Goal: Task Accomplishment & Management: Manage account settings

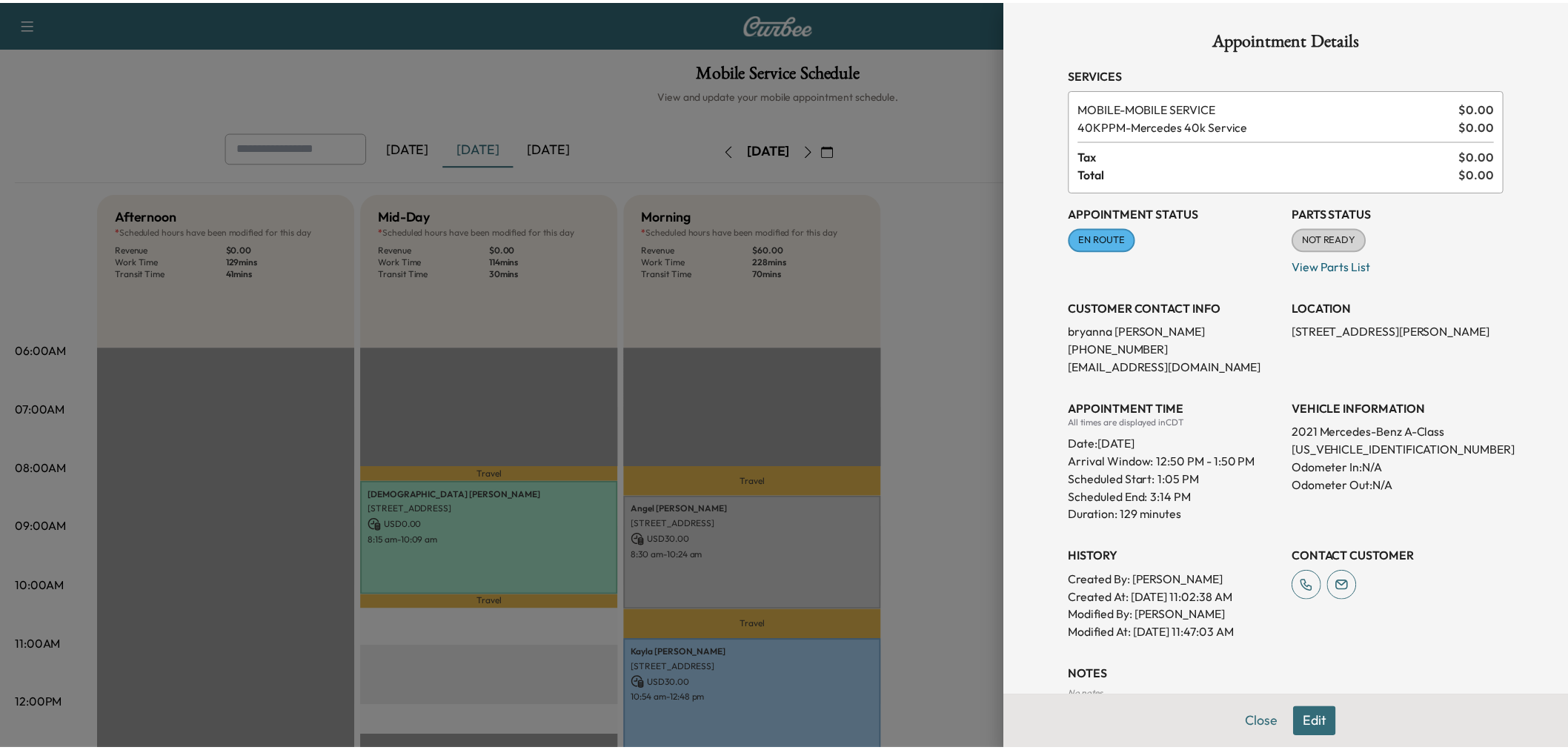
scroll to position [329, 0]
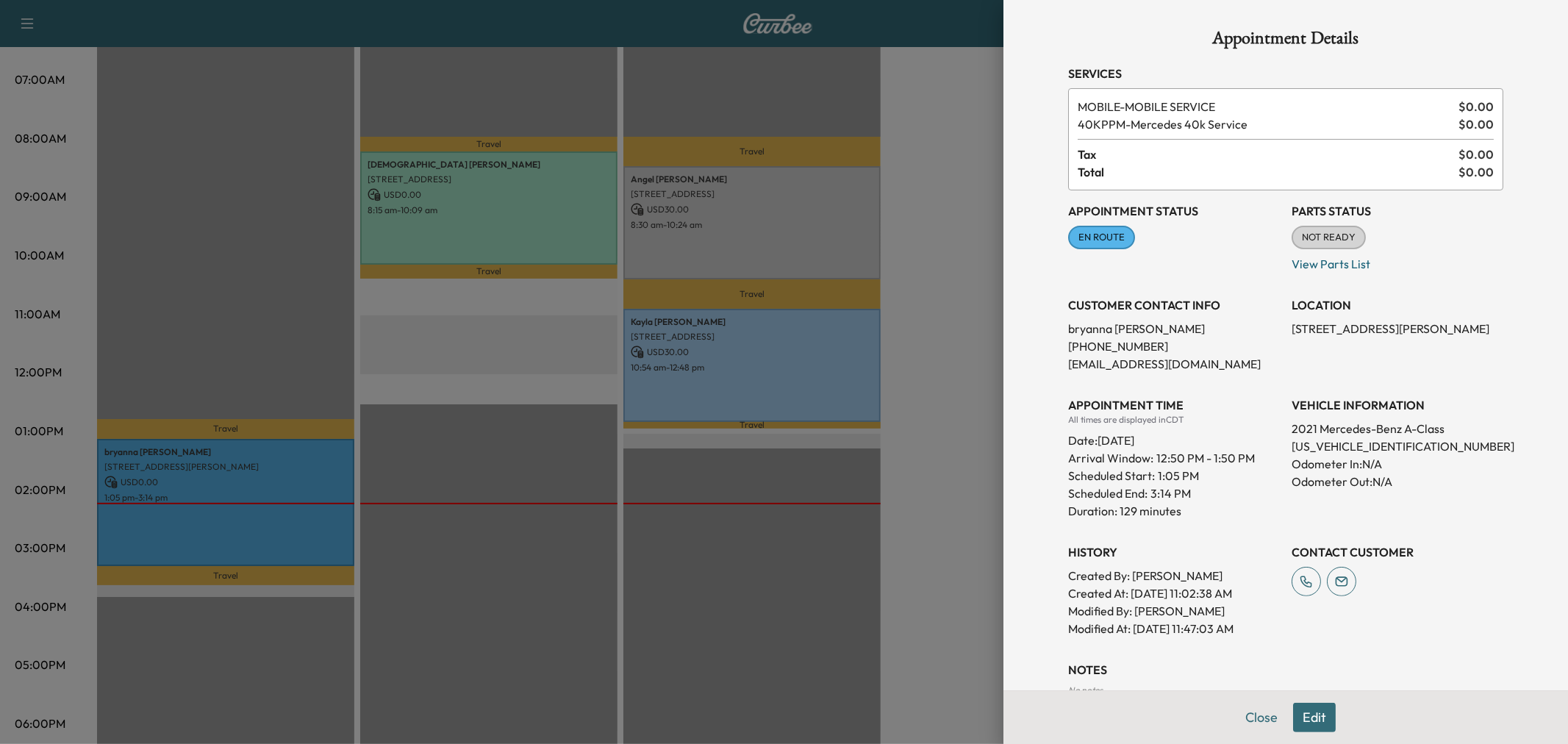
click at [945, 231] on div at bounding box center [784, 372] width 1568 height 744
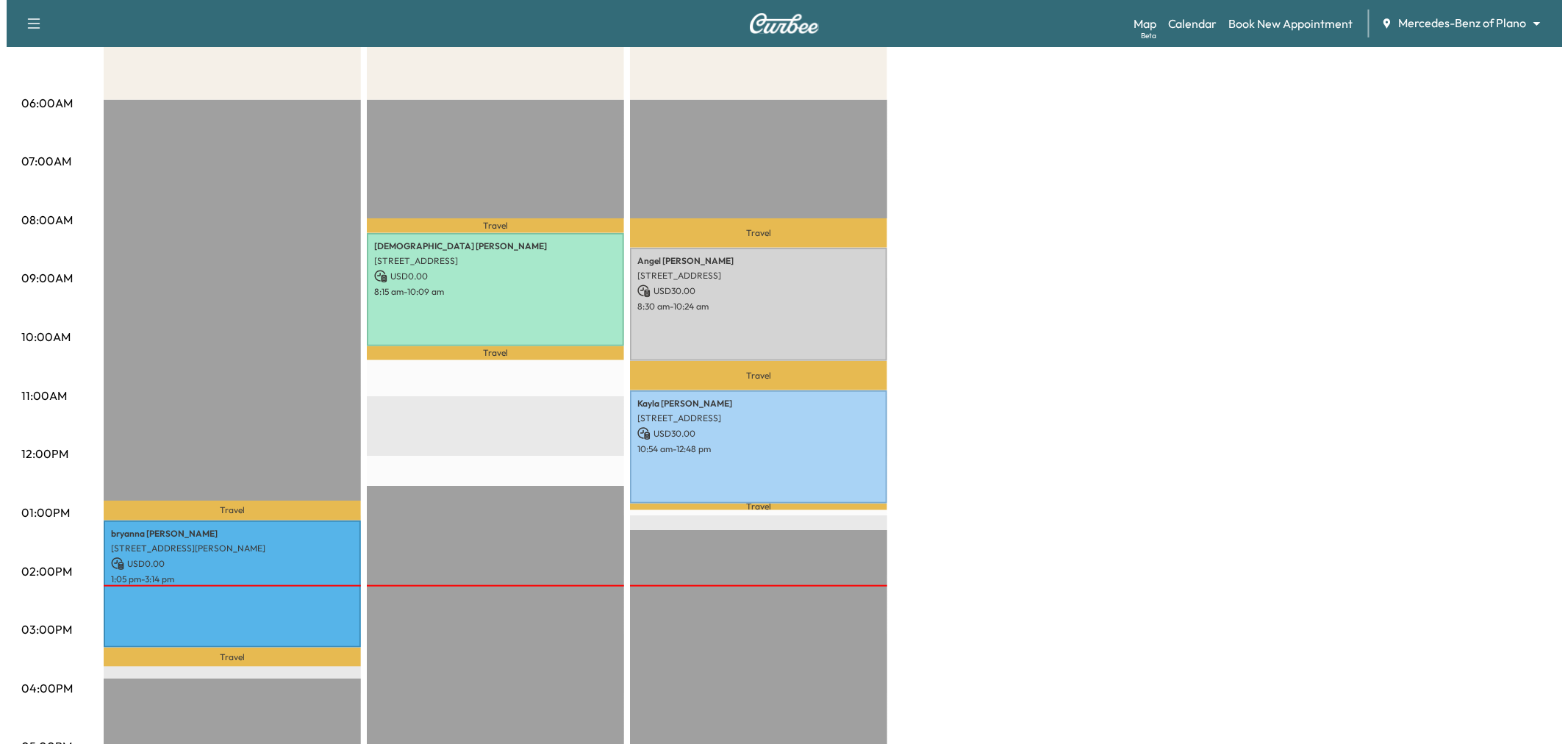
scroll to position [0, 0]
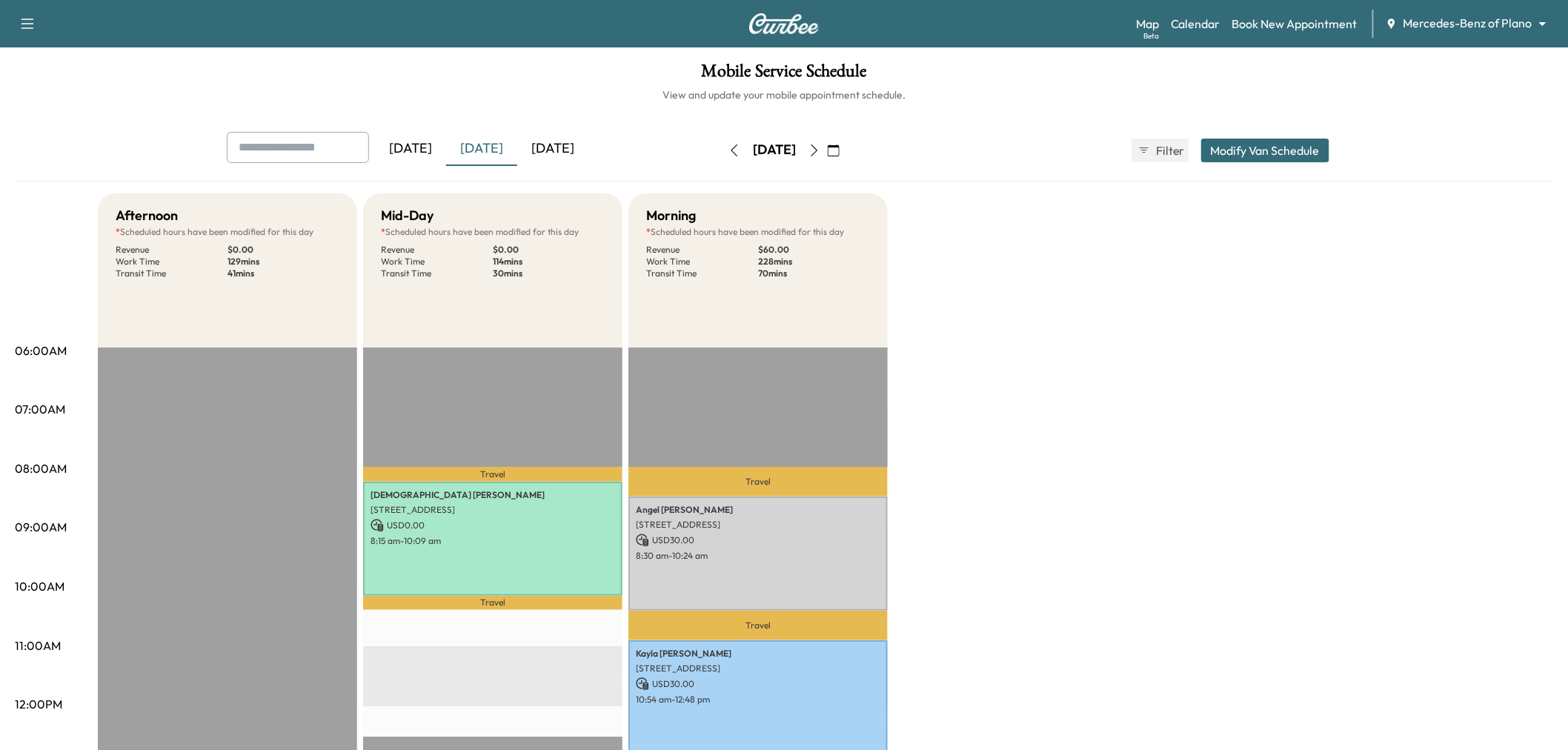
click at [551, 146] on div "[DATE]" at bounding box center [552, 149] width 71 height 34
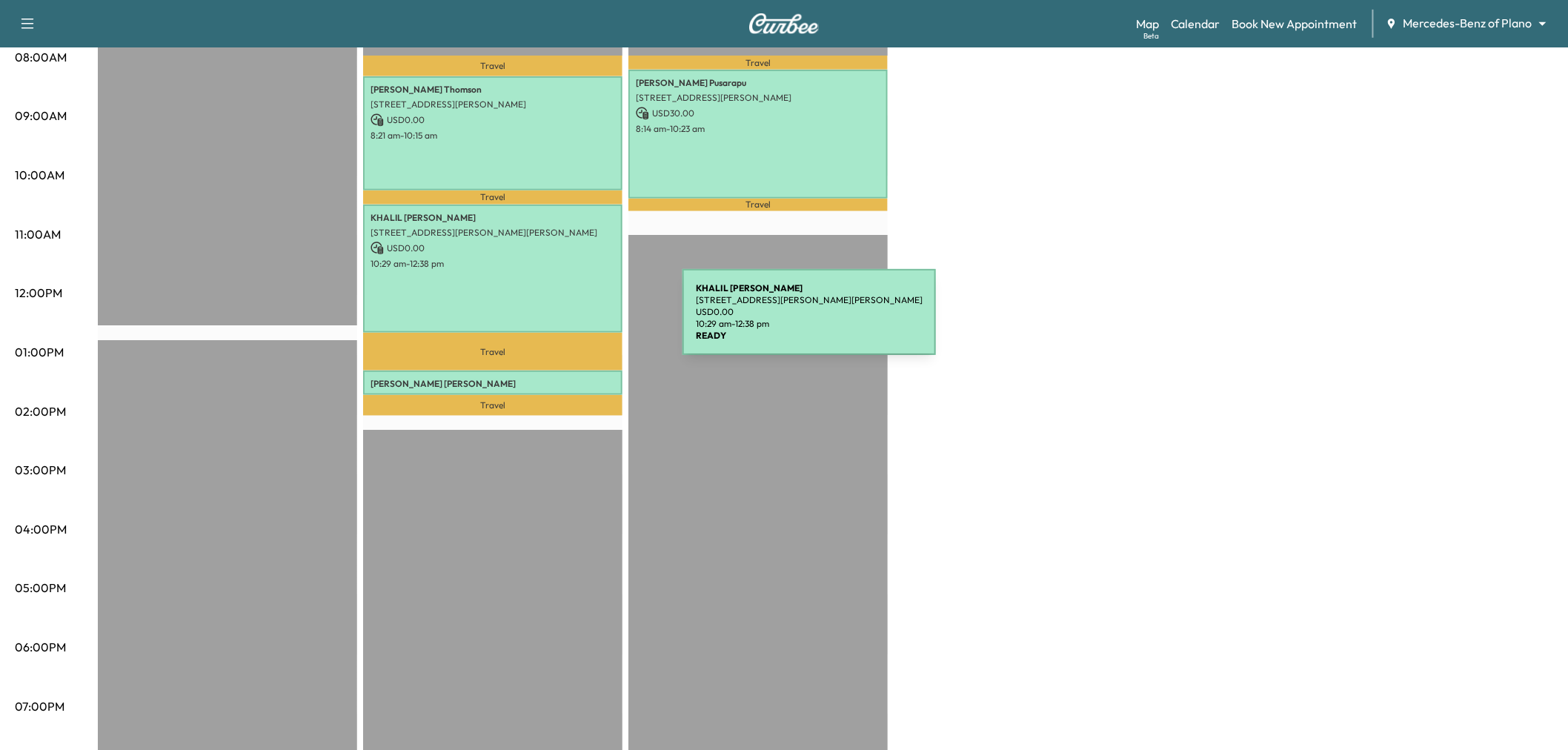
scroll to position [329, 0]
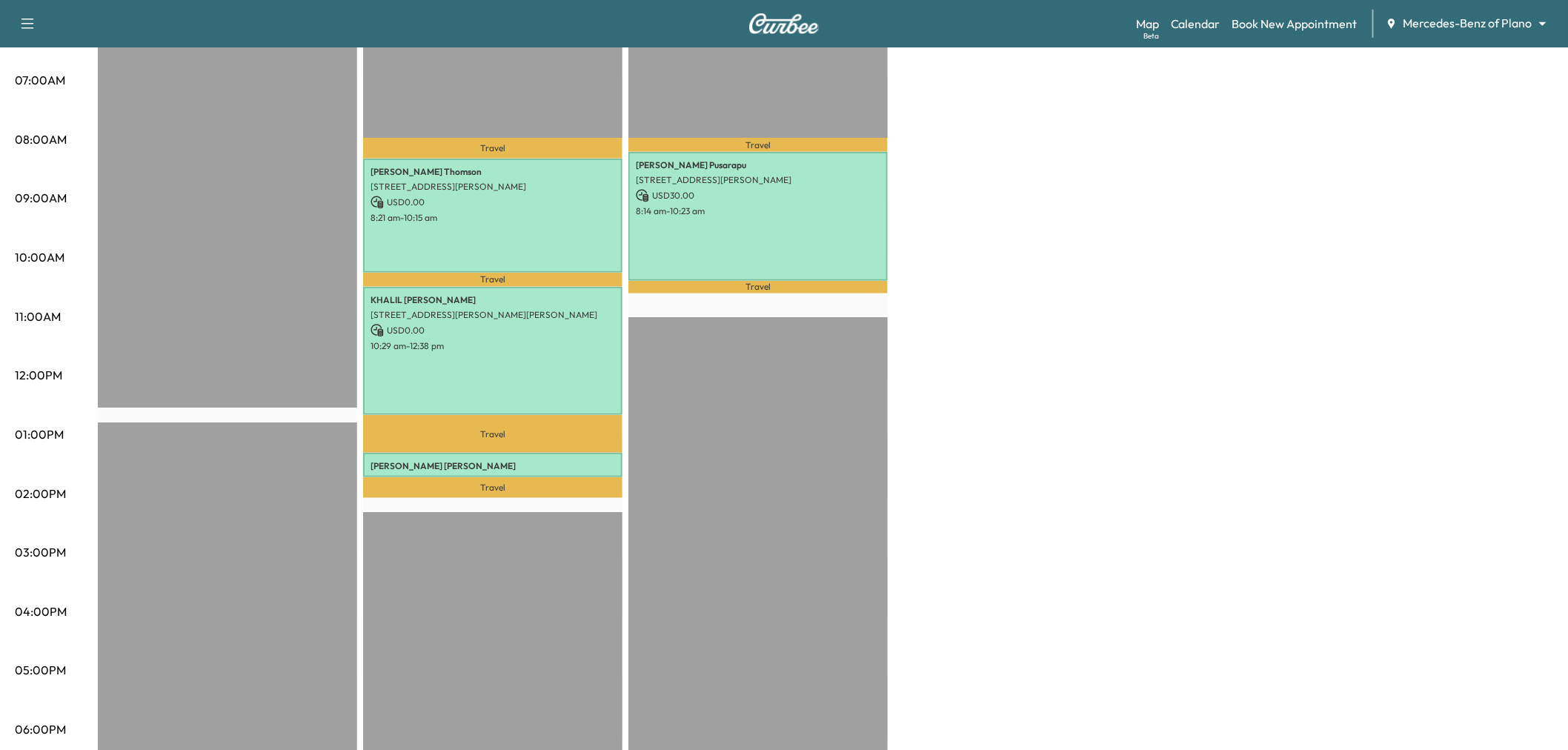
click at [1019, 203] on div "Afternoon * Scheduled hours have been modified for this day Revenue $ 0.00 Mid-…" at bounding box center [825, 420] width 1455 height 1112
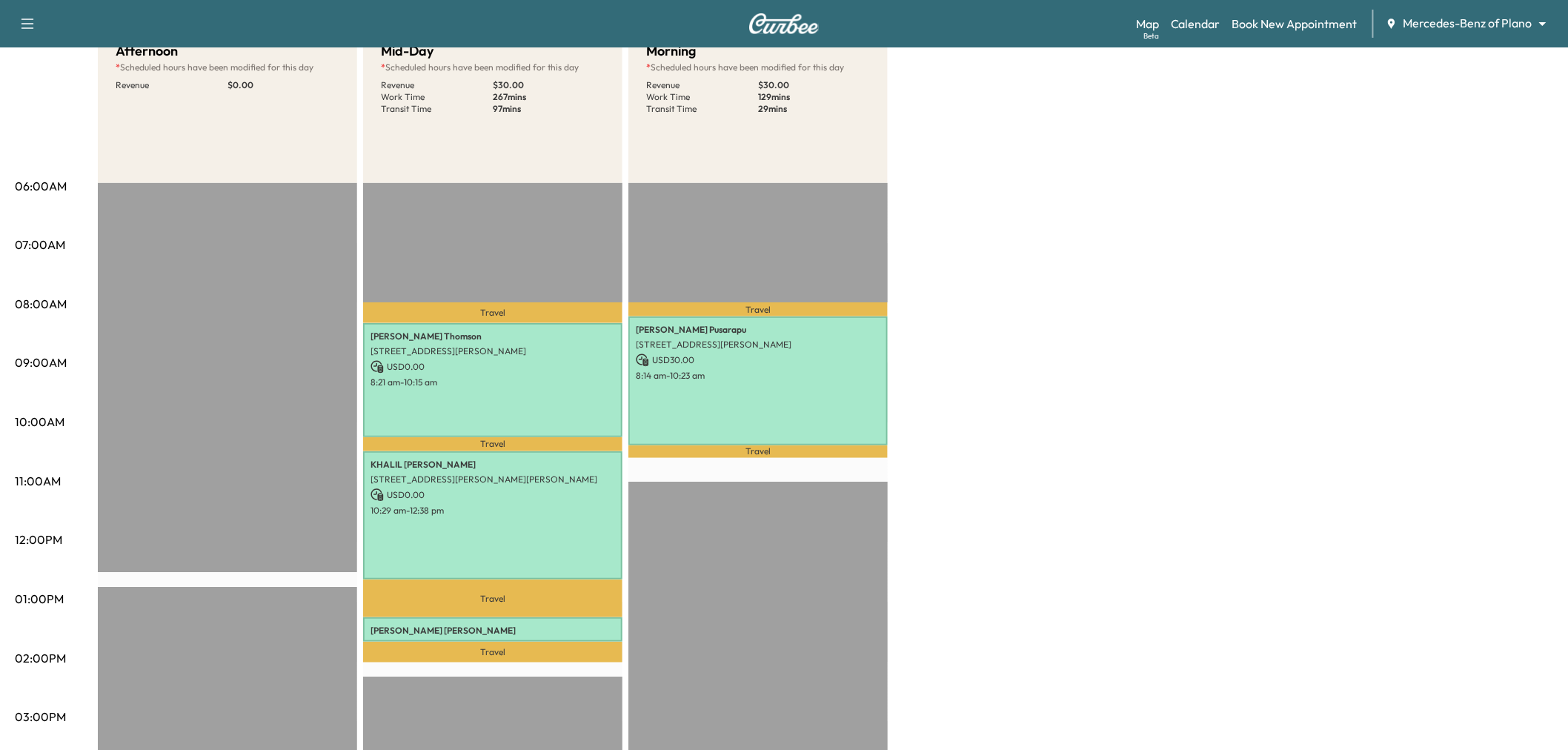
scroll to position [0, 0]
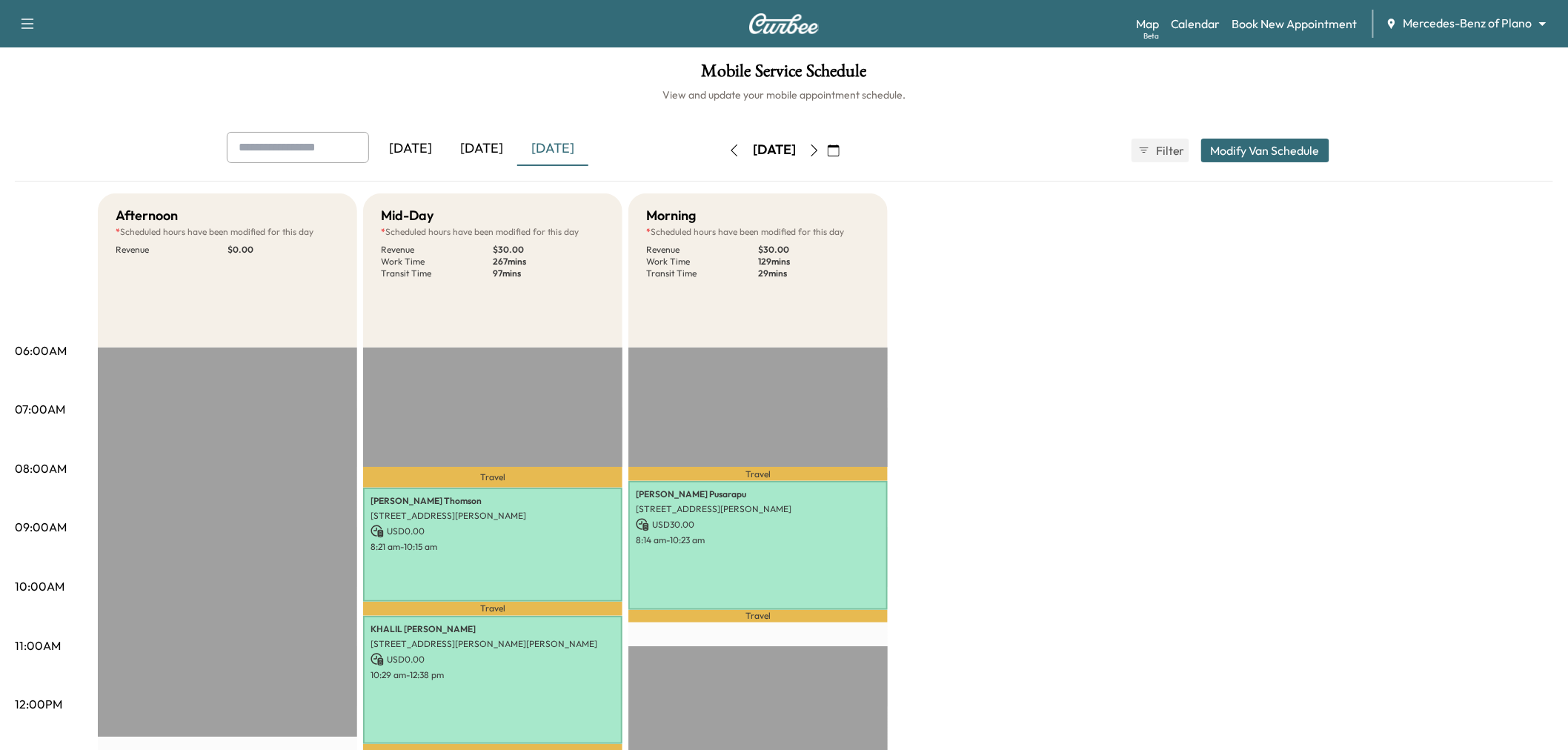
click at [1034, 344] on div "Afternoon * Scheduled hours have been modified for this day Revenue $ 0.00 Mid-…" at bounding box center [825, 749] width 1455 height 1112
click at [839, 152] on icon "button" at bounding box center [833, 150] width 12 height 12
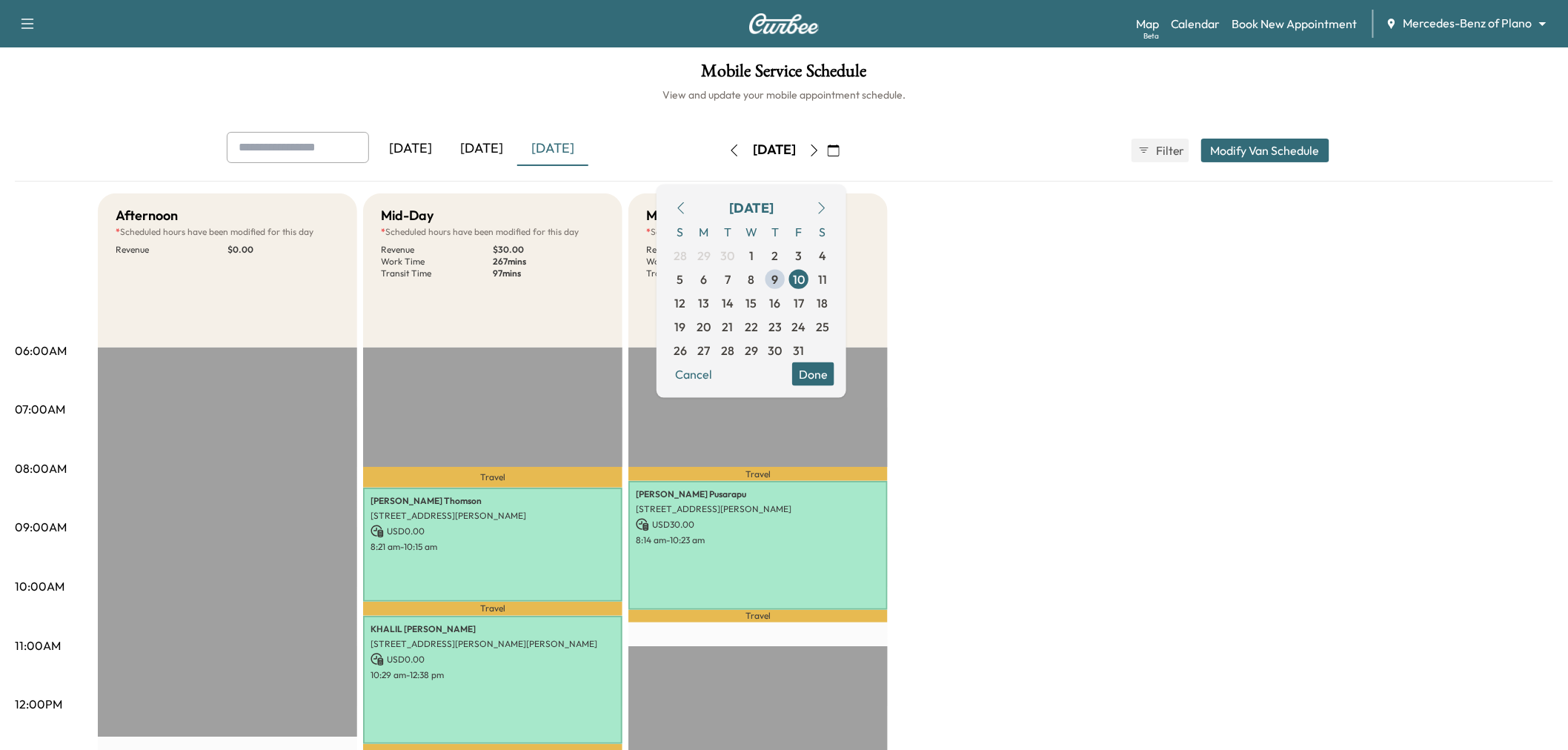
click at [954, 227] on div "Afternoon * Scheduled hours have been modified for this day Revenue $ 0.00 Mid-…" at bounding box center [825, 749] width 1455 height 1112
click at [716, 298] on span "13" at bounding box center [704, 302] width 23 height 23
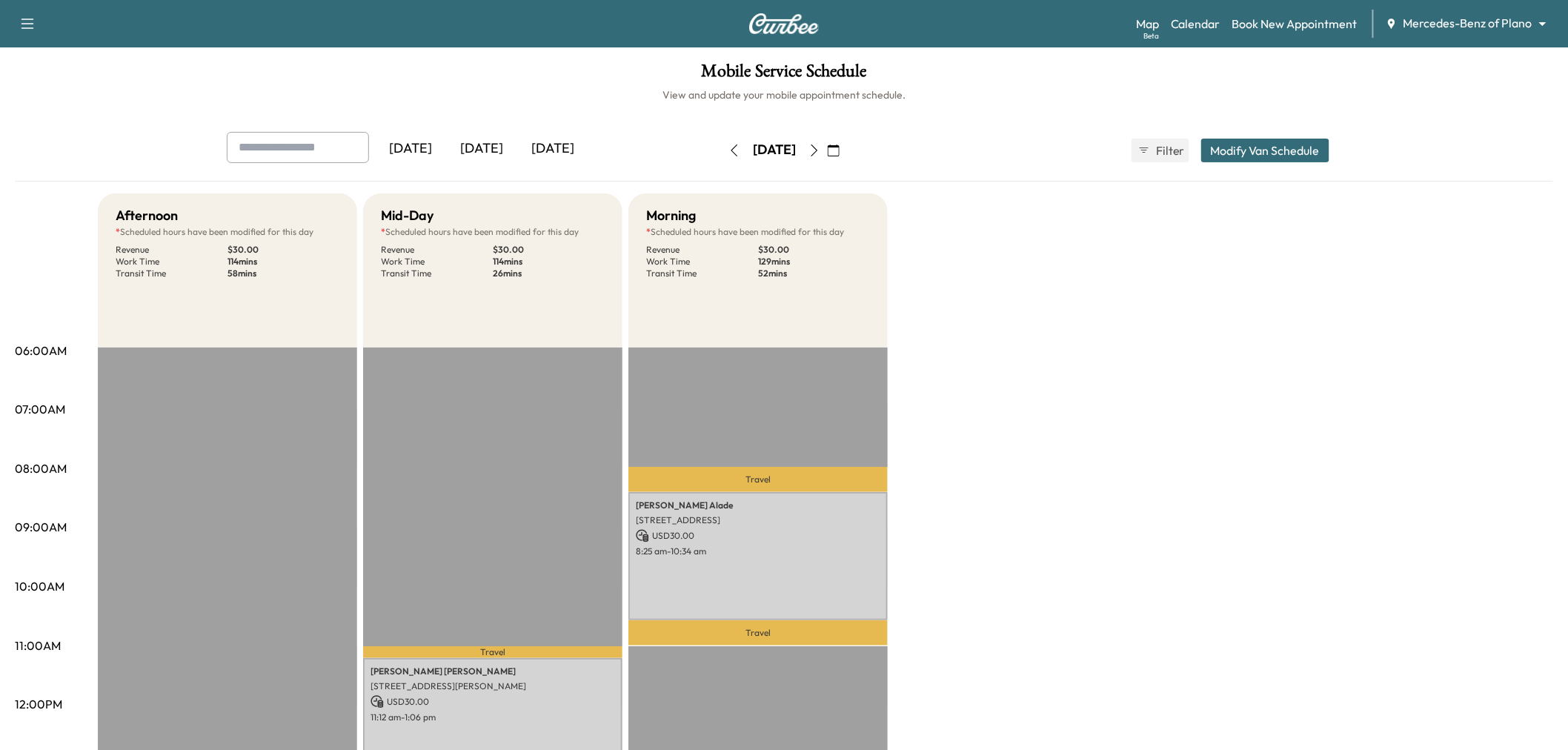
click at [1005, 359] on div "Afternoon * Scheduled hours have been modified for this day Revenue $ 30.00 Wor…" at bounding box center [825, 749] width 1455 height 1112
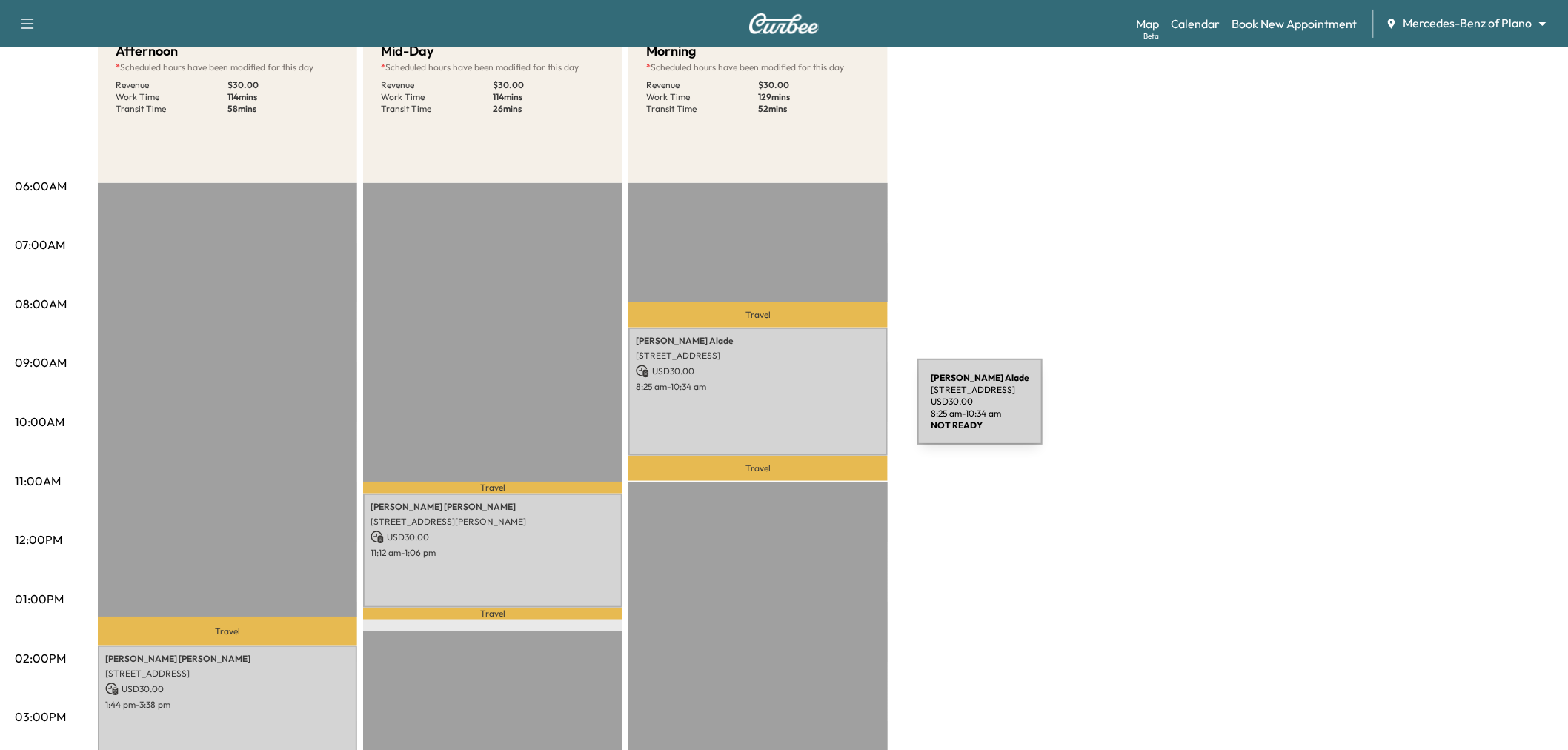
click at [806, 411] on div "Joan Alade 105 Timberbluff Ln, Murphy, TX 75094, United States of America USD 3…" at bounding box center [758, 391] width 259 height 129
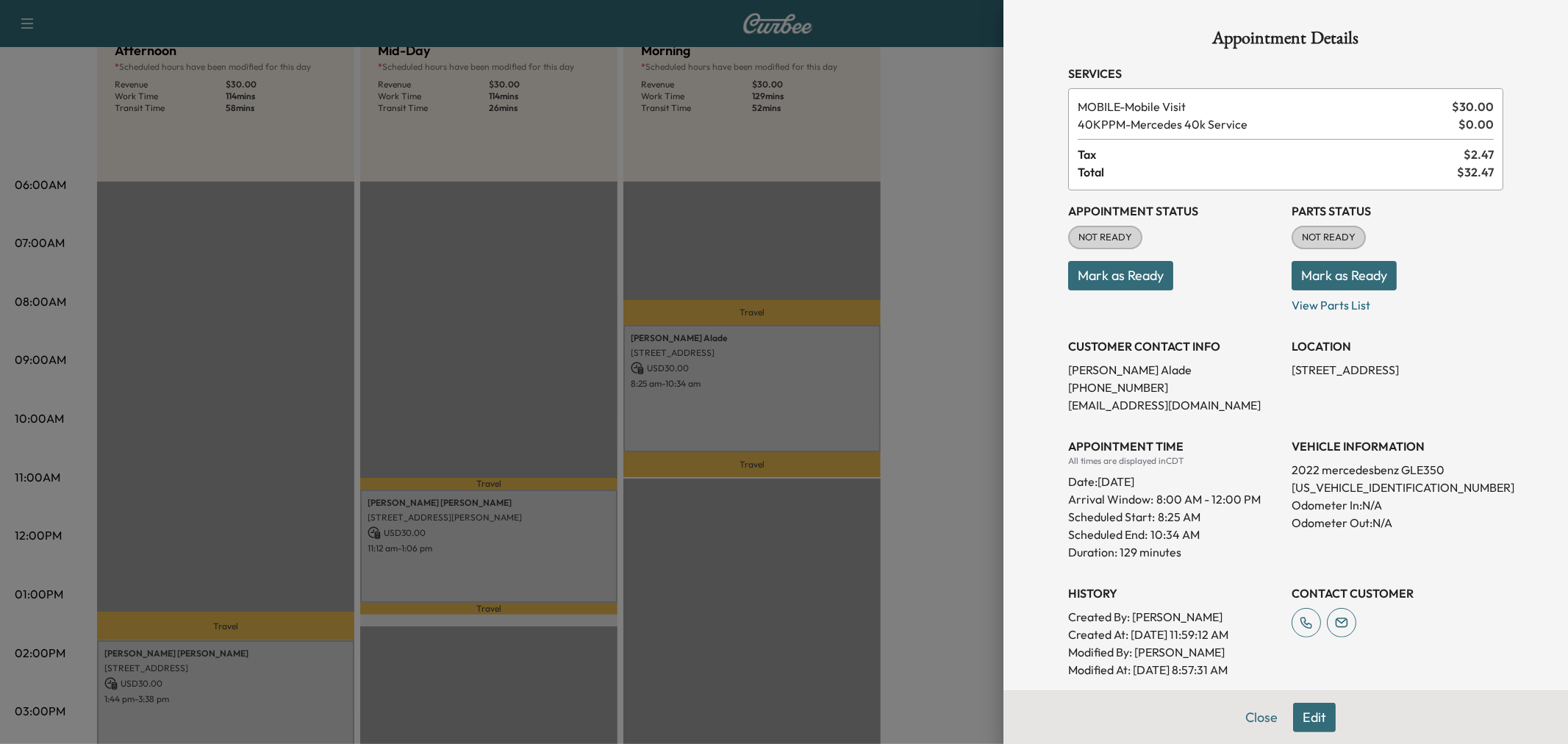
click at [799, 408] on div at bounding box center [784, 372] width 1568 height 744
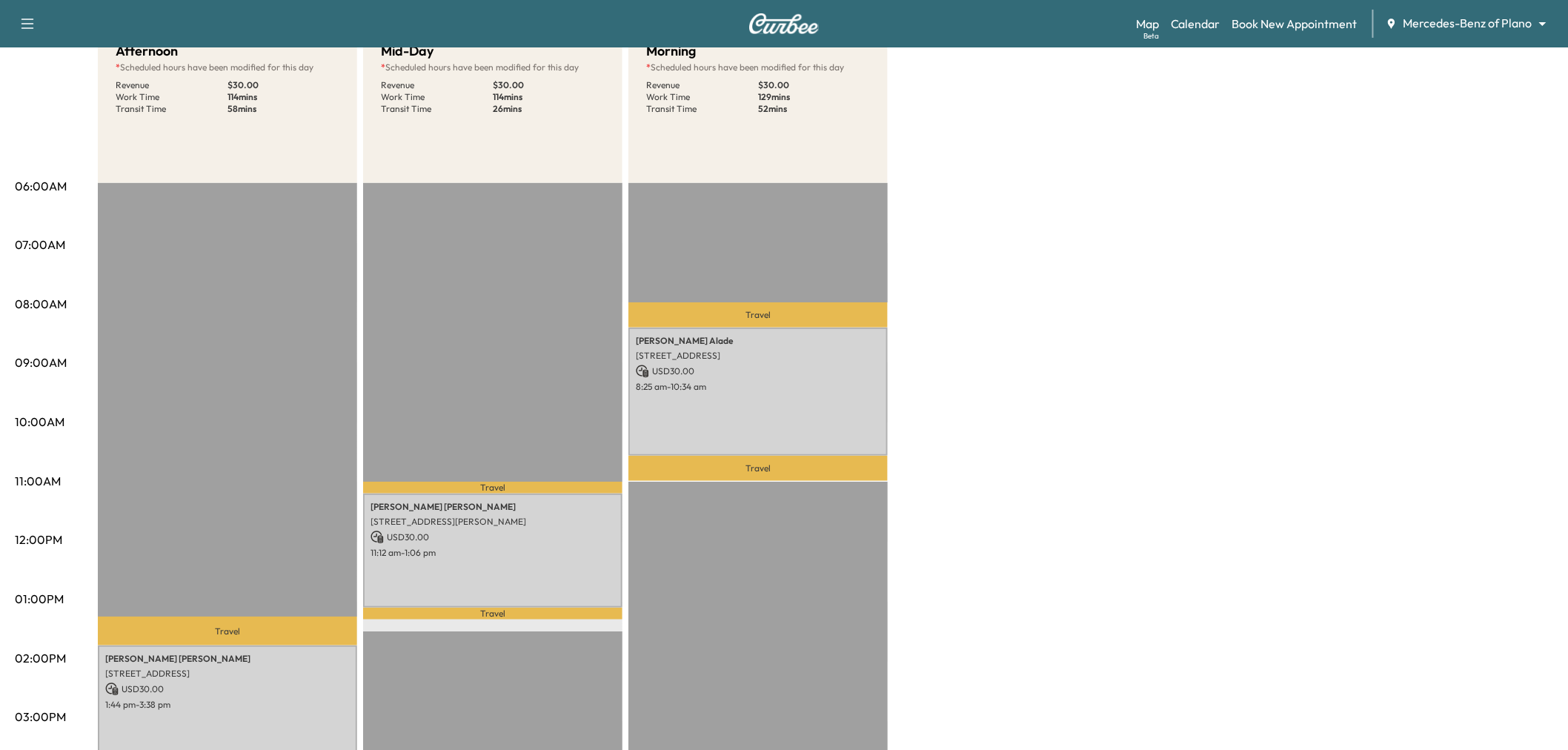
click at [987, 372] on div "Afternoon * Scheduled hours have been modified for this day Revenue $ 30.00 Wor…" at bounding box center [825, 584] width 1455 height 1112
click at [1220, 361] on div "Afternoon * Scheduled hours have been modified for this day Revenue $ 30.00 Wor…" at bounding box center [825, 584] width 1455 height 1112
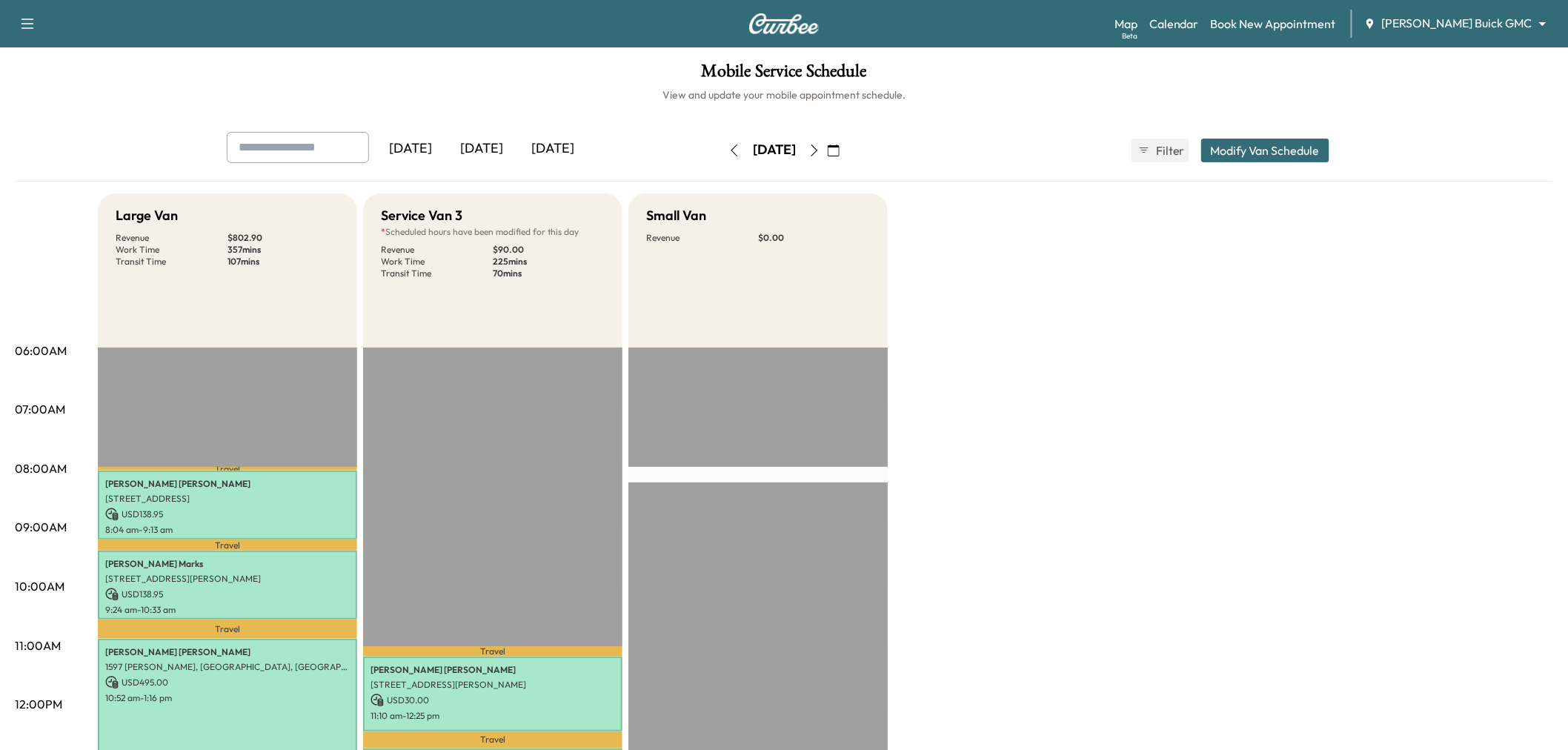
click at [546, 145] on div "[DATE]" at bounding box center [552, 149] width 71 height 34
click at [839, 150] on icon "button" at bounding box center [833, 150] width 12 height 12
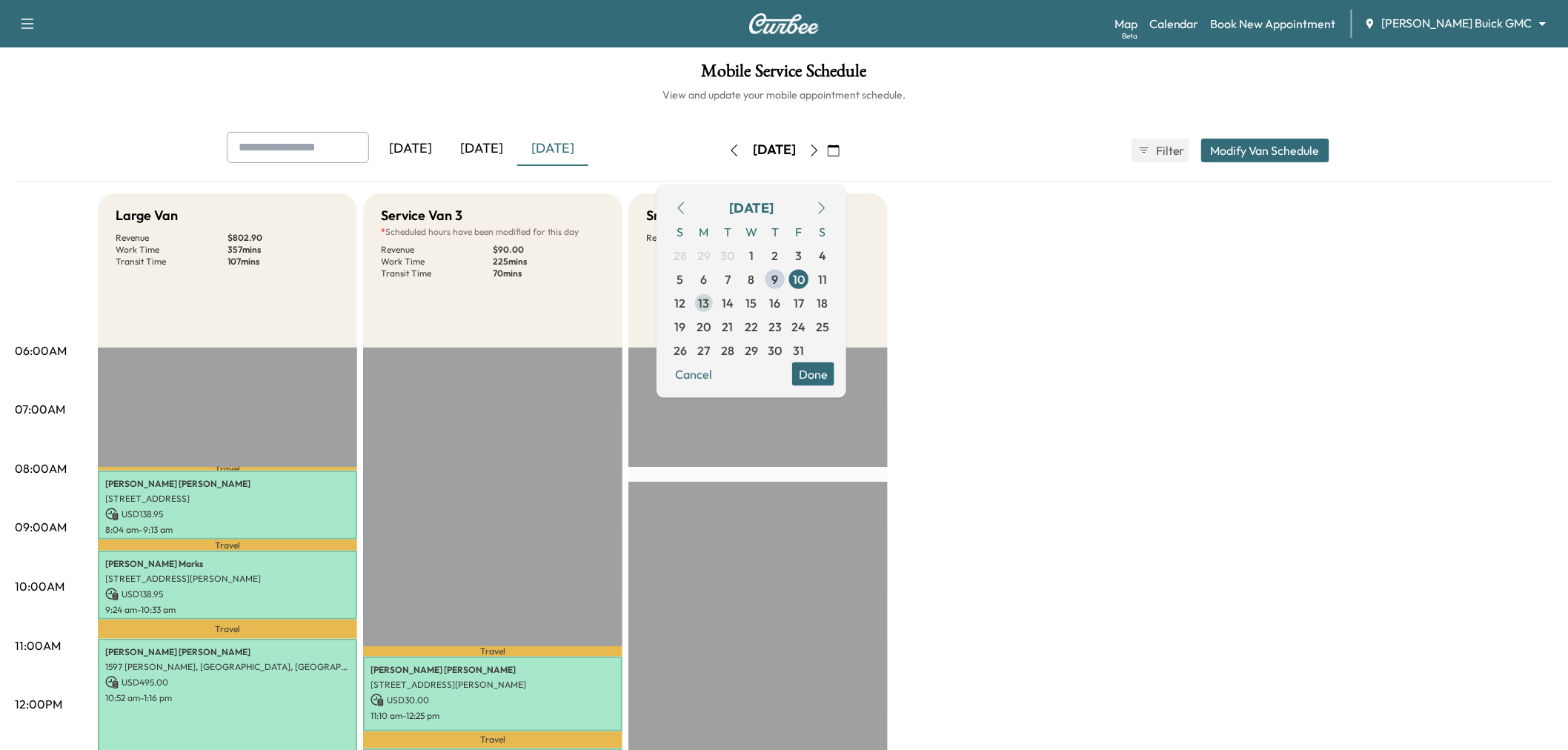
click at [710, 299] on span "13" at bounding box center [704, 302] width 11 height 18
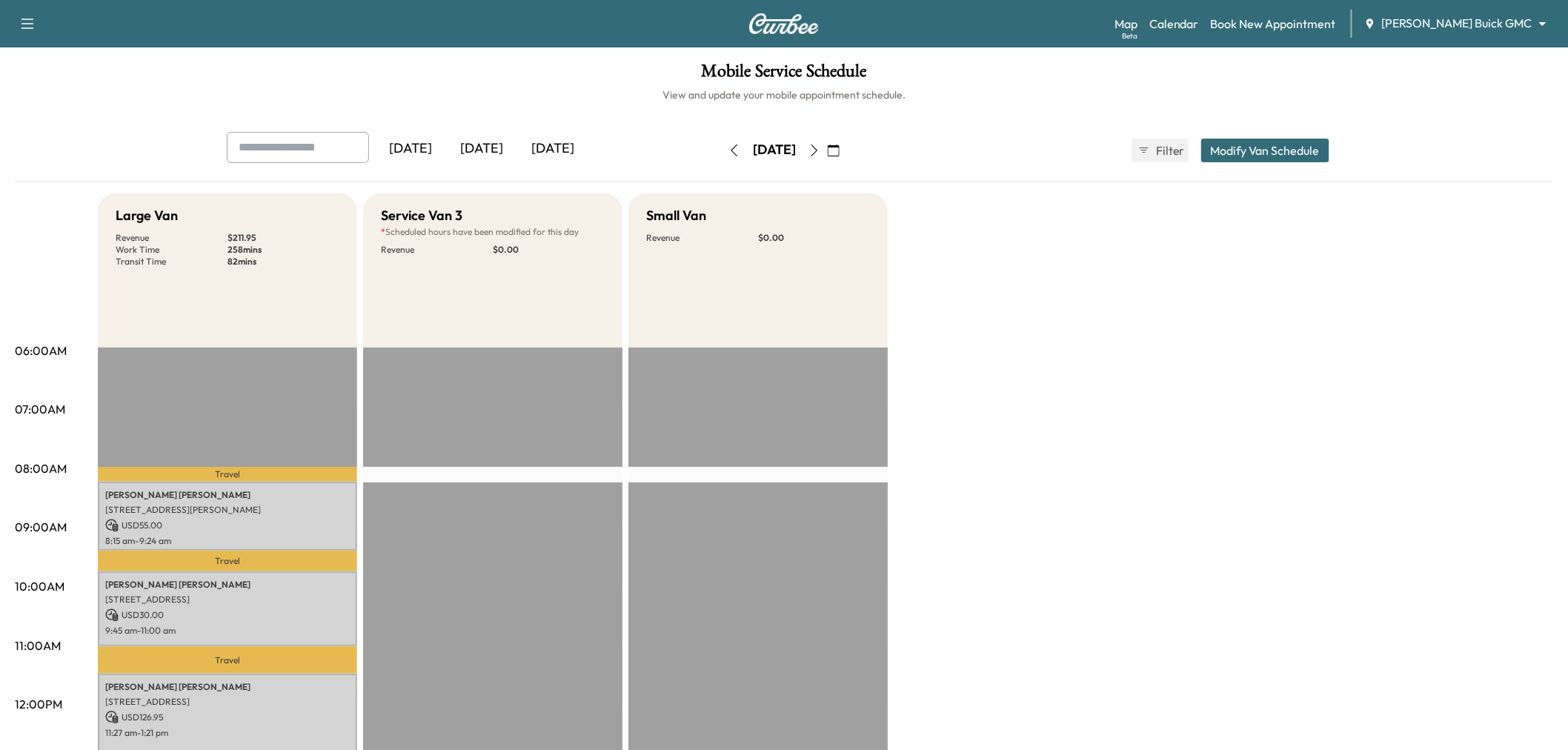
click at [1070, 365] on div "Large Van Revenue $ 211.95 Work Time 258 mins Transit Time 82 mins Travel Mary …" at bounding box center [825, 749] width 1455 height 1112
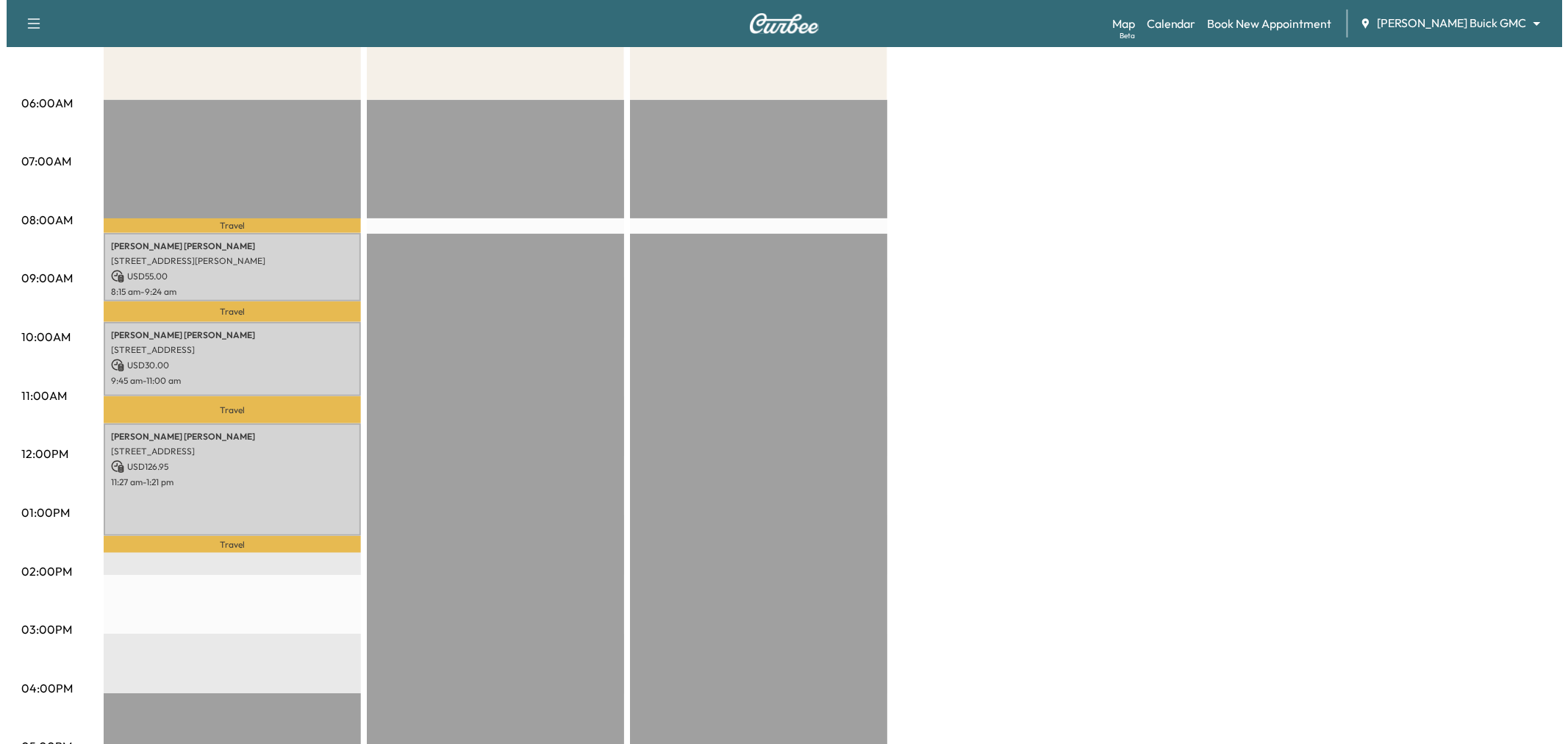
scroll to position [326, 0]
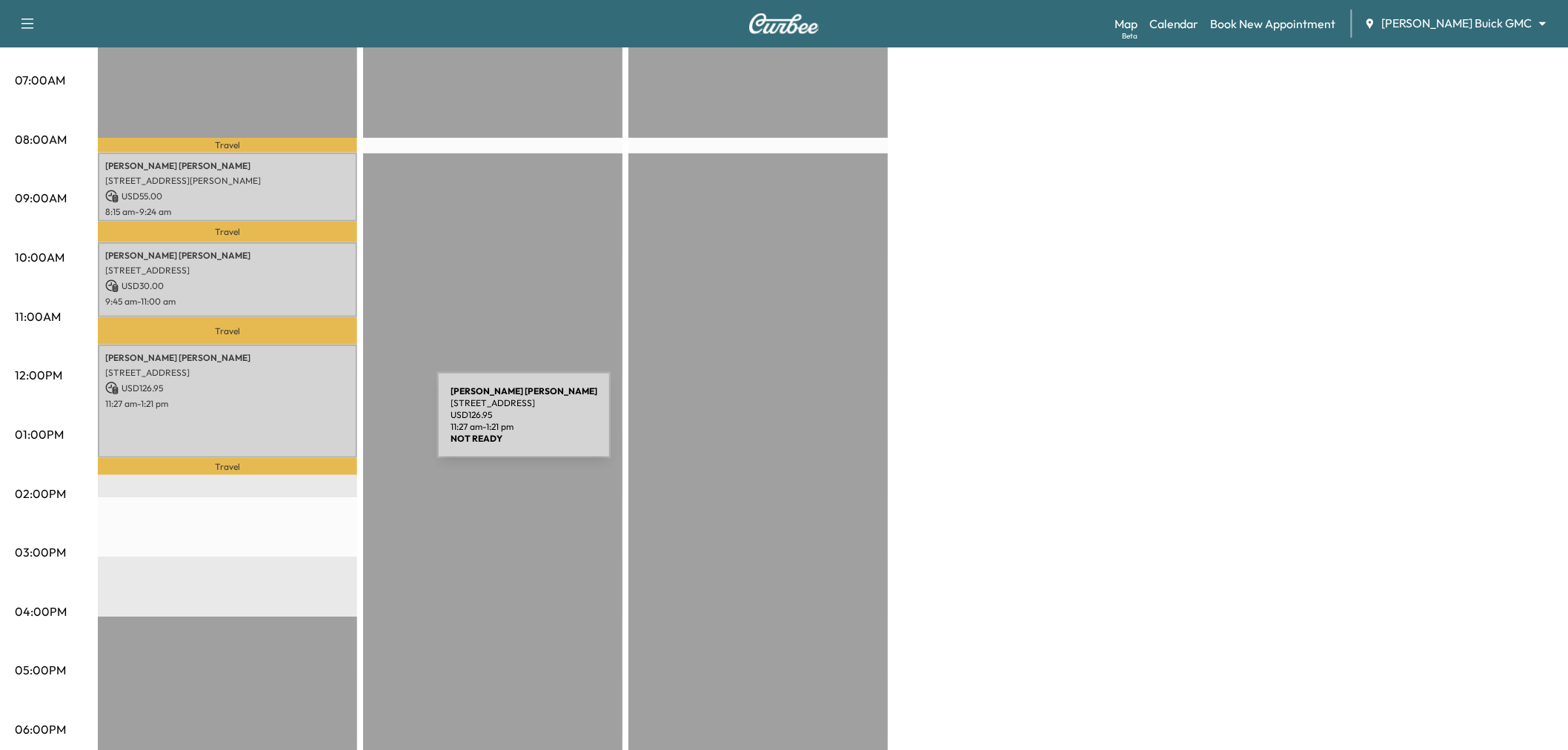
click at [323, 420] on div "Lisa Carrillo 2207 Maserati Dr, Frisco, TX 75034, USA USD 126.95 11:27 am - 1:2…" at bounding box center [227, 401] width 259 height 113
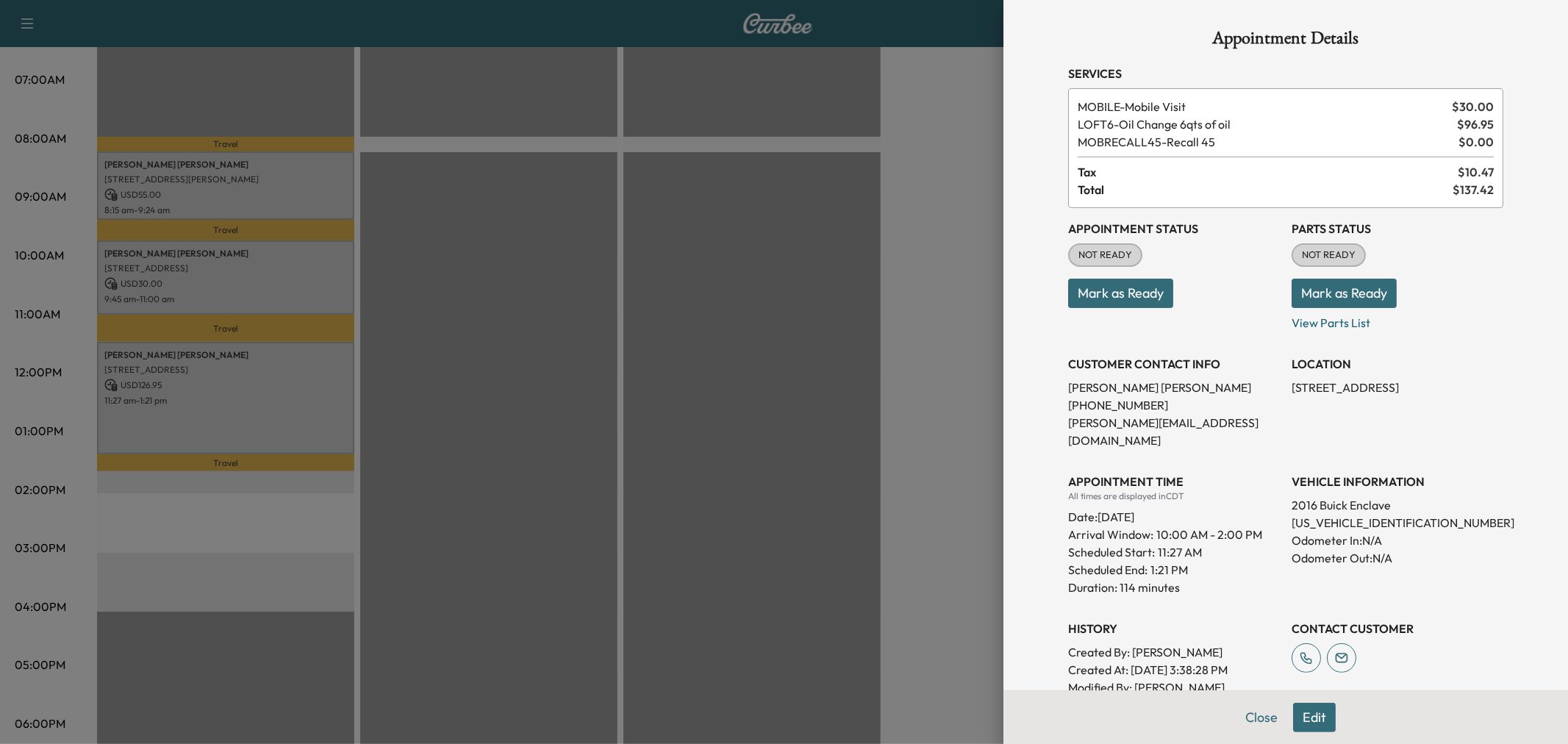
click at [320, 399] on div at bounding box center [784, 372] width 1568 height 744
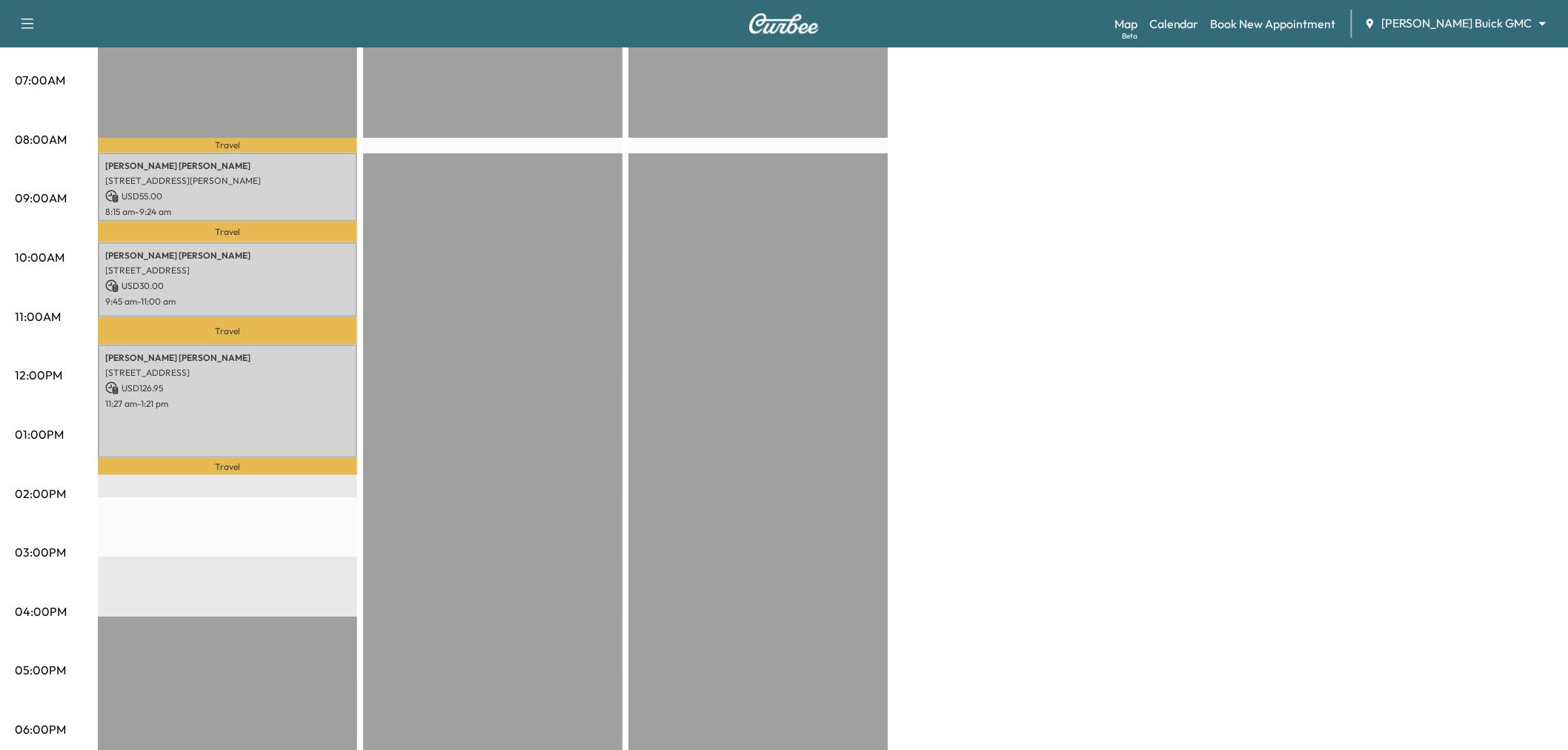
click at [315, 296] on p "9:45 am - 11:00 am" at bounding box center [227, 302] width 244 height 12
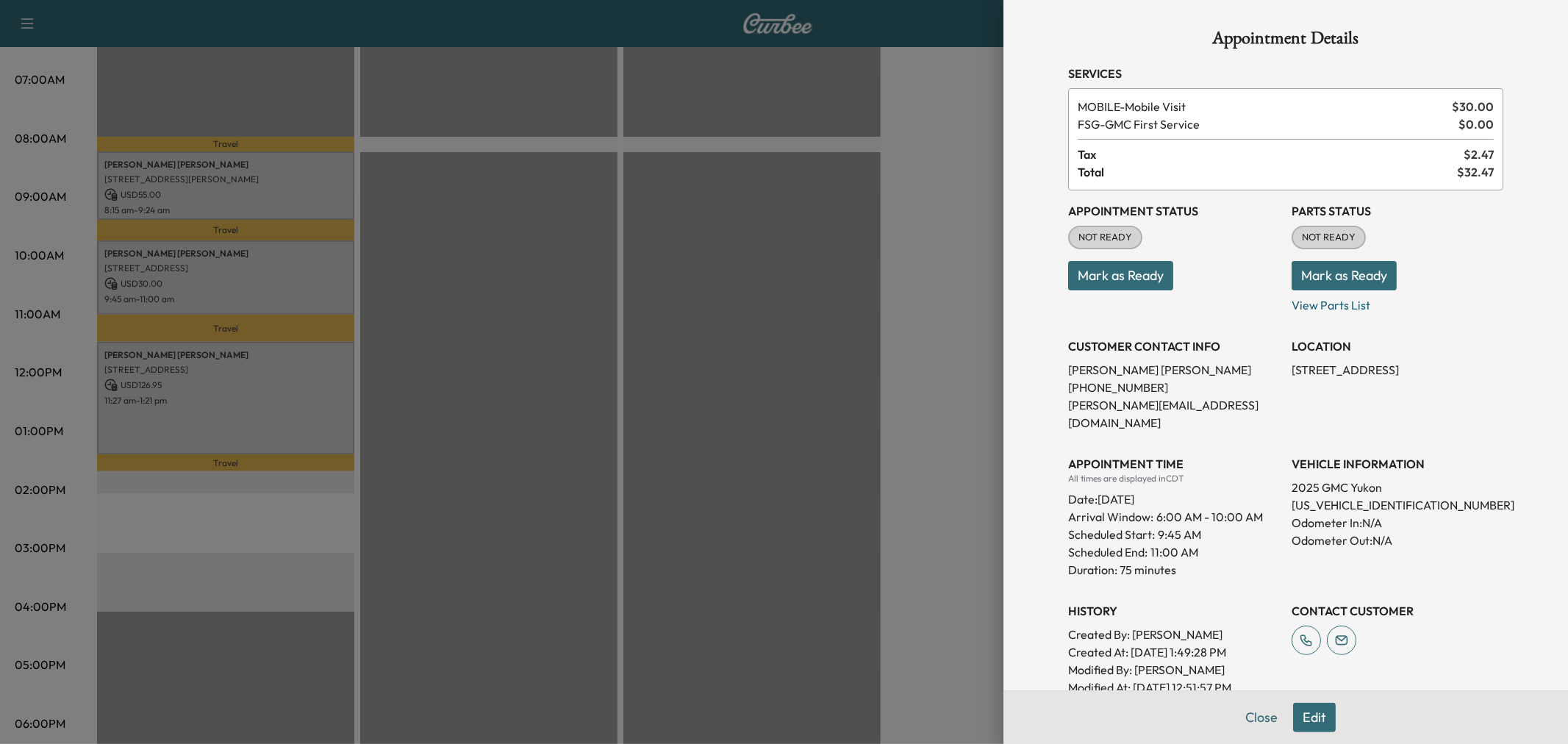
click at [531, 285] on div at bounding box center [784, 372] width 1568 height 744
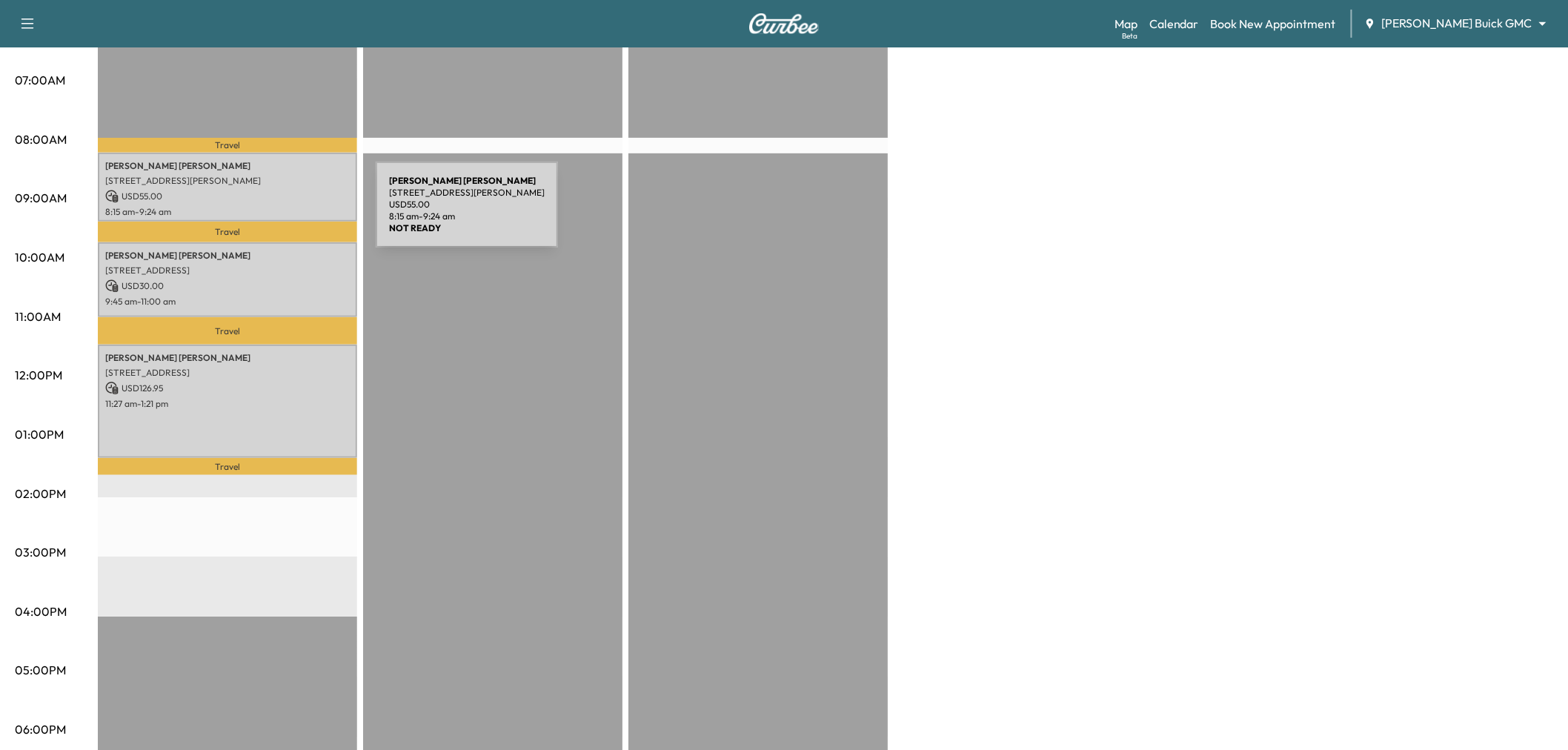
click at [265, 213] on p "8:15 am - 9:24 am" at bounding box center [227, 212] width 244 height 12
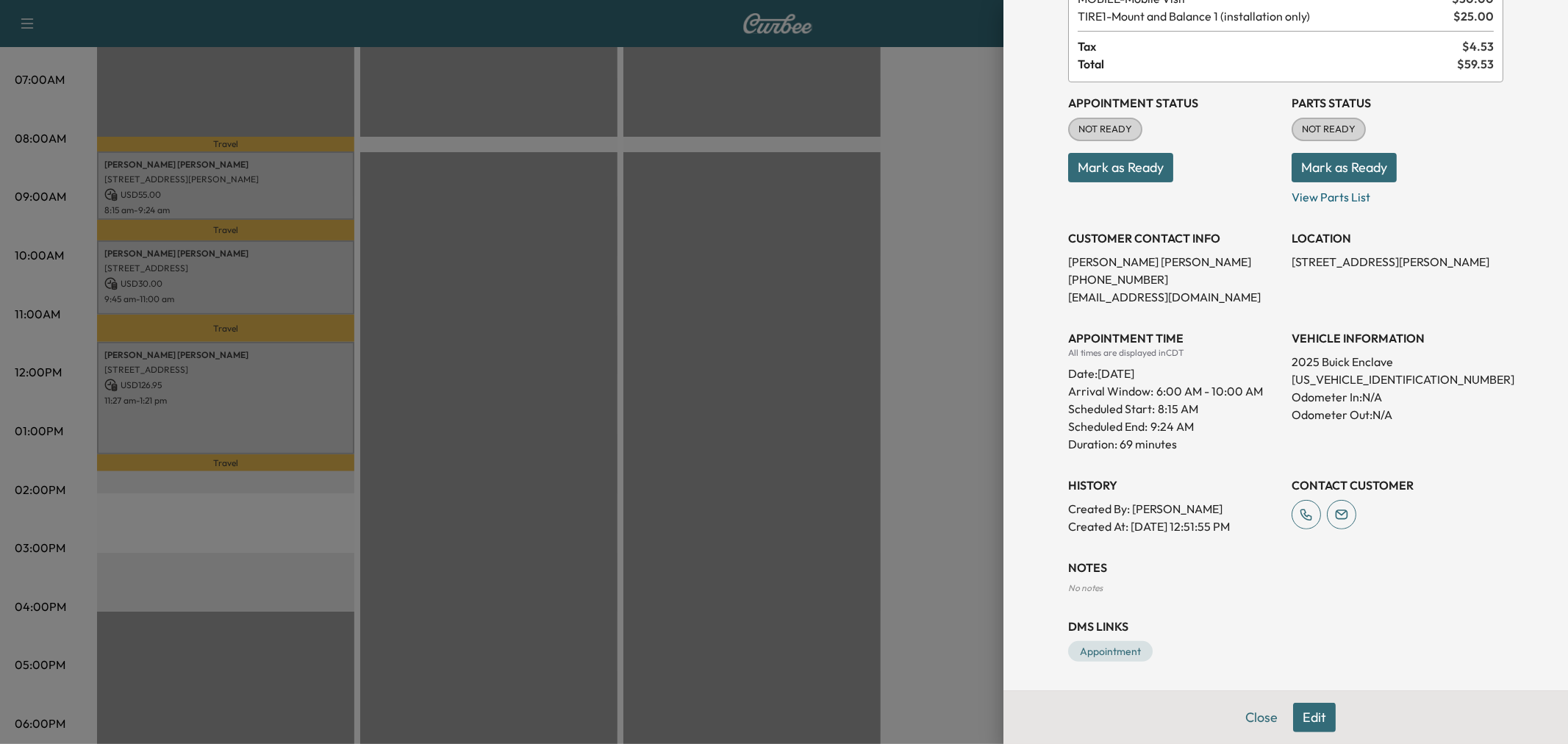
scroll to position [0, 0]
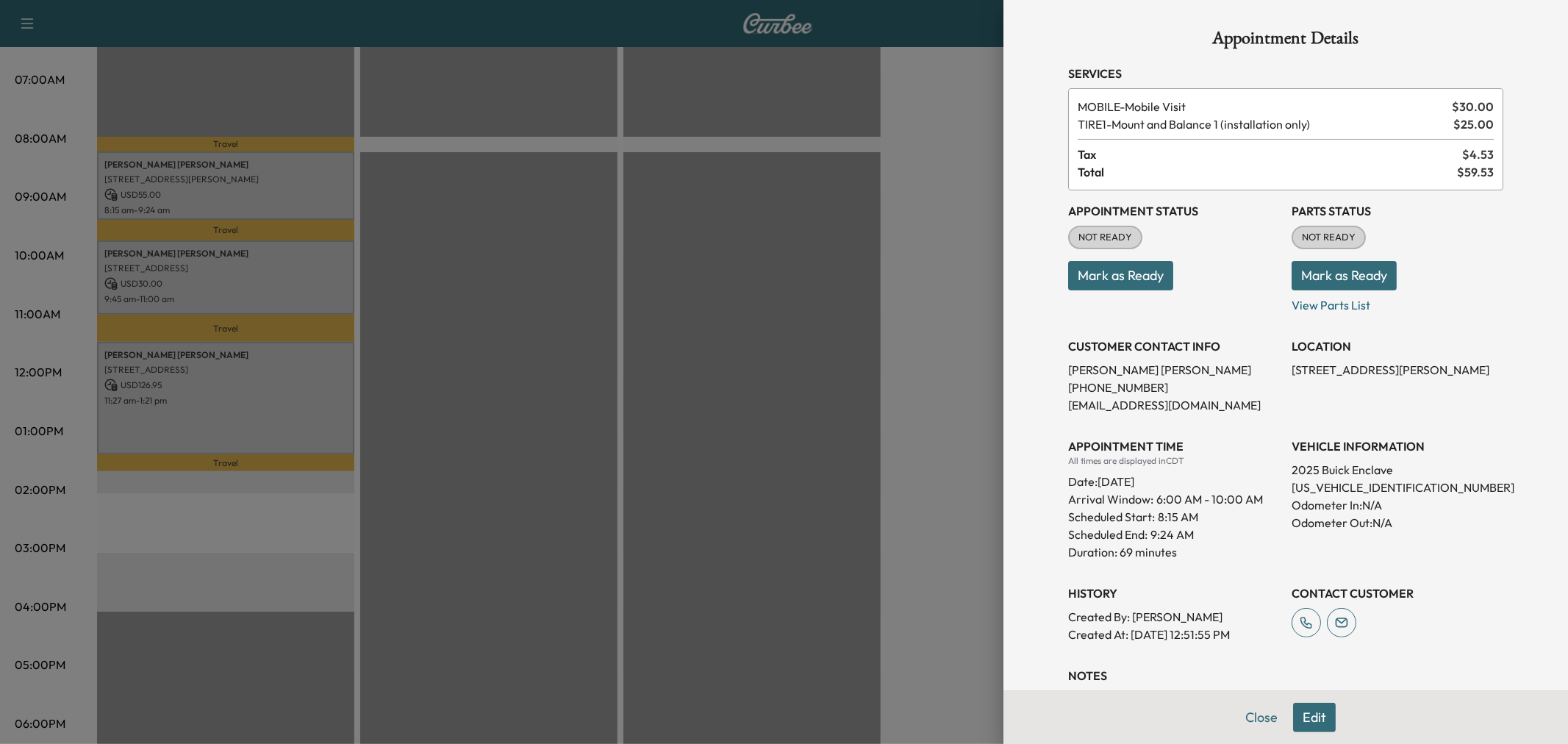
click at [300, 267] on div at bounding box center [784, 372] width 1568 height 744
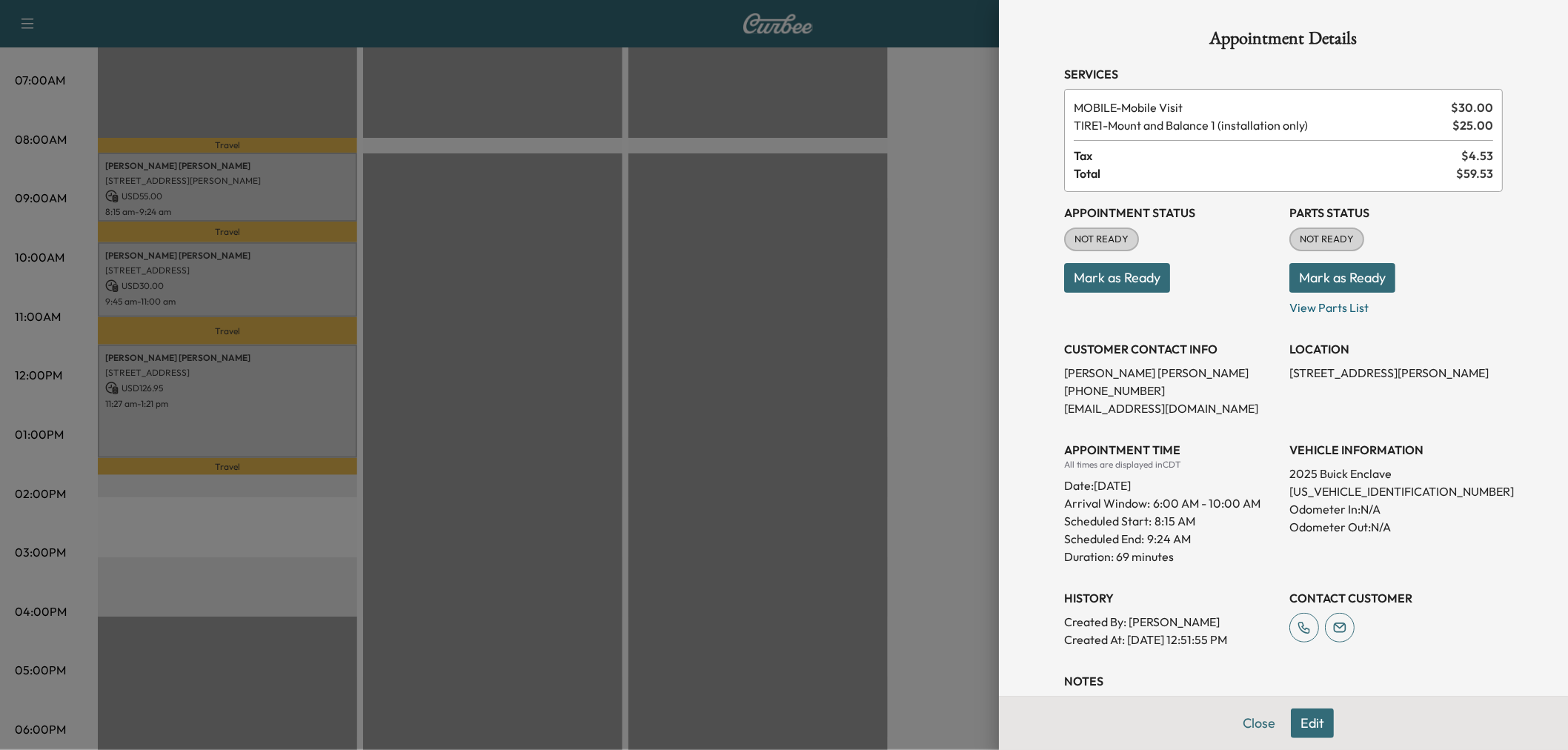
click at [302, 269] on p "6011 Twin Coves St, Dallas, TX 75248, USA" at bounding box center [227, 270] width 244 height 12
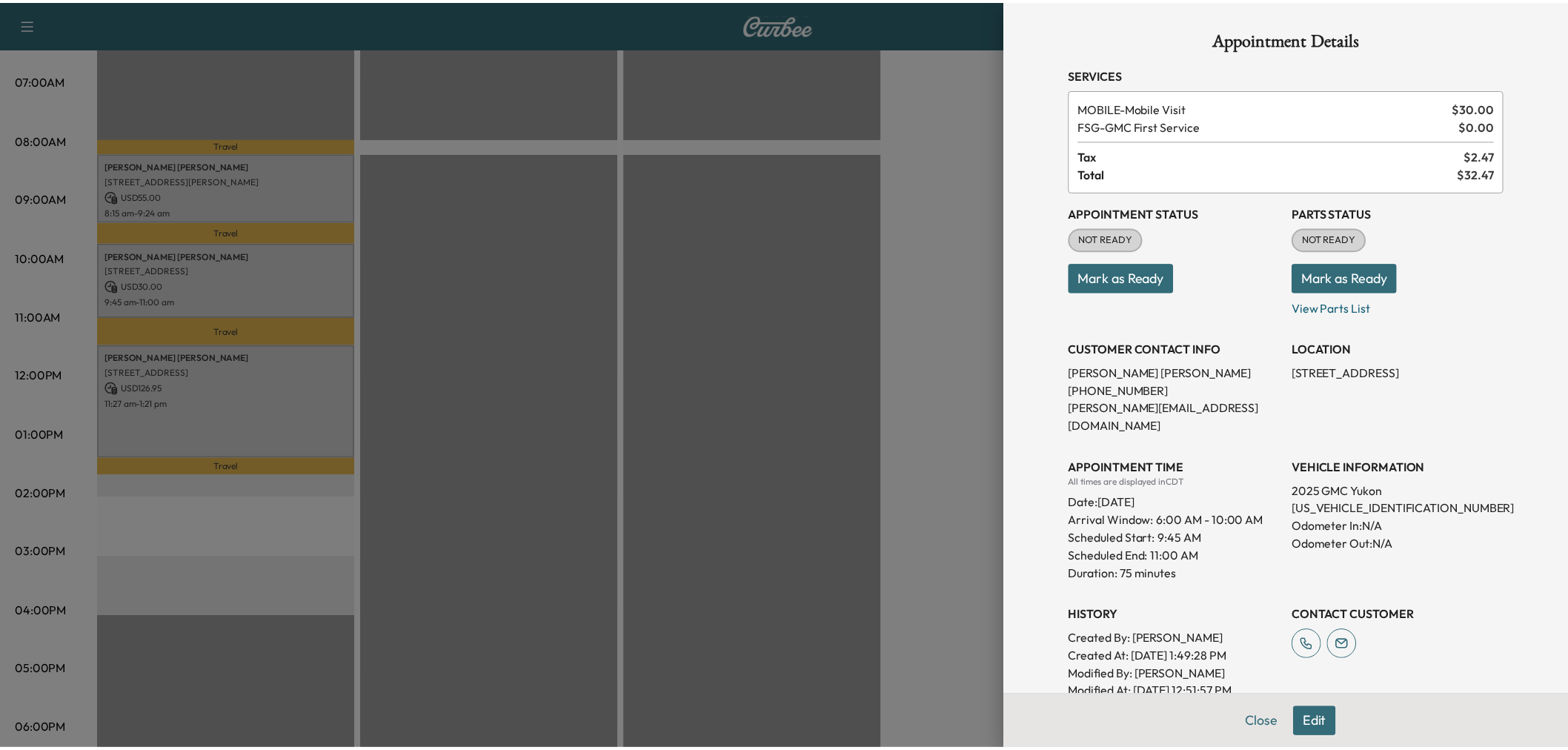
scroll to position [145, 0]
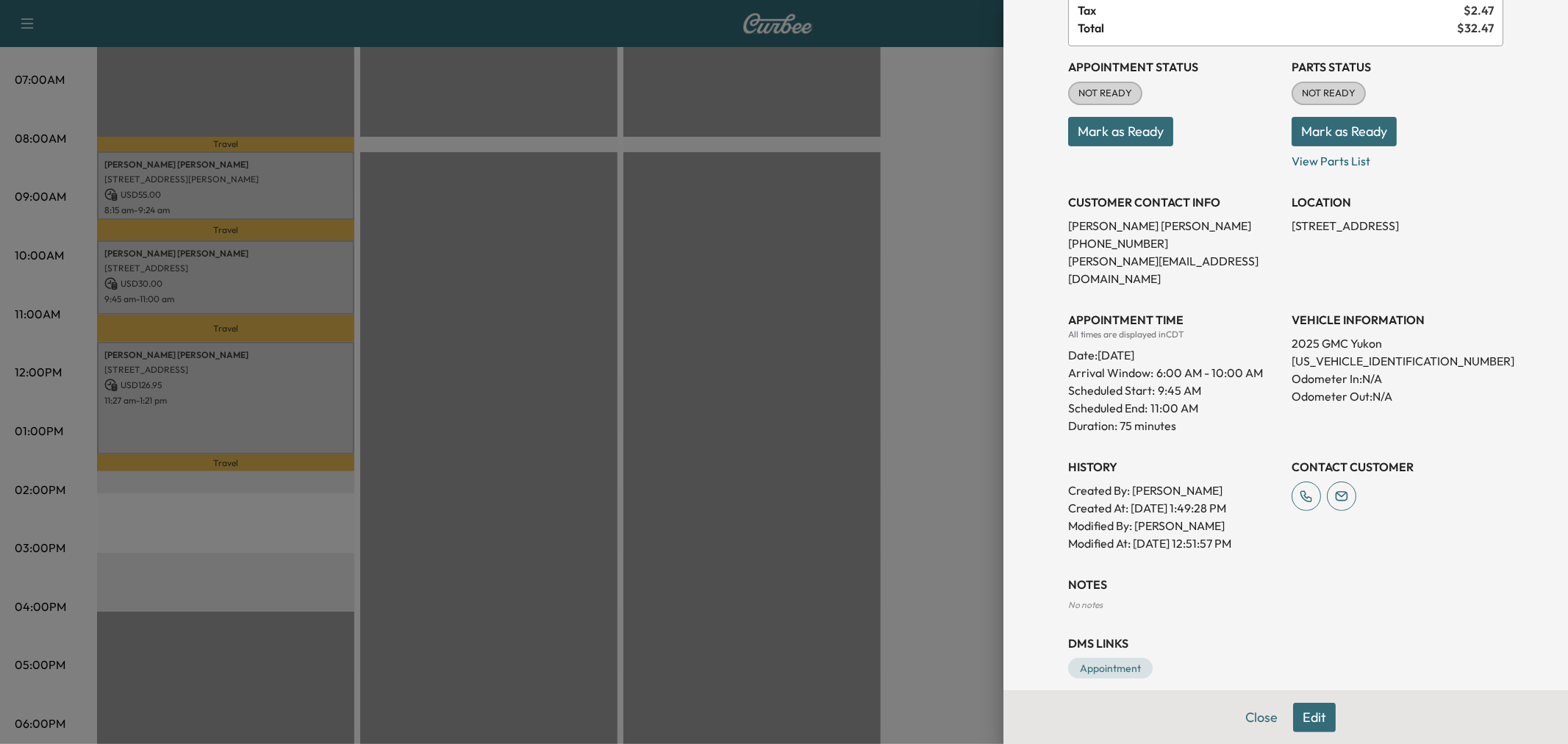
click at [263, 284] on div at bounding box center [784, 372] width 1568 height 744
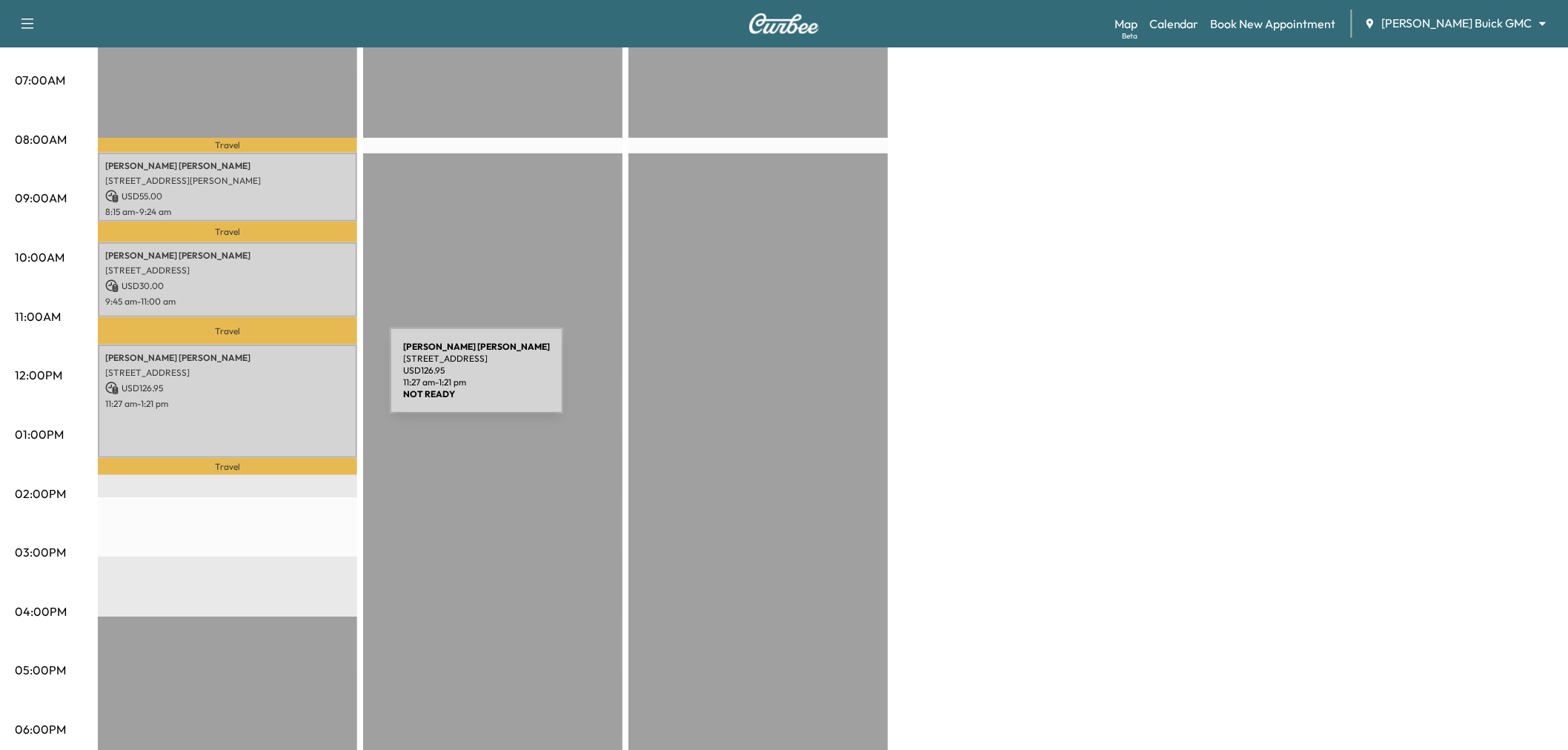
click at [279, 382] on p "USD 126.95" at bounding box center [227, 388] width 244 height 13
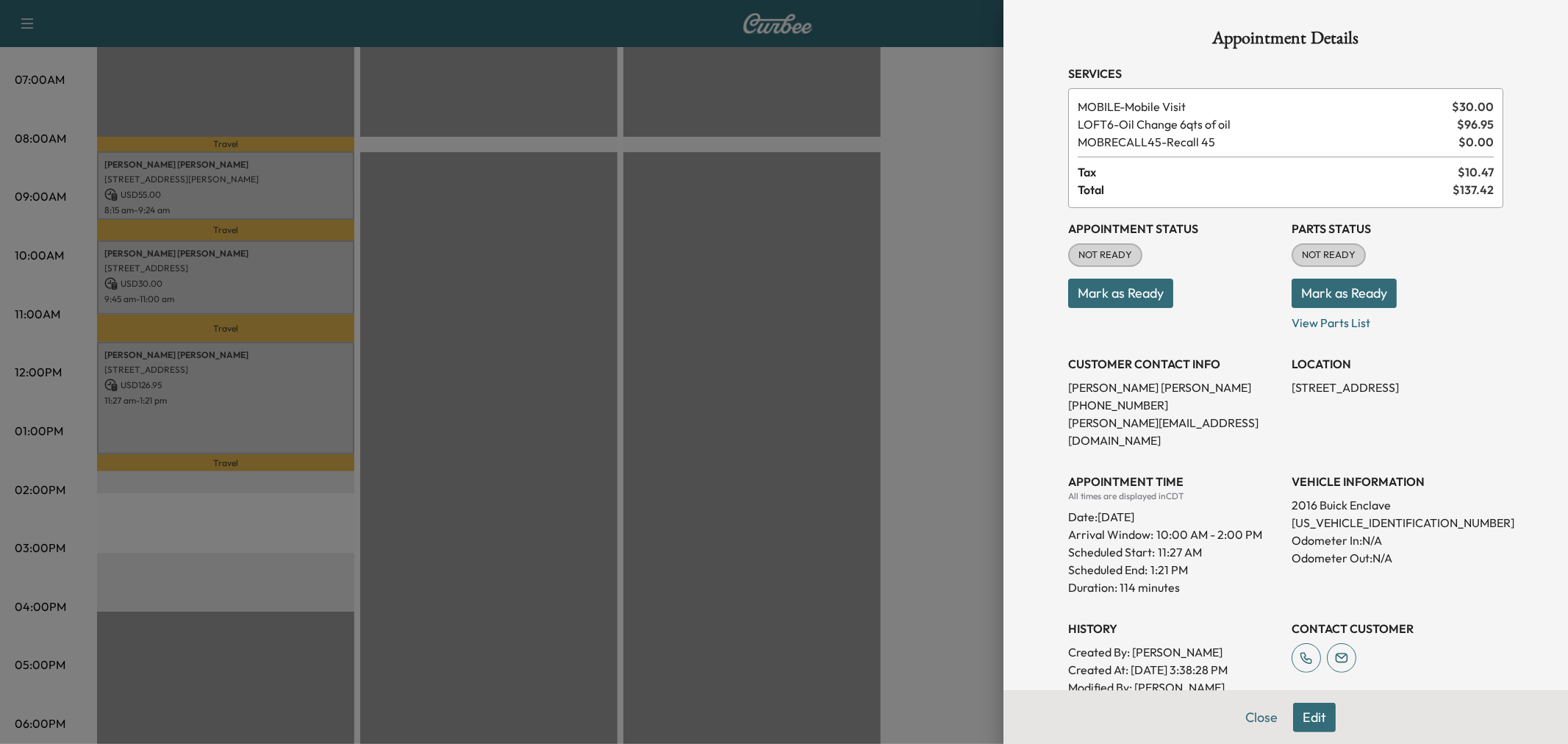
click at [277, 377] on div at bounding box center [784, 372] width 1568 height 744
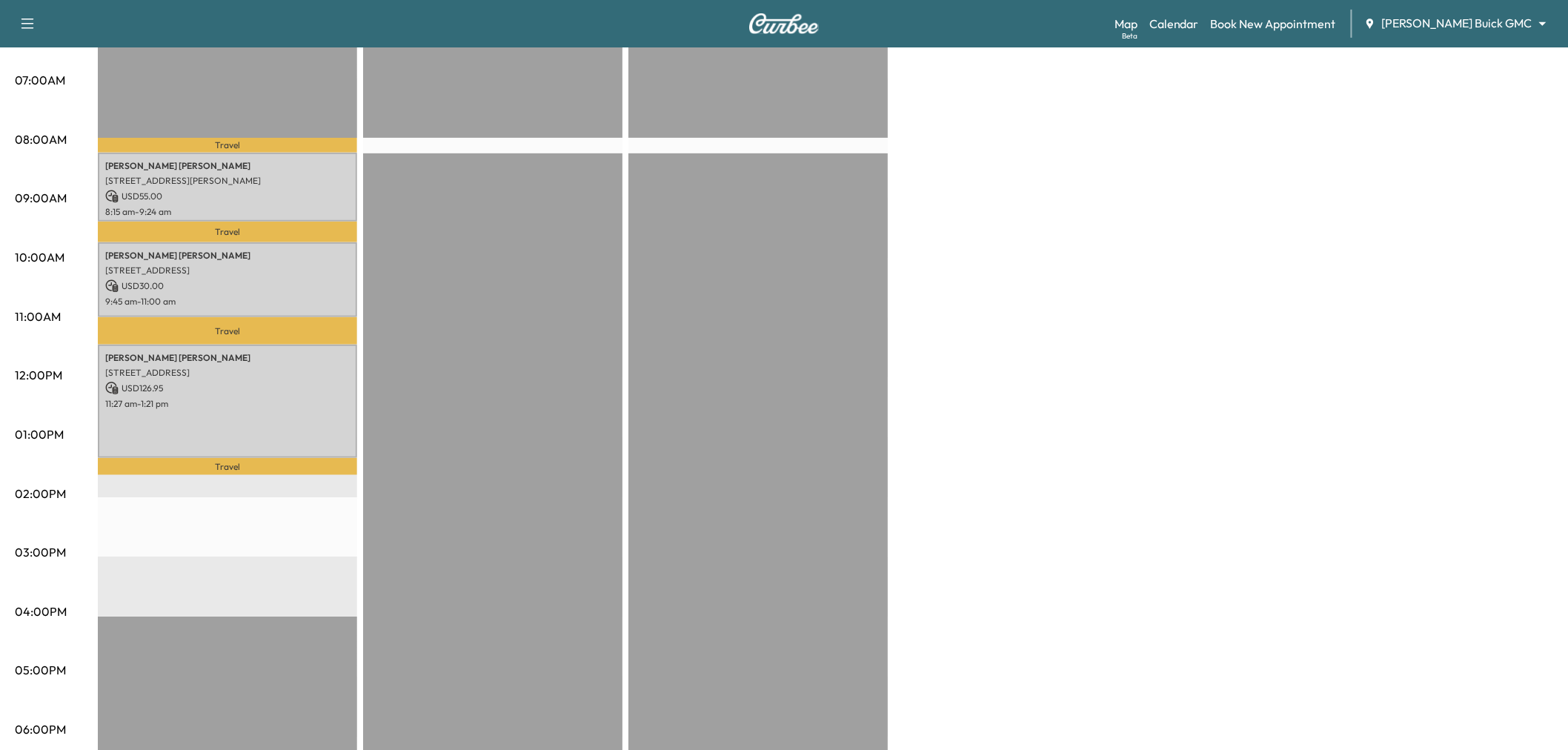
click at [1286, 390] on div "Large Van Revenue $ 211.95 Work Time 258 mins Transit Time 82 mins Travel Mary …" at bounding box center [825, 420] width 1455 height 1112
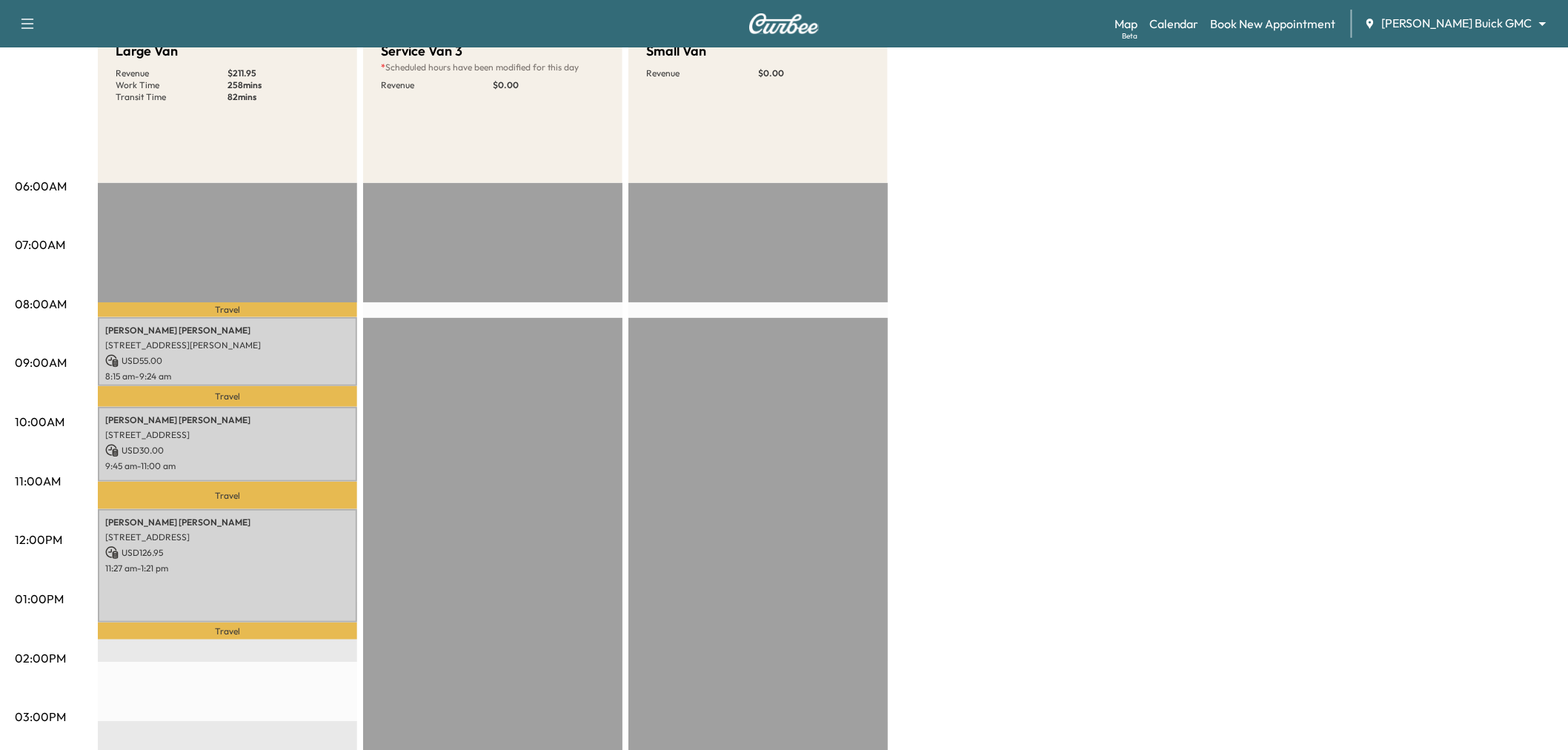
scroll to position [0, 0]
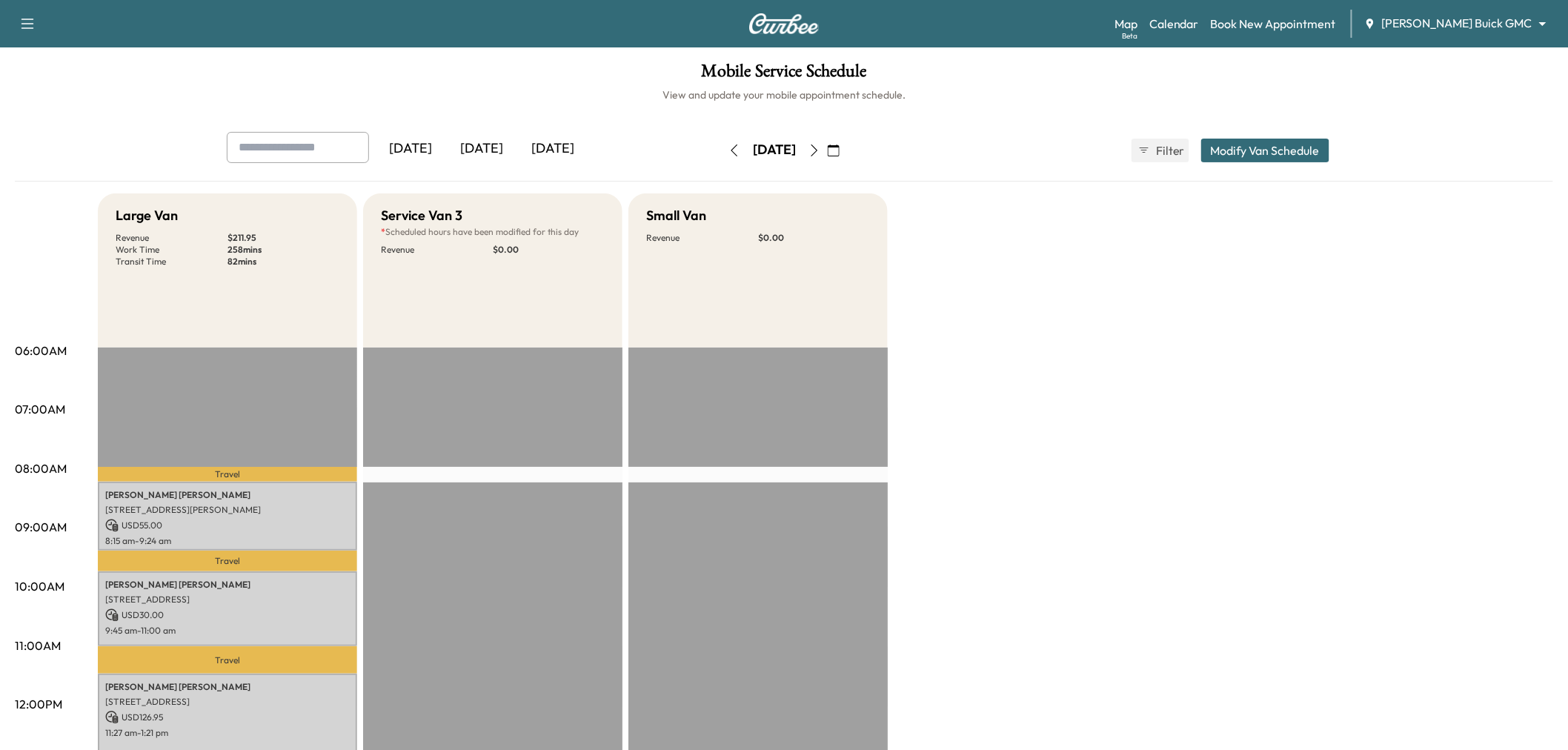
click at [1017, 275] on div "Large Van Revenue $ 211.95 Work Time 258 mins Transit Time 82 mins Travel Mary …" at bounding box center [825, 749] width 1455 height 1112
click at [998, 239] on div "Large Van Revenue $ 211.95 Work Time 258 mins Transit Time 82 mins Travel Mary …" at bounding box center [825, 749] width 1455 height 1112
click at [820, 149] on icon "button" at bounding box center [814, 150] width 12 height 12
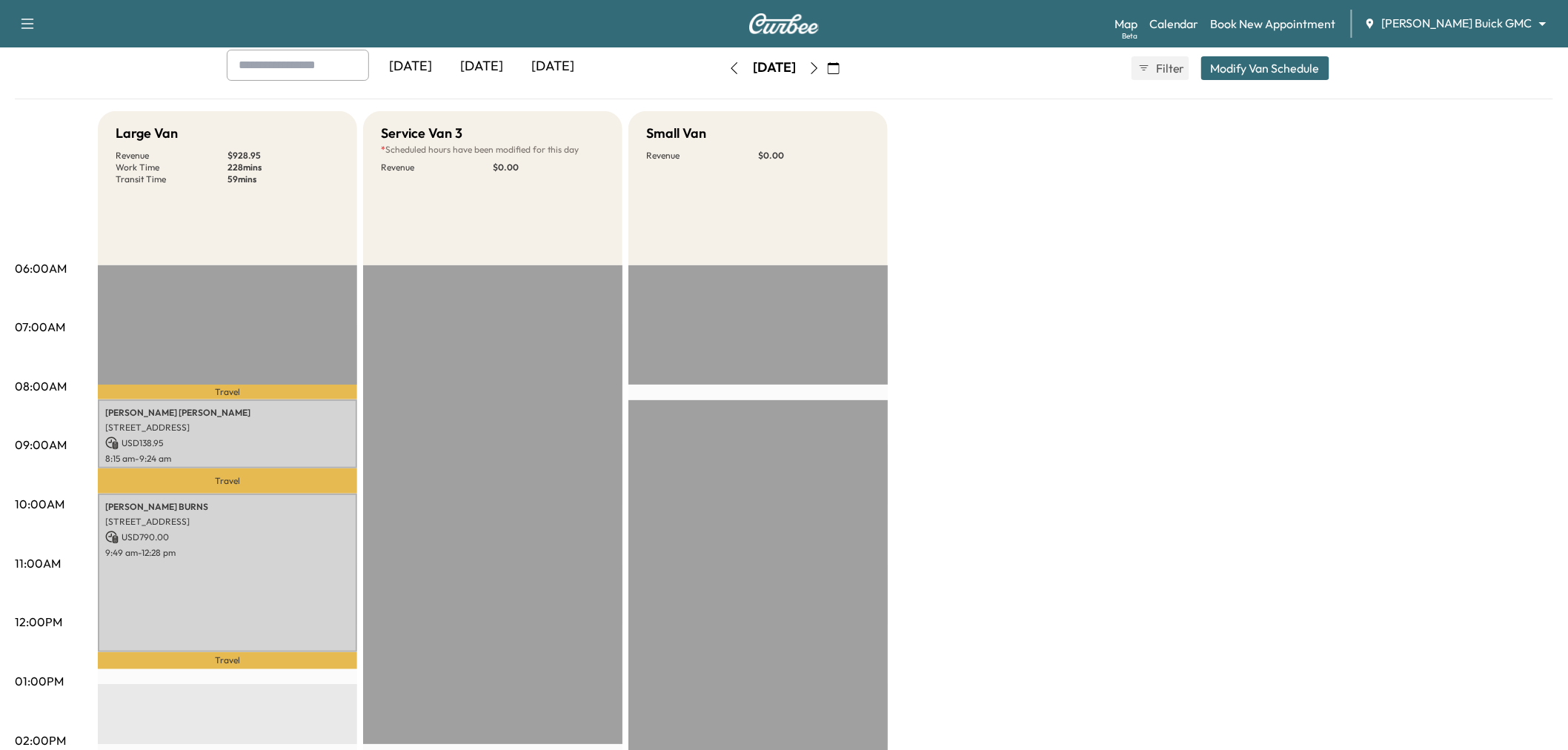
scroll to position [247, 0]
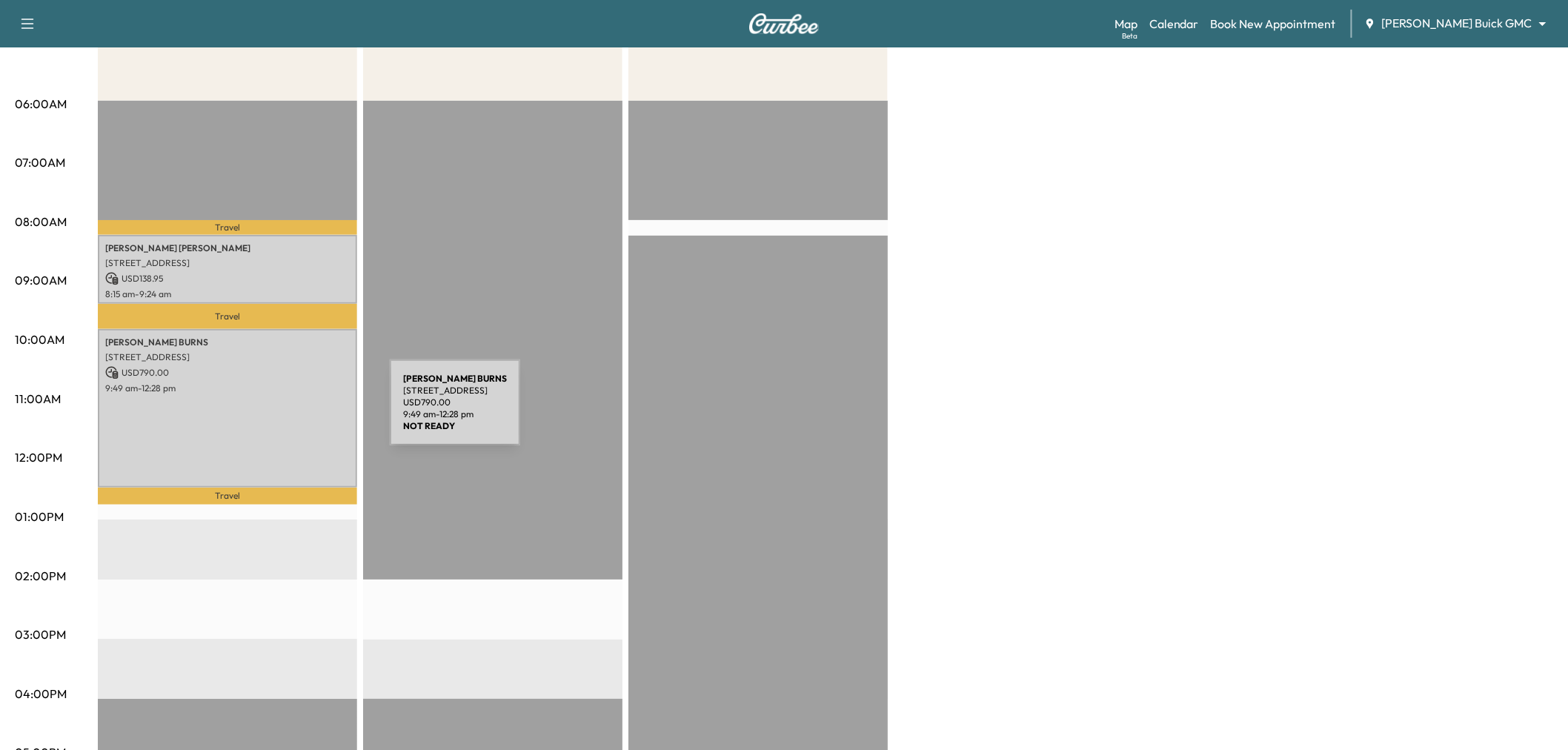
click at [279, 412] on div "DEREK BURNS 6840 Gateridge Dr, Dallas, TX 75254, USA USD 790.00 9:49 am - 12:28…" at bounding box center [227, 408] width 259 height 159
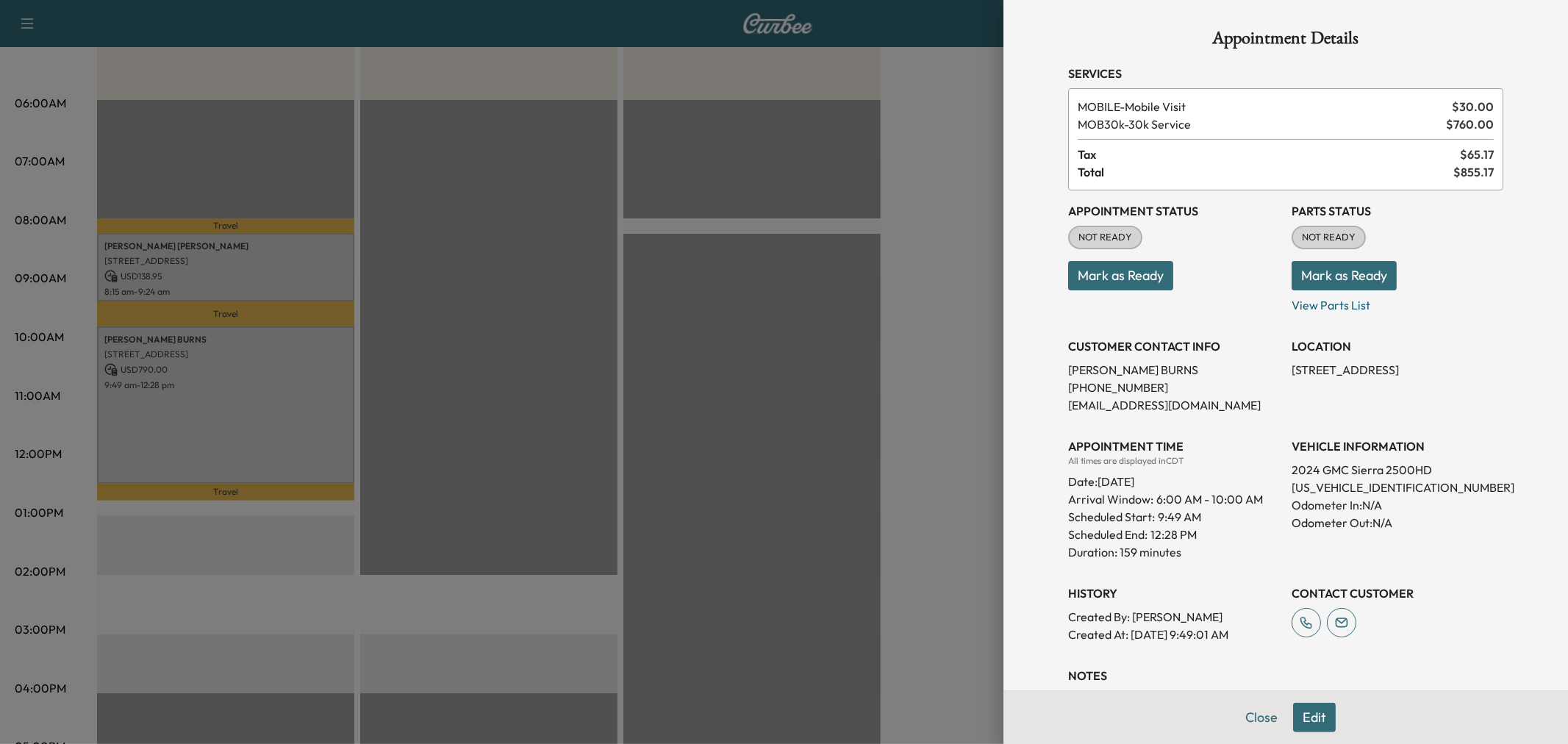
click at [277, 408] on div at bounding box center [784, 372] width 1568 height 744
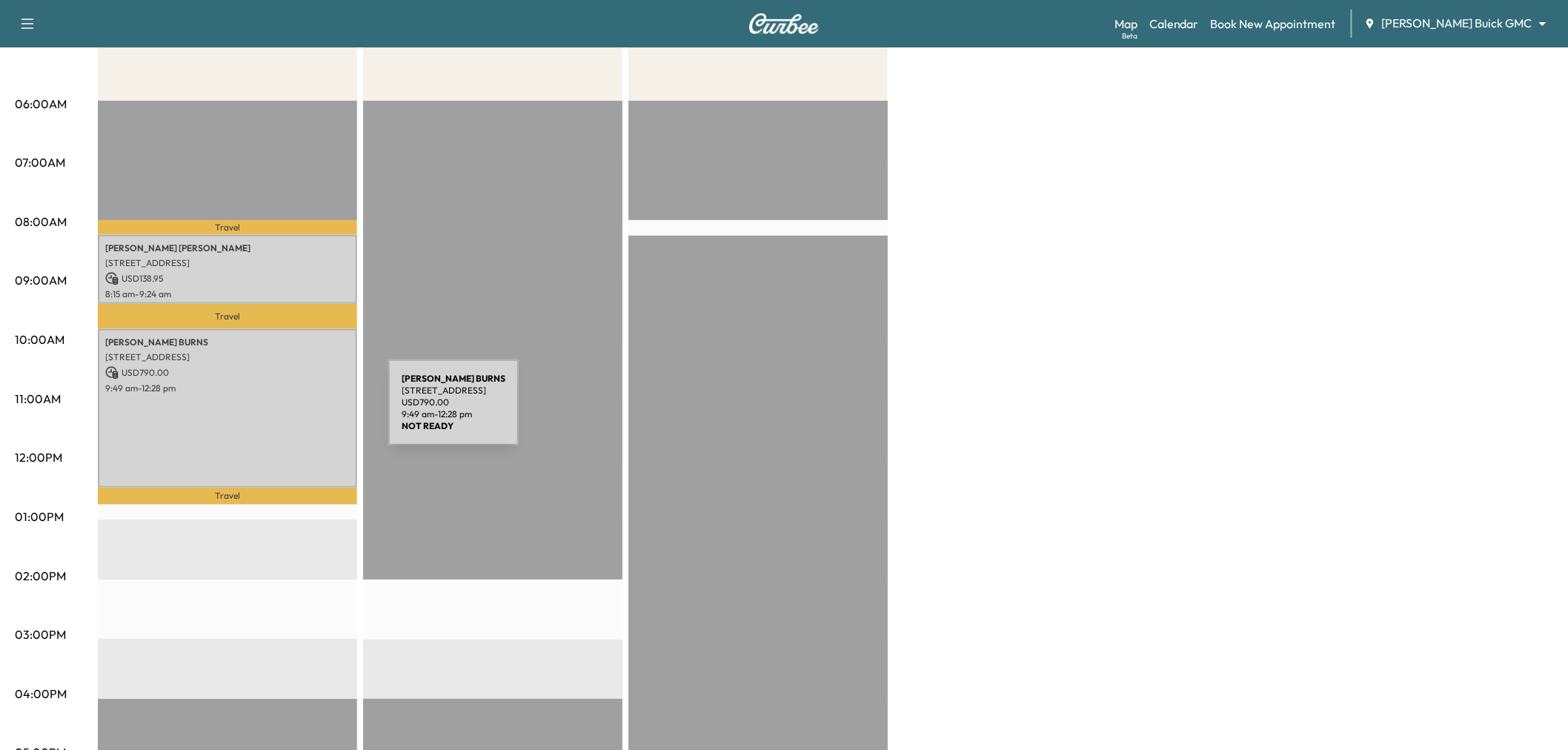
scroll to position [165, 0]
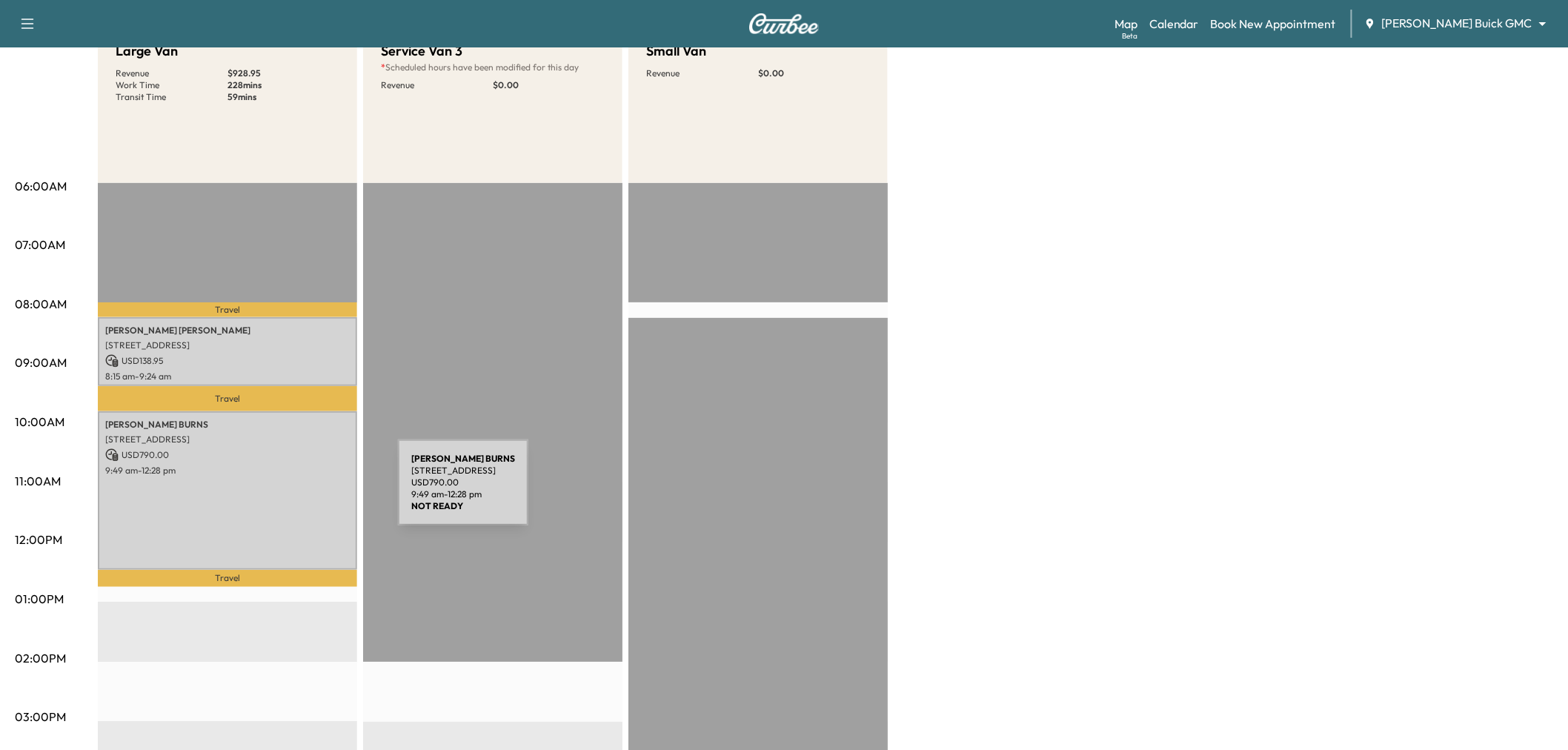
click at [287, 491] on div "DEREK BURNS 6840 Gateridge Dr, Dallas, TX 75254, USA USD 790.00 9:49 am - 12:28…" at bounding box center [227, 491] width 259 height 159
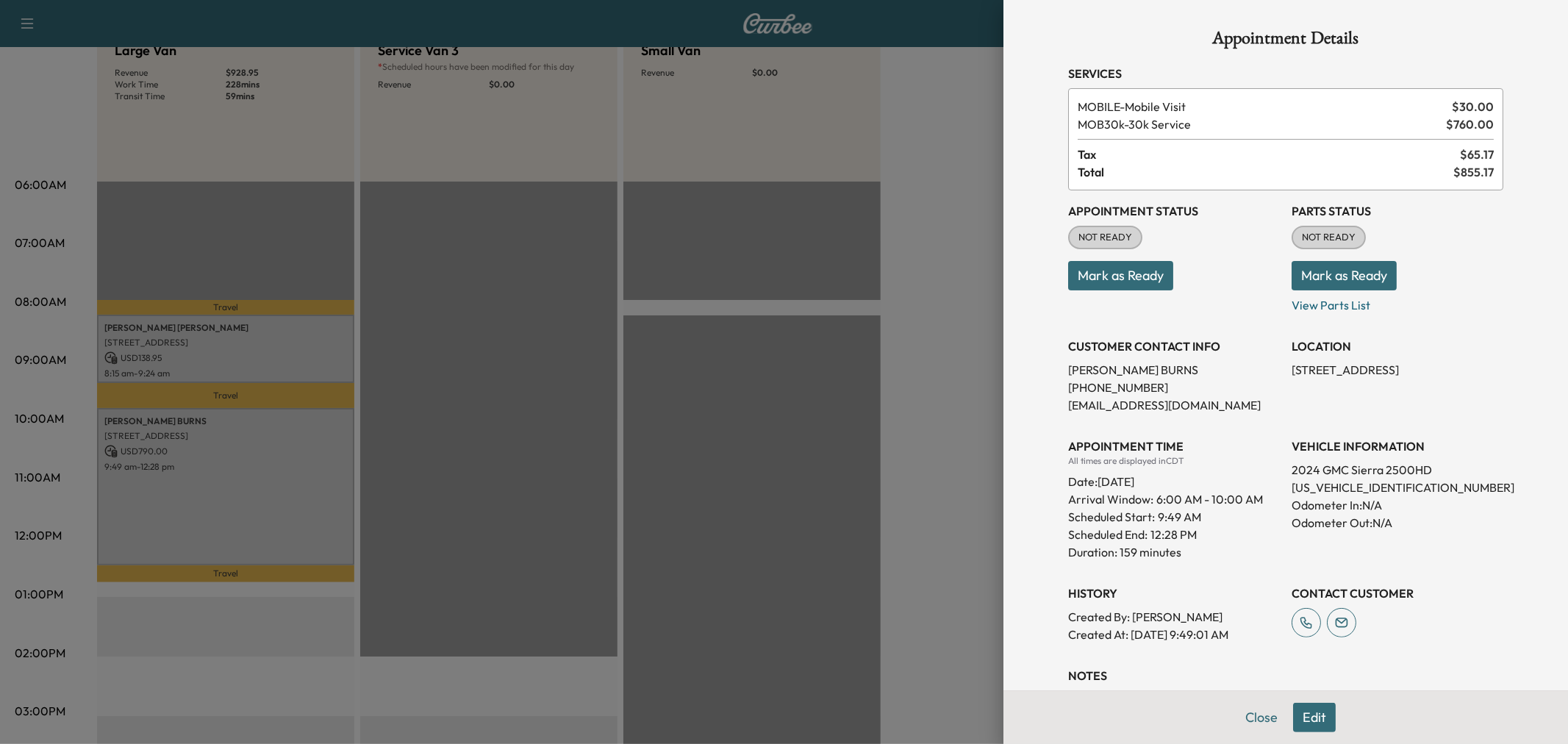
click at [287, 460] on div at bounding box center [784, 372] width 1568 height 744
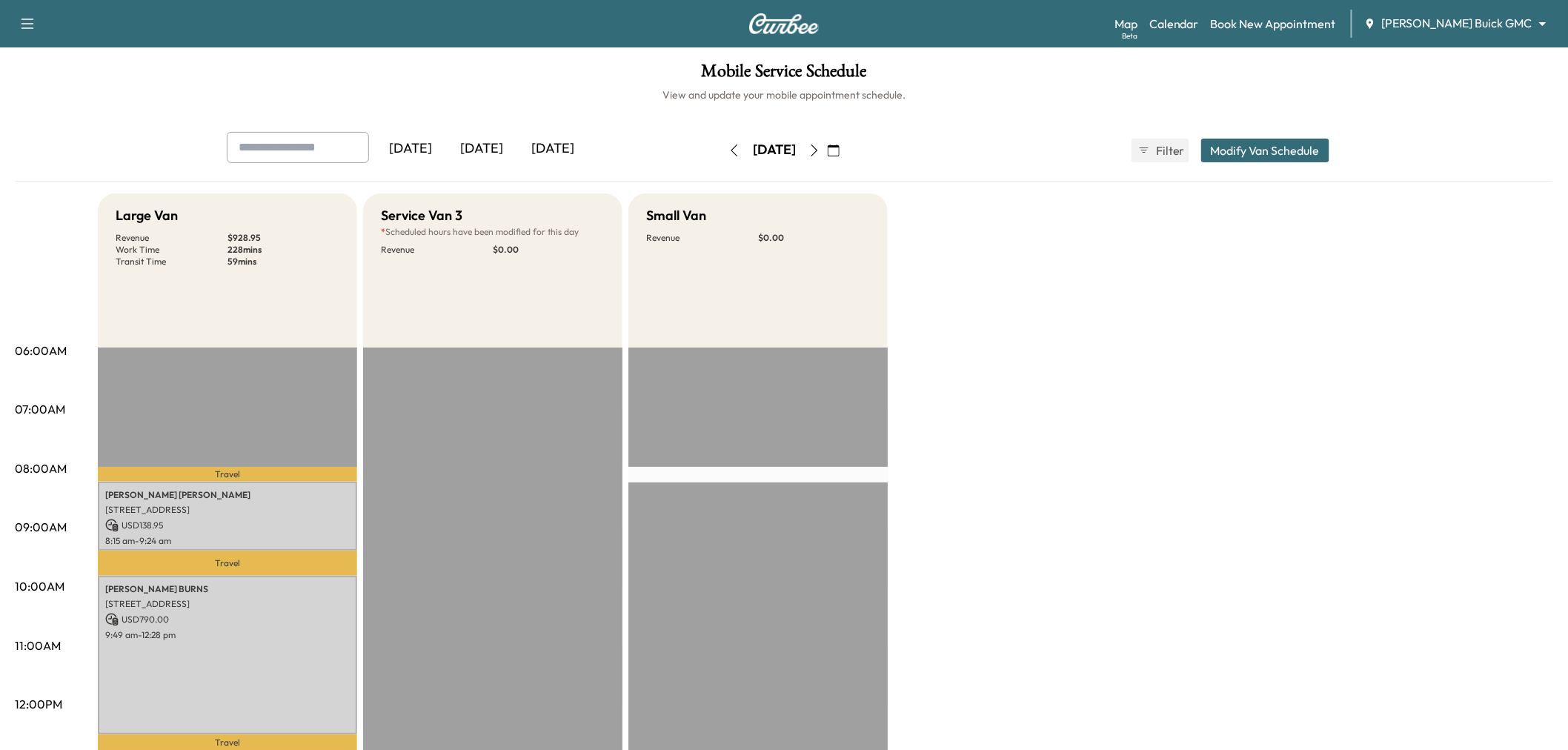
scroll to position [247, 0]
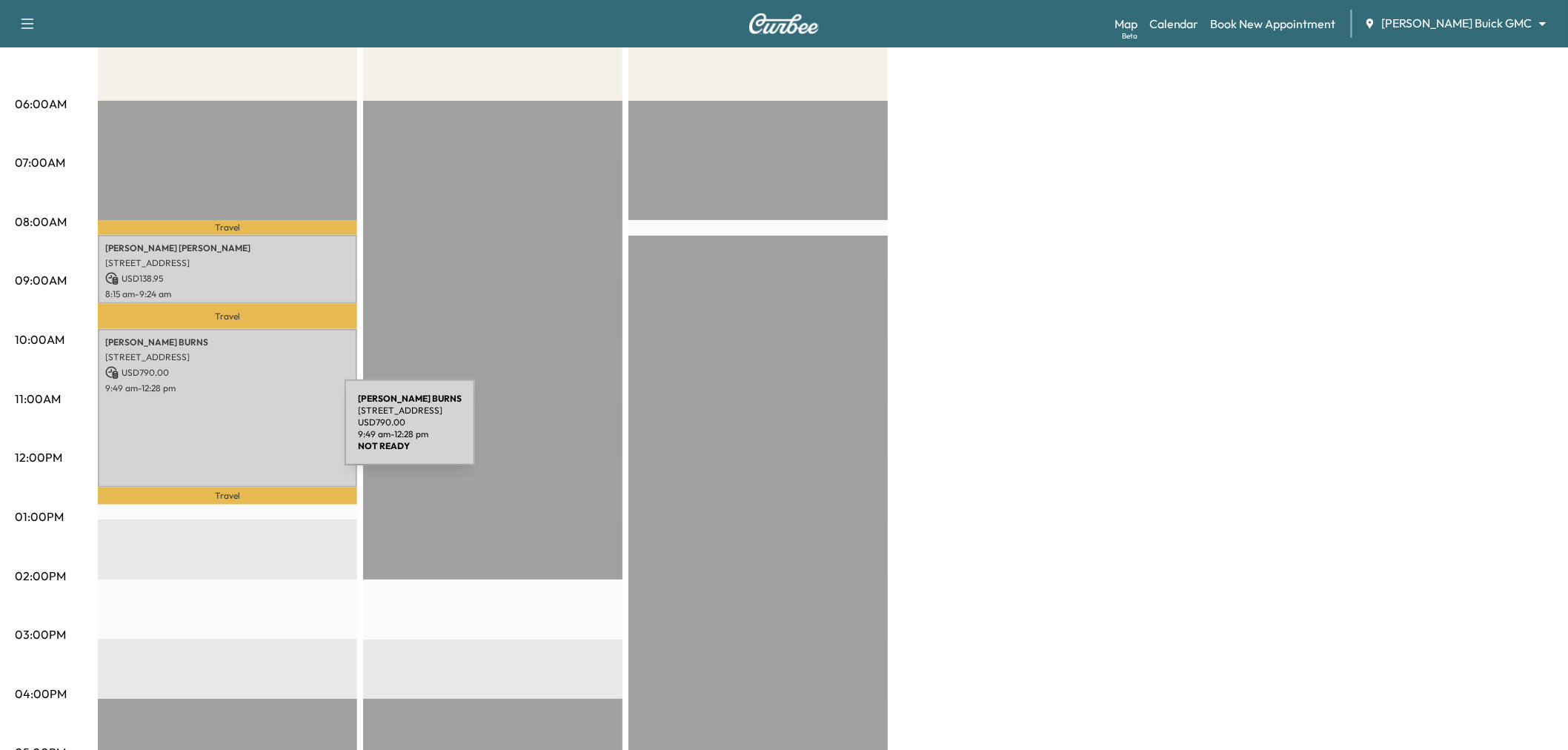
click at [220, 433] on div "DEREK BURNS 6840 Gateridge Dr, Dallas, TX 75254, USA USD 790.00 9:49 am - 12:28…" at bounding box center [227, 408] width 259 height 159
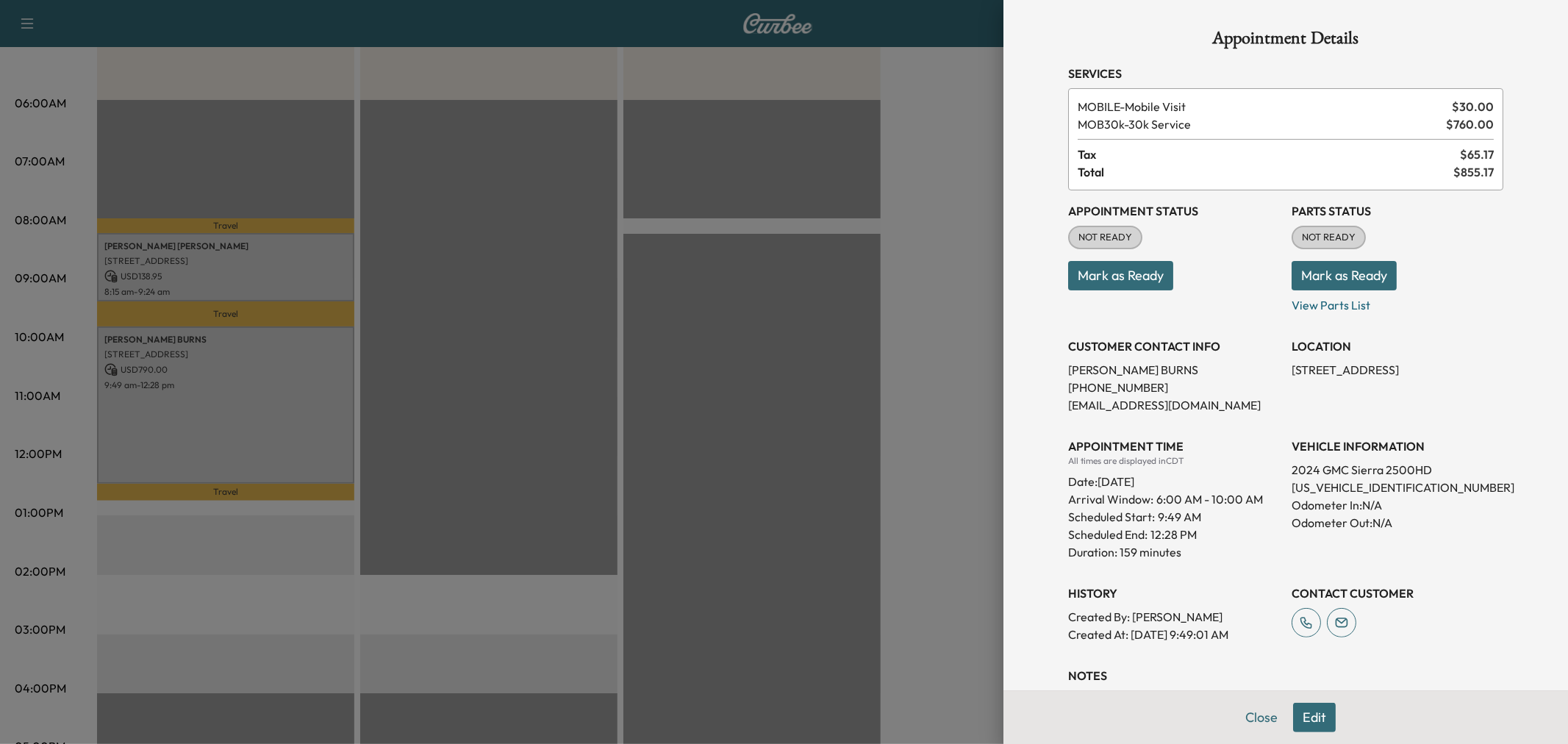
click at [1298, 722] on button "Edit" at bounding box center [1314, 718] width 43 height 29
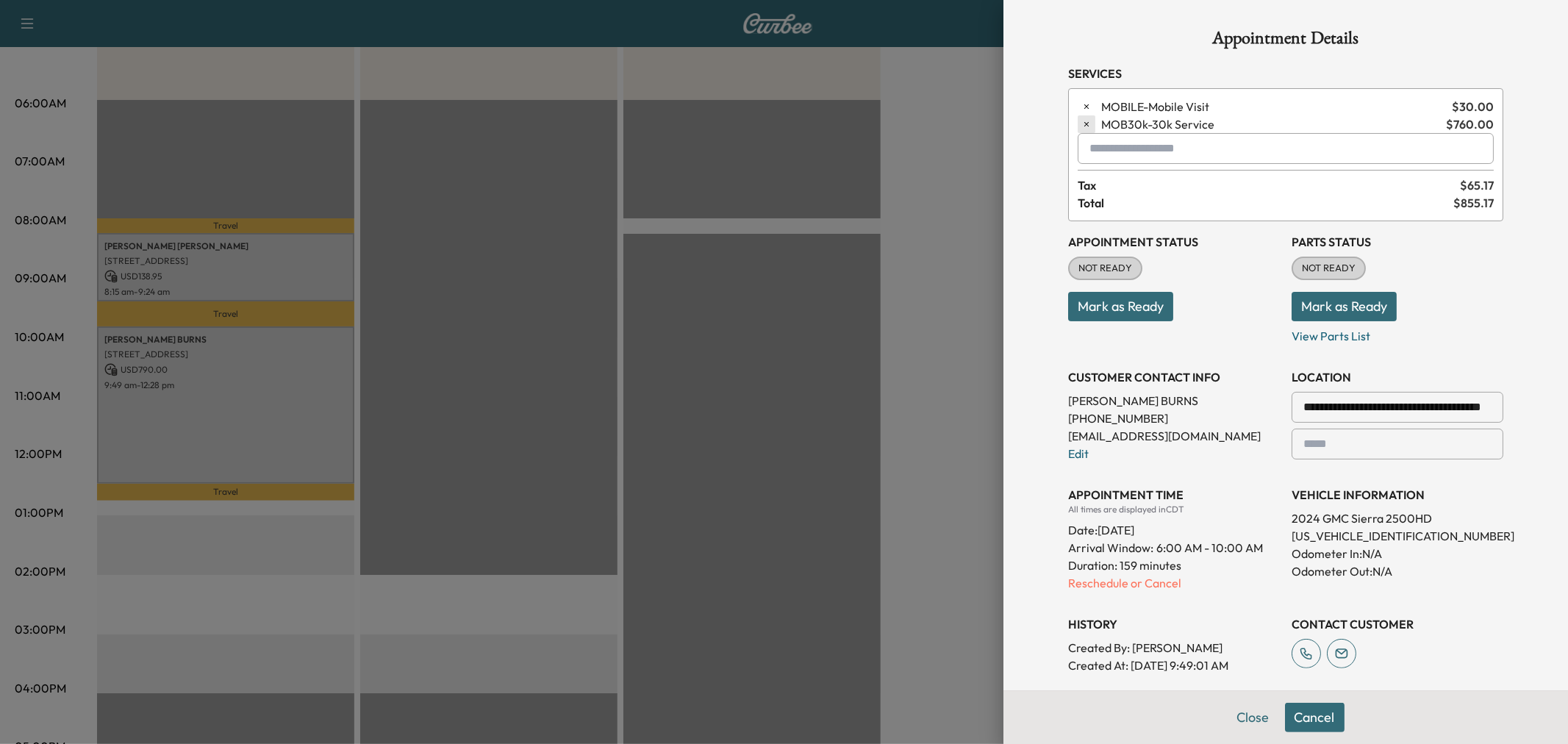
click at [1081, 123] on icon "button" at bounding box center [1086, 124] width 10 height 10
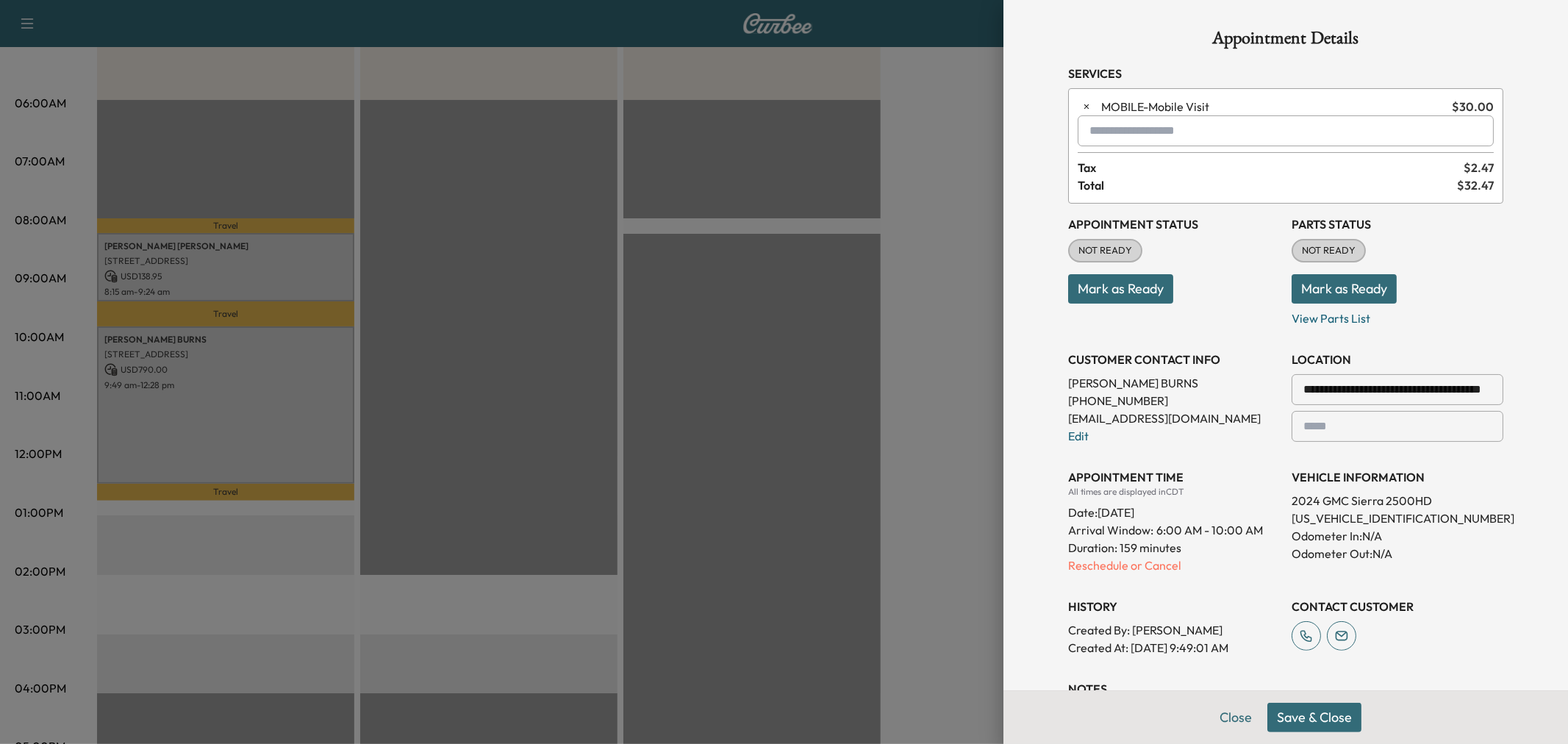
click at [1121, 137] on input "text" at bounding box center [1285, 131] width 416 height 31
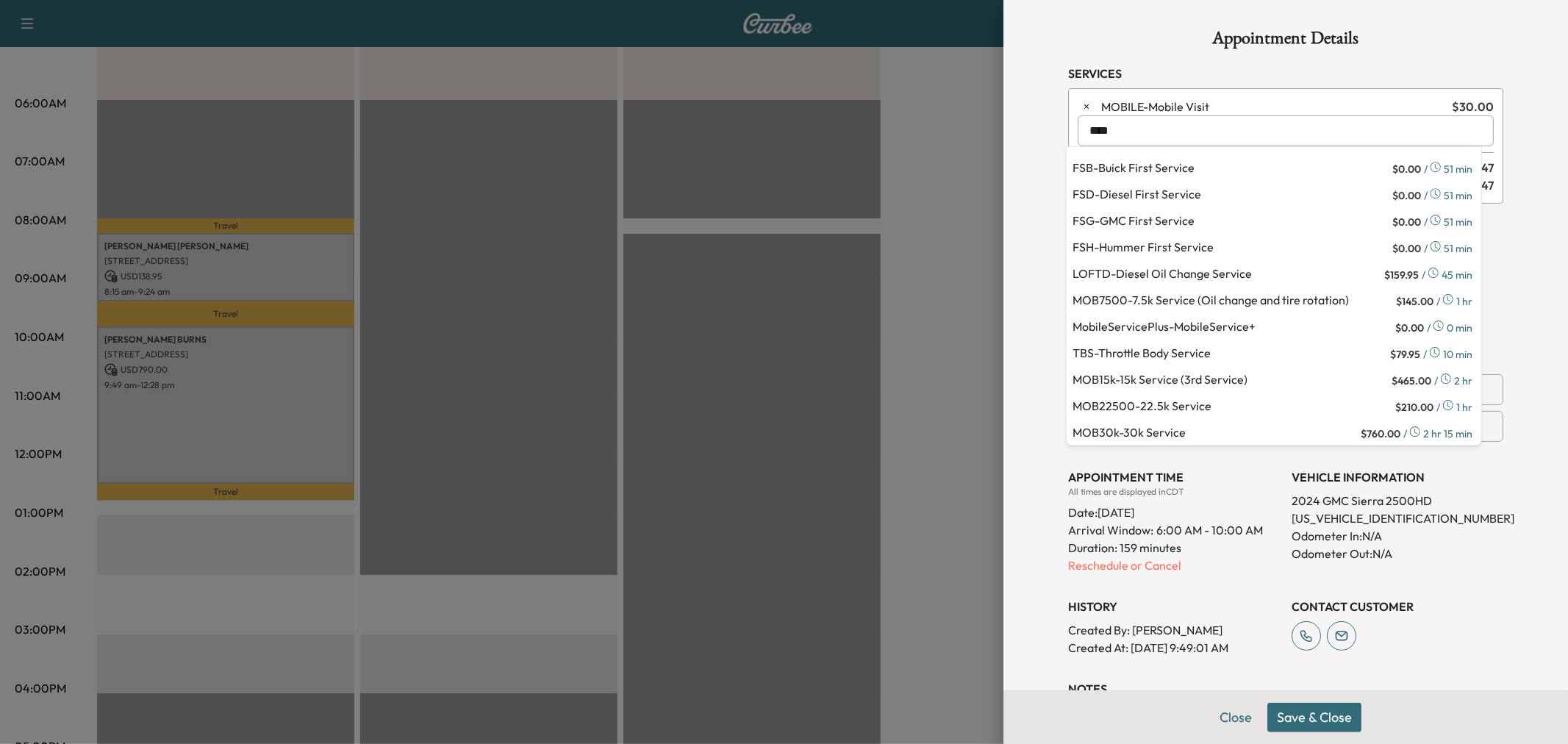
click at [1197, 408] on p "MOB22500 - 22.5k Service" at bounding box center [1232, 407] width 320 height 21
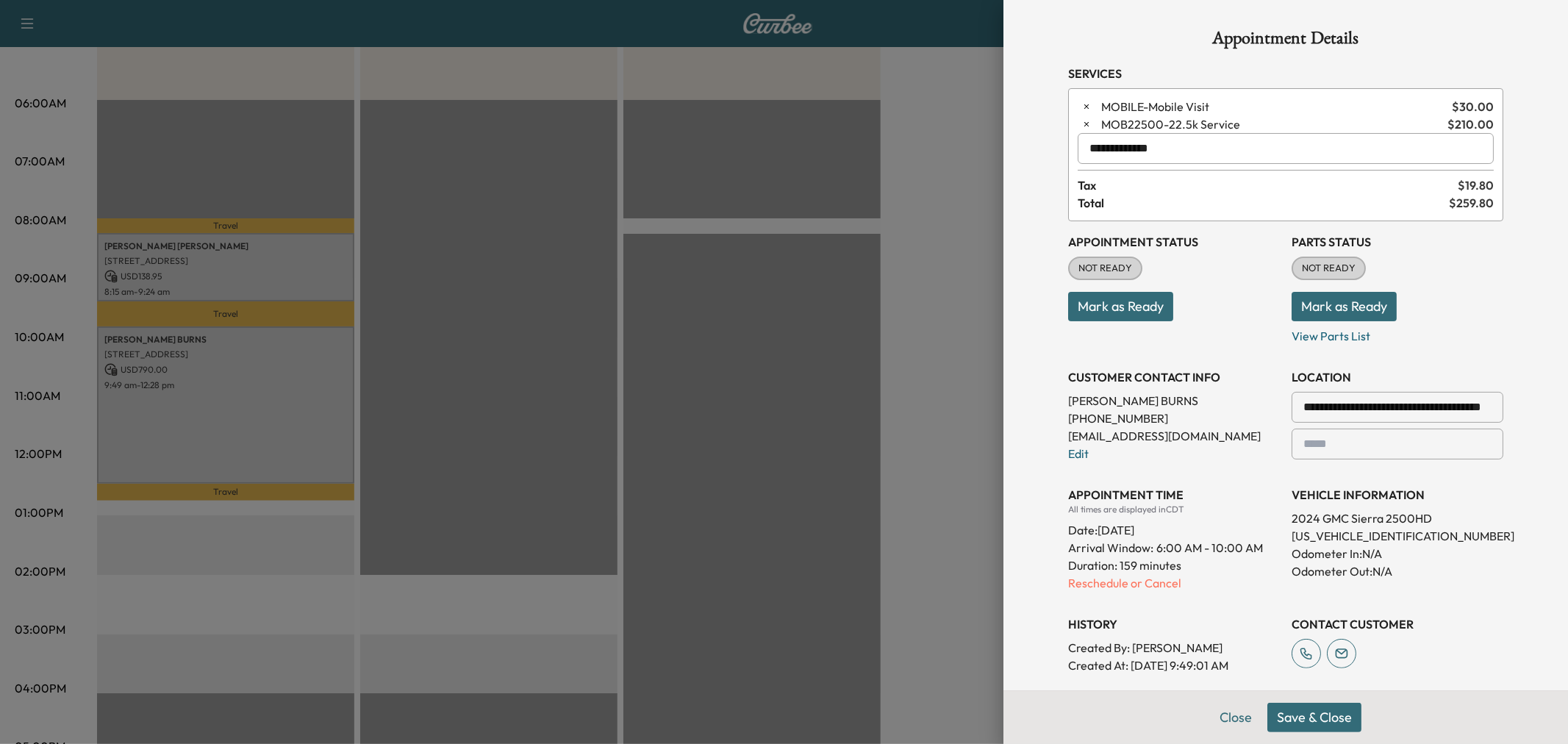
type input "**********"
click at [1320, 721] on button "Save & Close" at bounding box center [1314, 718] width 94 height 29
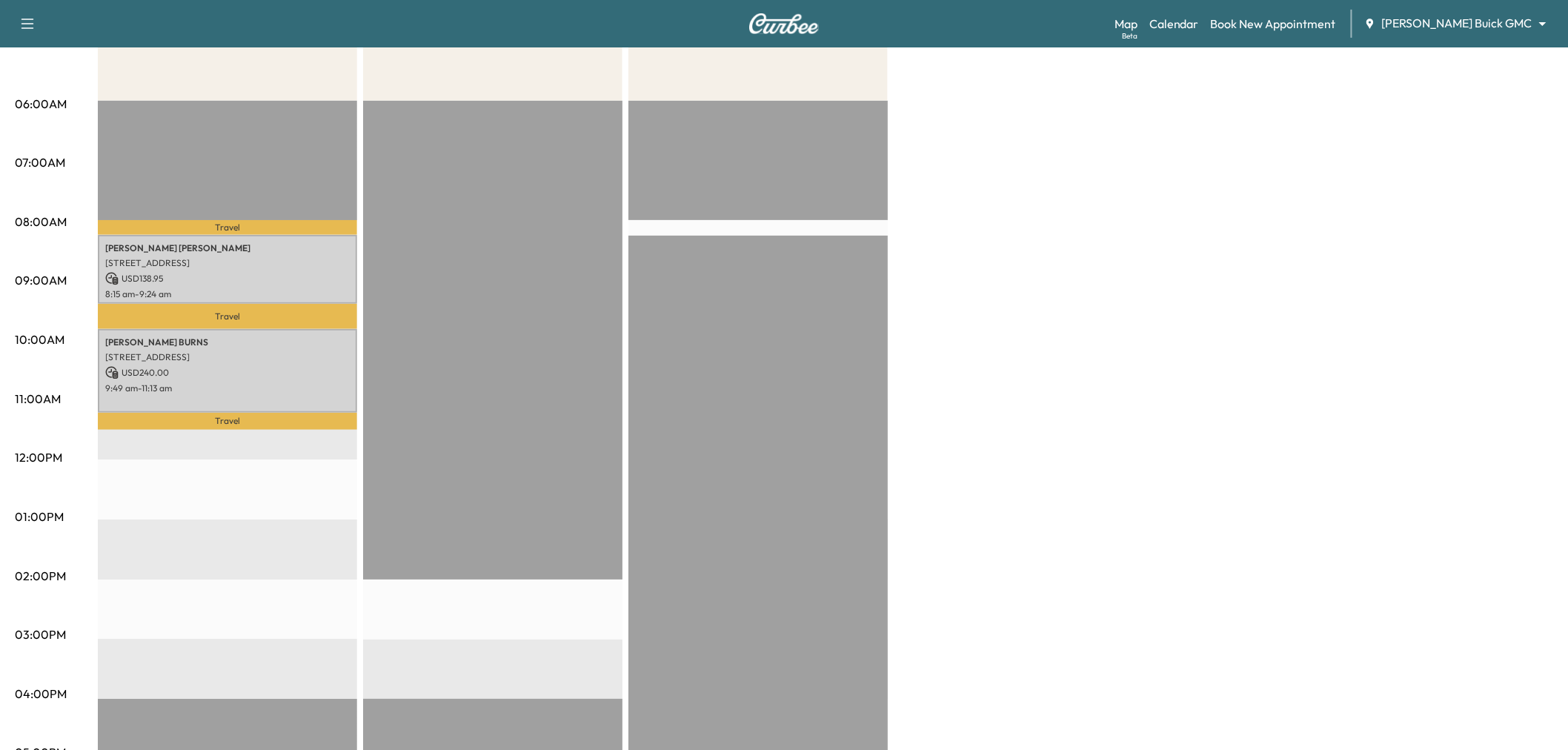
click at [255, 521] on div "Travel Rusty Crosby 2101 BROKEN BEND LN, FRISCO, TX 75036, USA USD 138.95 8:15 …" at bounding box center [227, 580] width 259 height 958
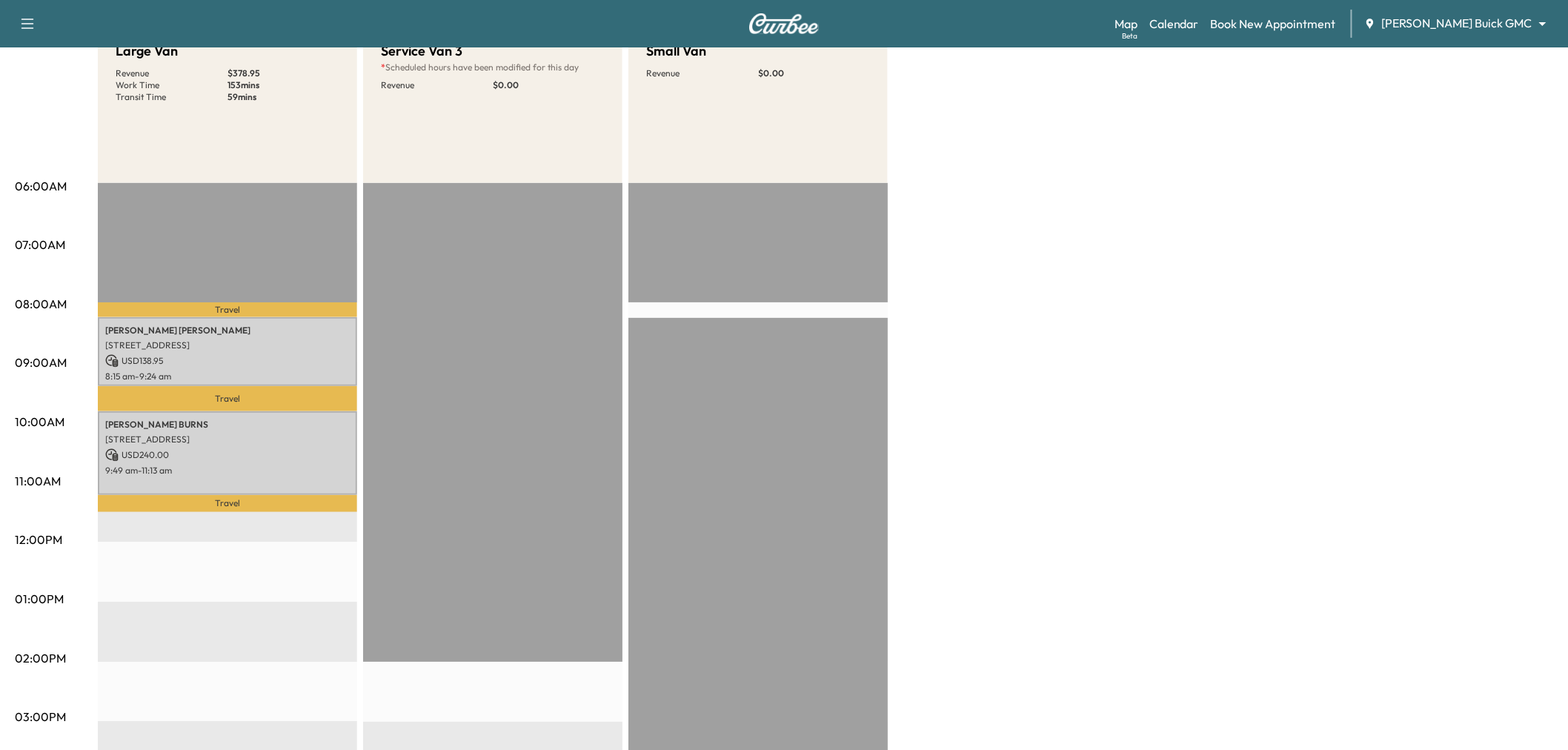
scroll to position [0, 0]
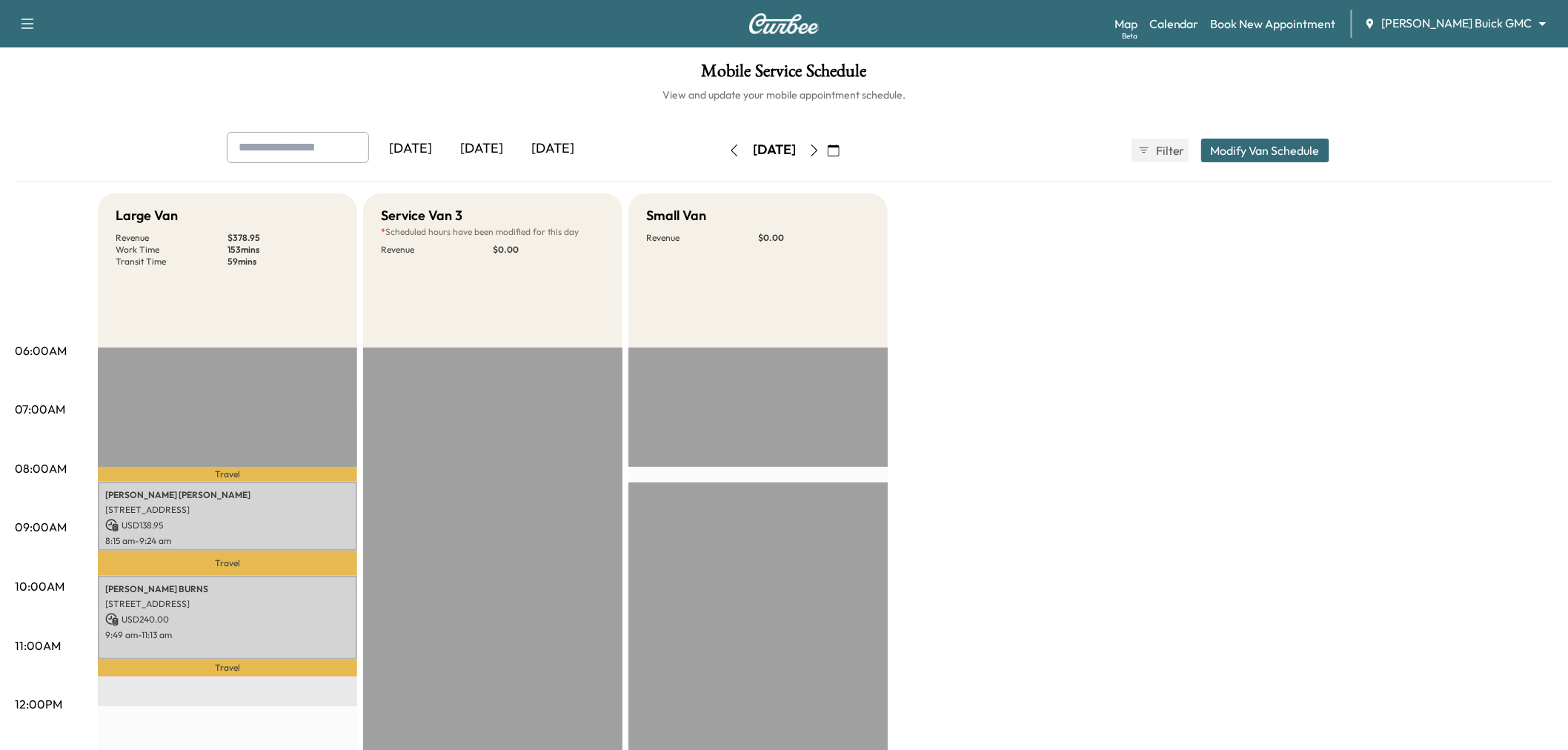
click at [1320, 312] on div "Large Van Revenue $ 378.95 Work Time 153 mins Transit Time 59 mins Travel Rusty…" at bounding box center [825, 749] width 1455 height 1112
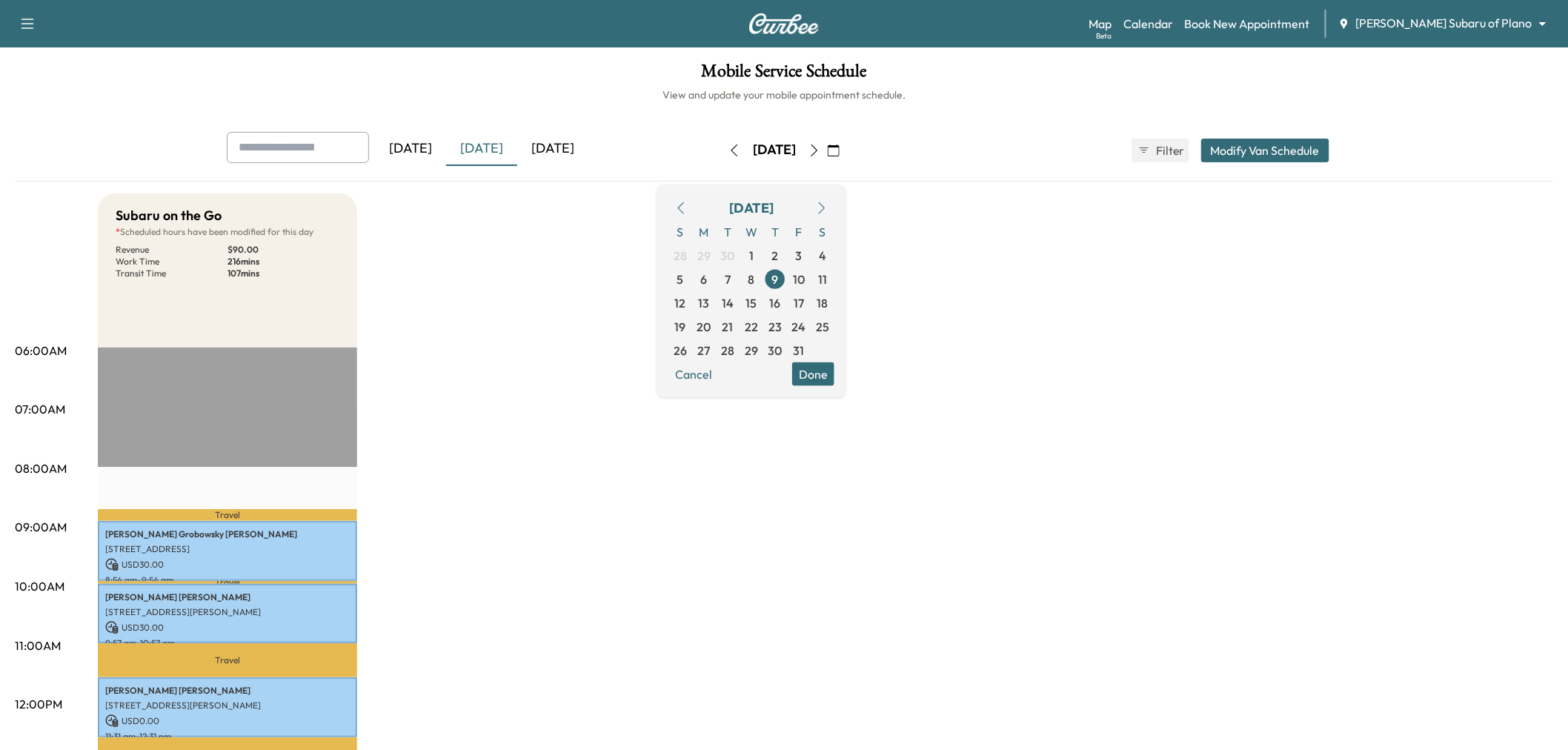
click at [569, 153] on div "[DATE]" at bounding box center [552, 149] width 71 height 34
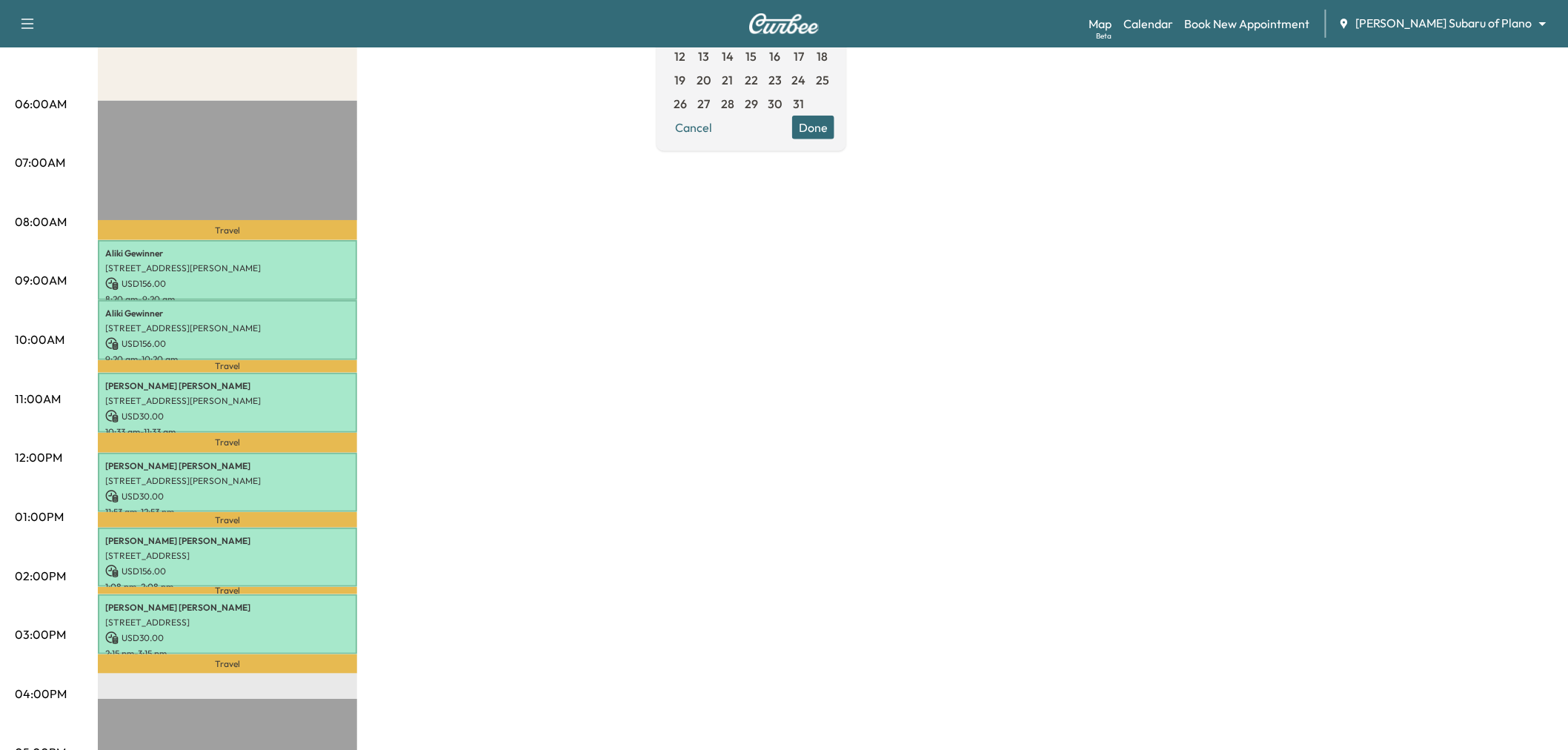
scroll to position [329, 0]
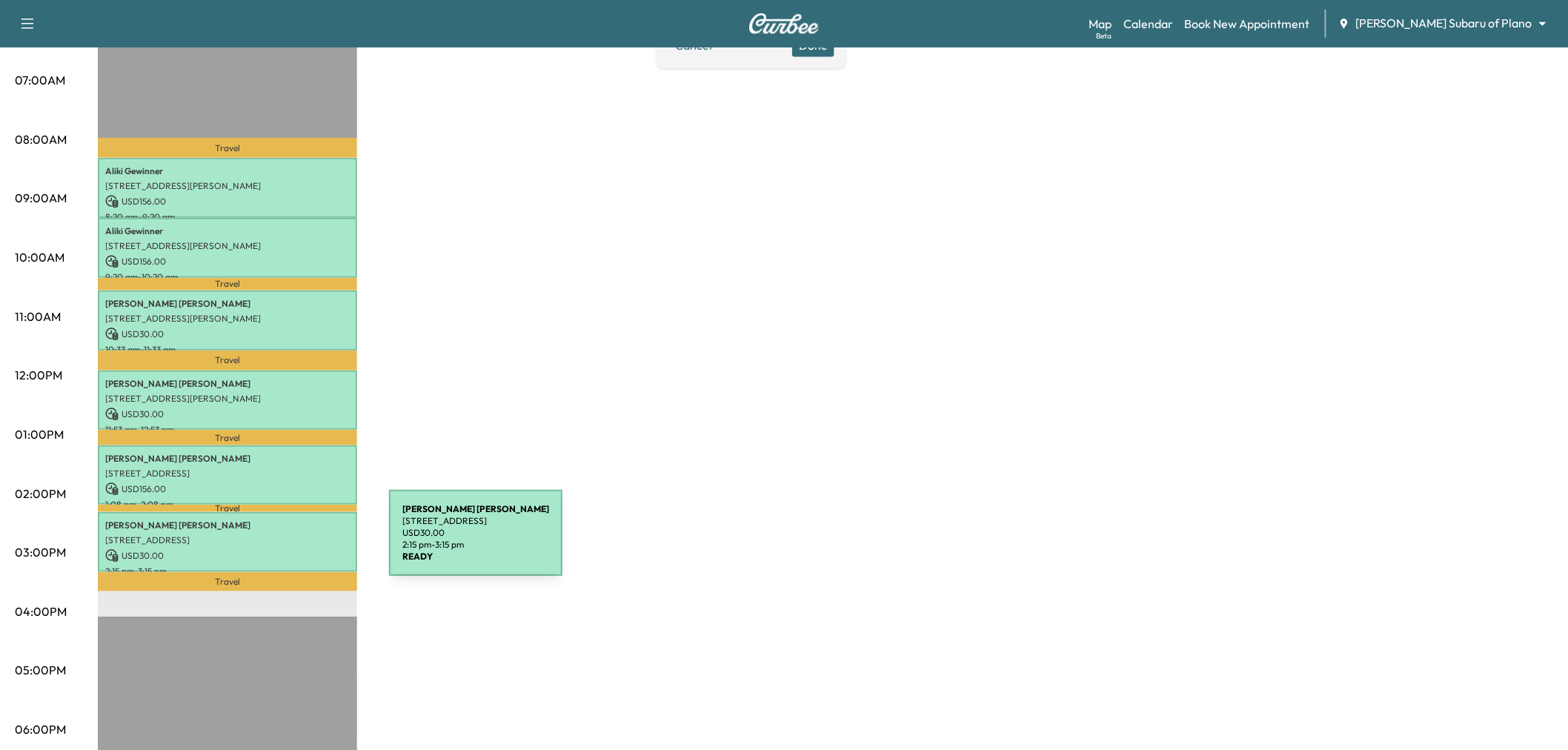
click at [278, 549] on p "USD 30.00" at bounding box center [227, 555] width 244 height 13
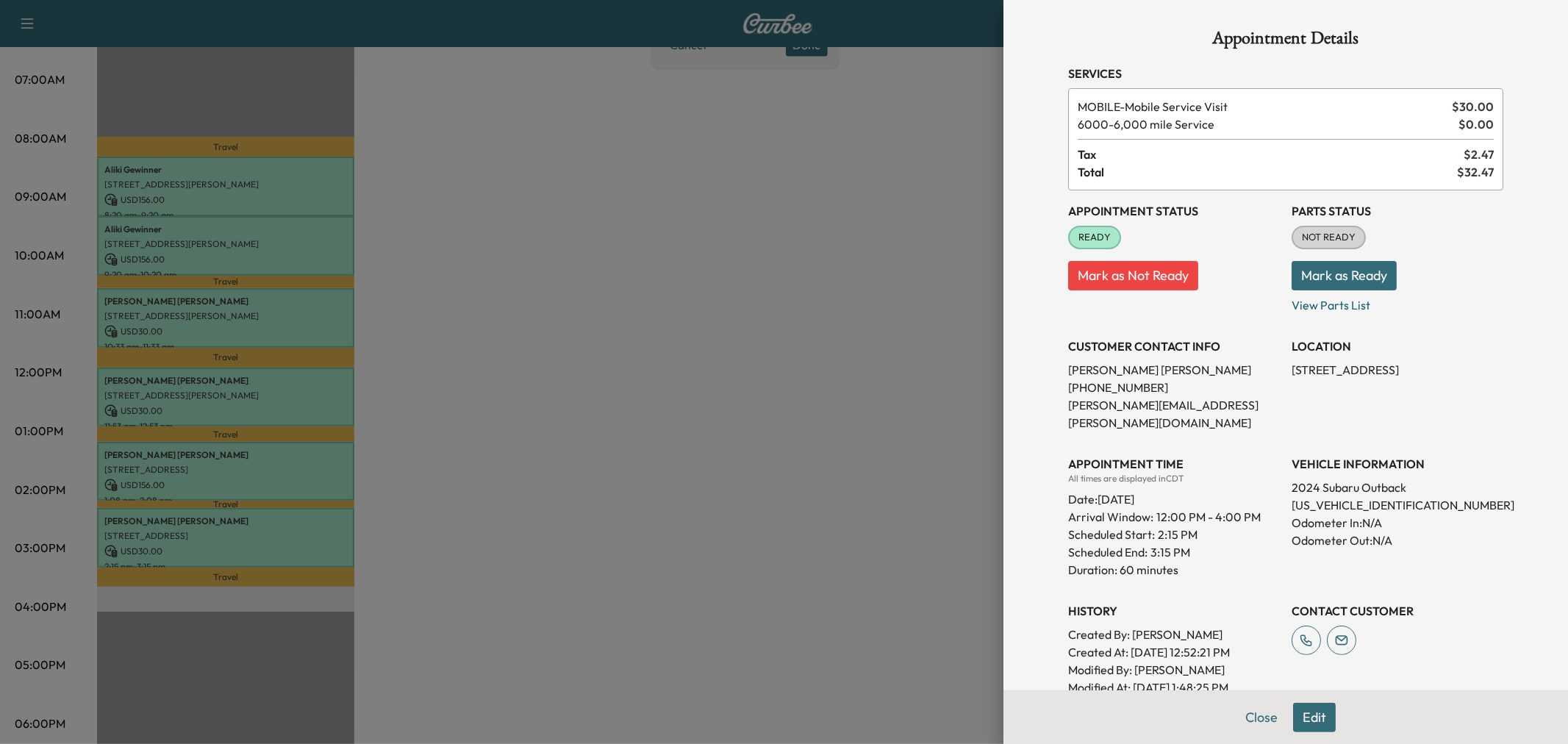
click at [270, 487] on div at bounding box center [784, 372] width 1568 height 744
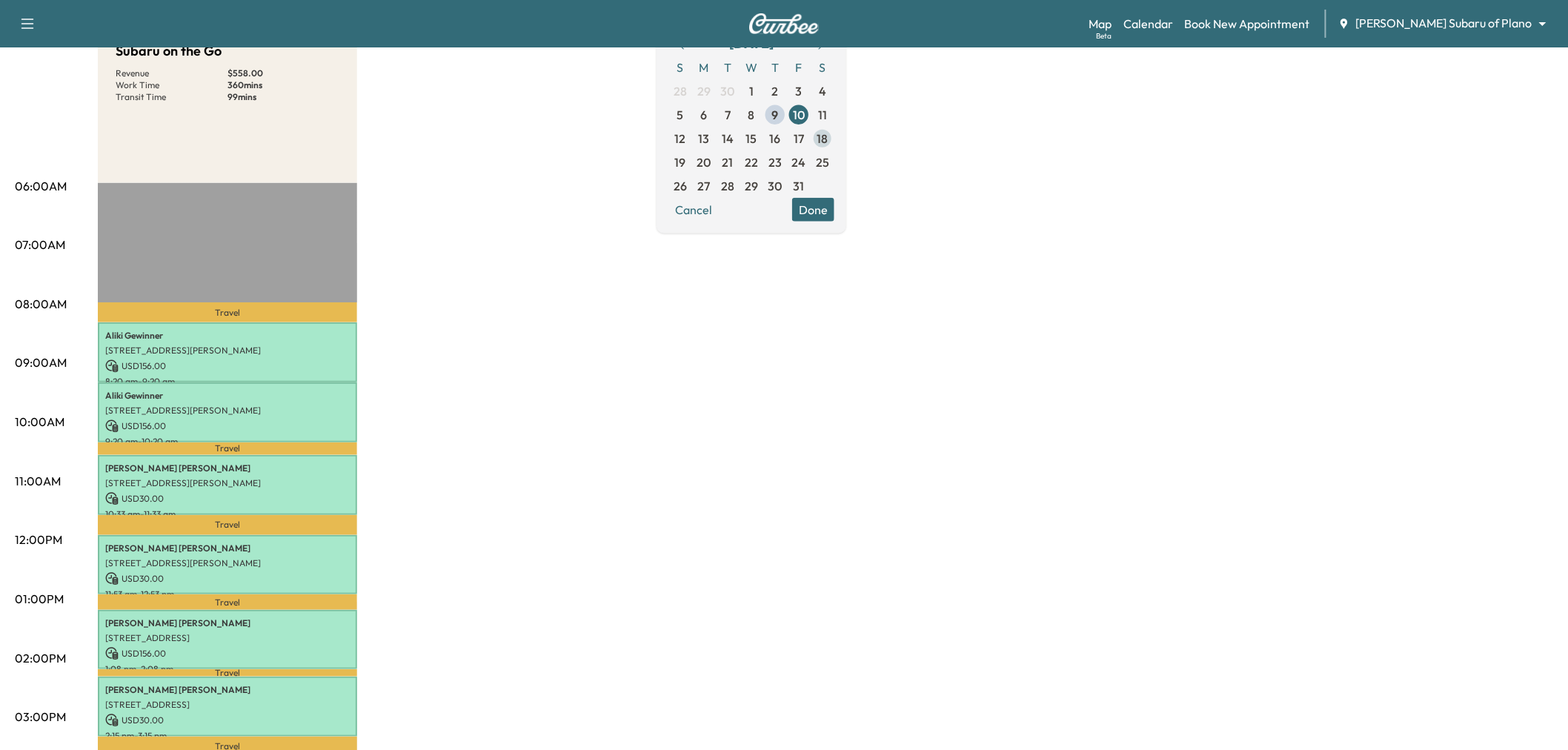
scroll to position [0, 0]
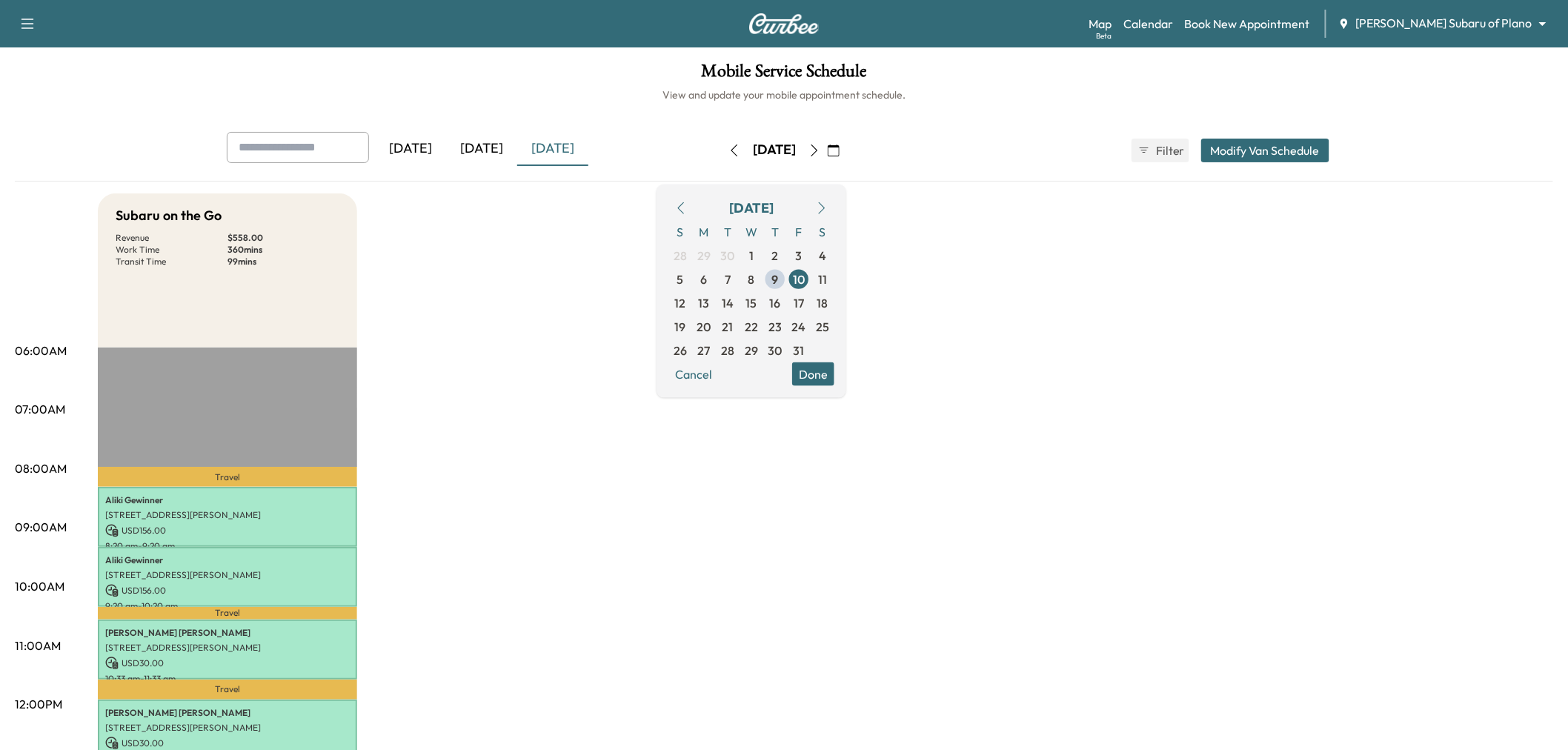
click at [820, 148] on icon "button" at bounding box center [814, 150] width 12 height 12
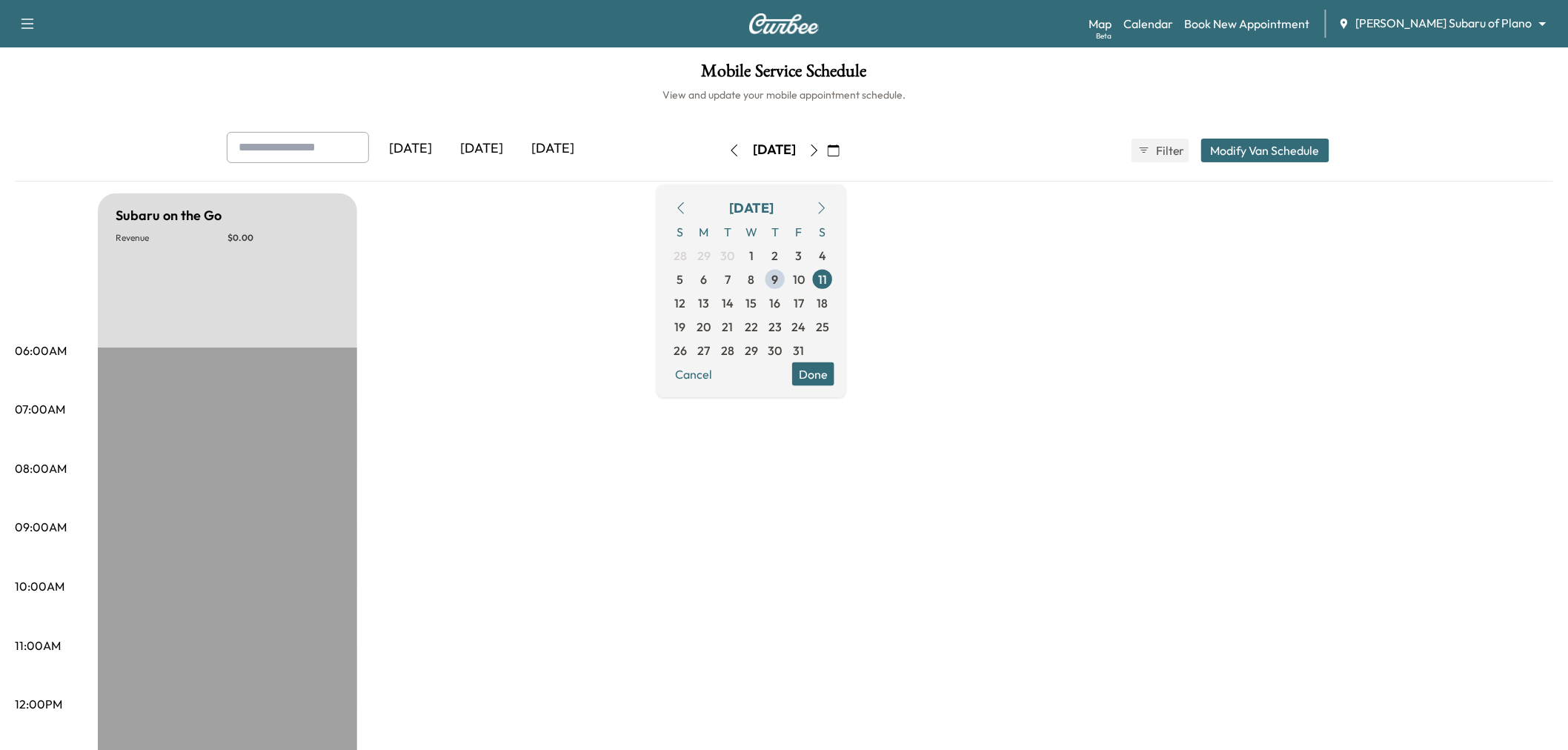
click at [827, 148] on button "button" at bounding box center [814, 150] width 25 height 23
click at [820, 148] on icon "button" at bounding box center [814, 150] width 12 height 12
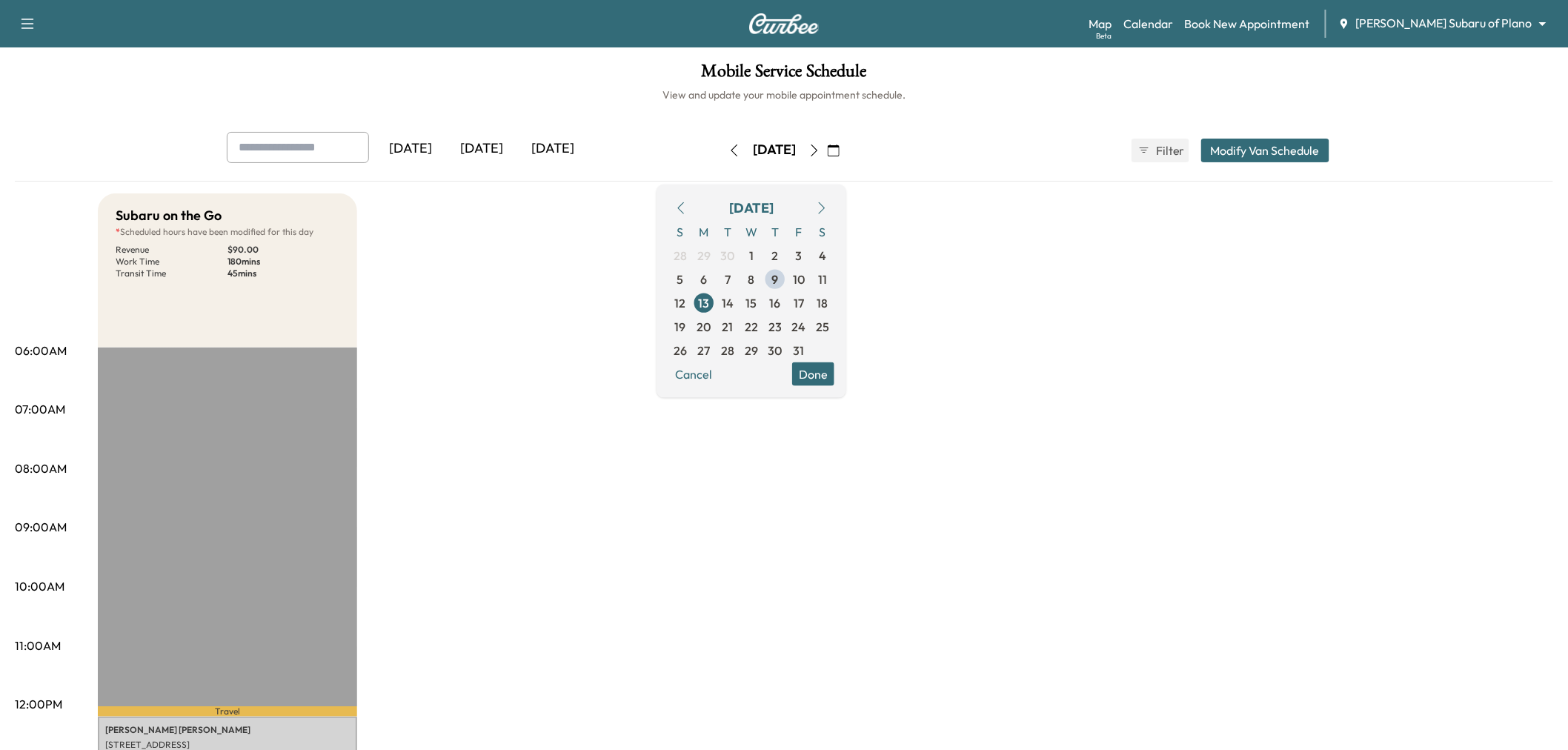
click at [595, 317] on div "Subaru on the Go * Scheduled hours have been modified for this day Revenue $ 90…" at bounding box center [825, 749] width 1455 height 1112
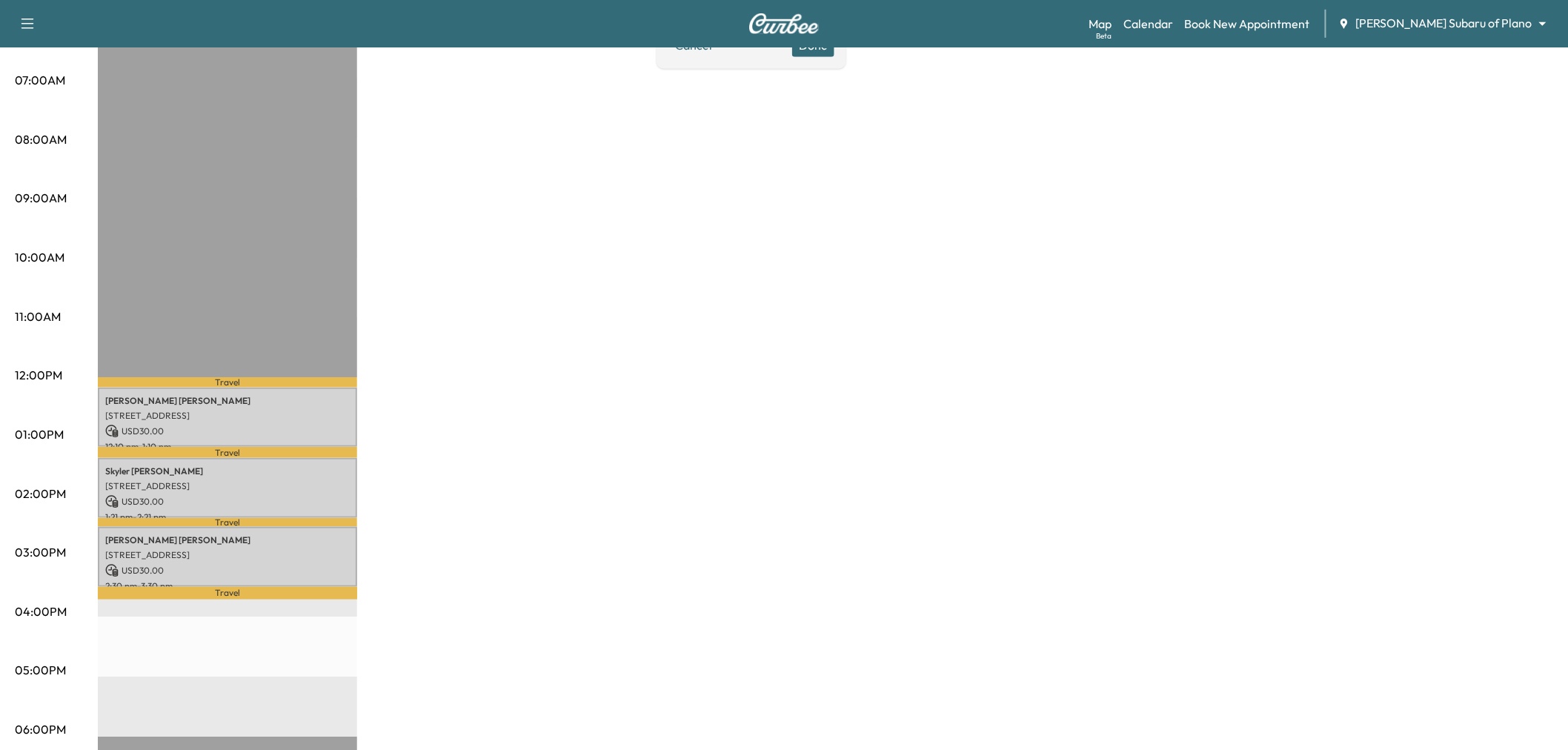
click at [463, 310] on div "Subaru on the Go * Scheduled hours have been modified for this day Revenue $ 90…" at bounding box center [825, 420] width 1455 height 1112
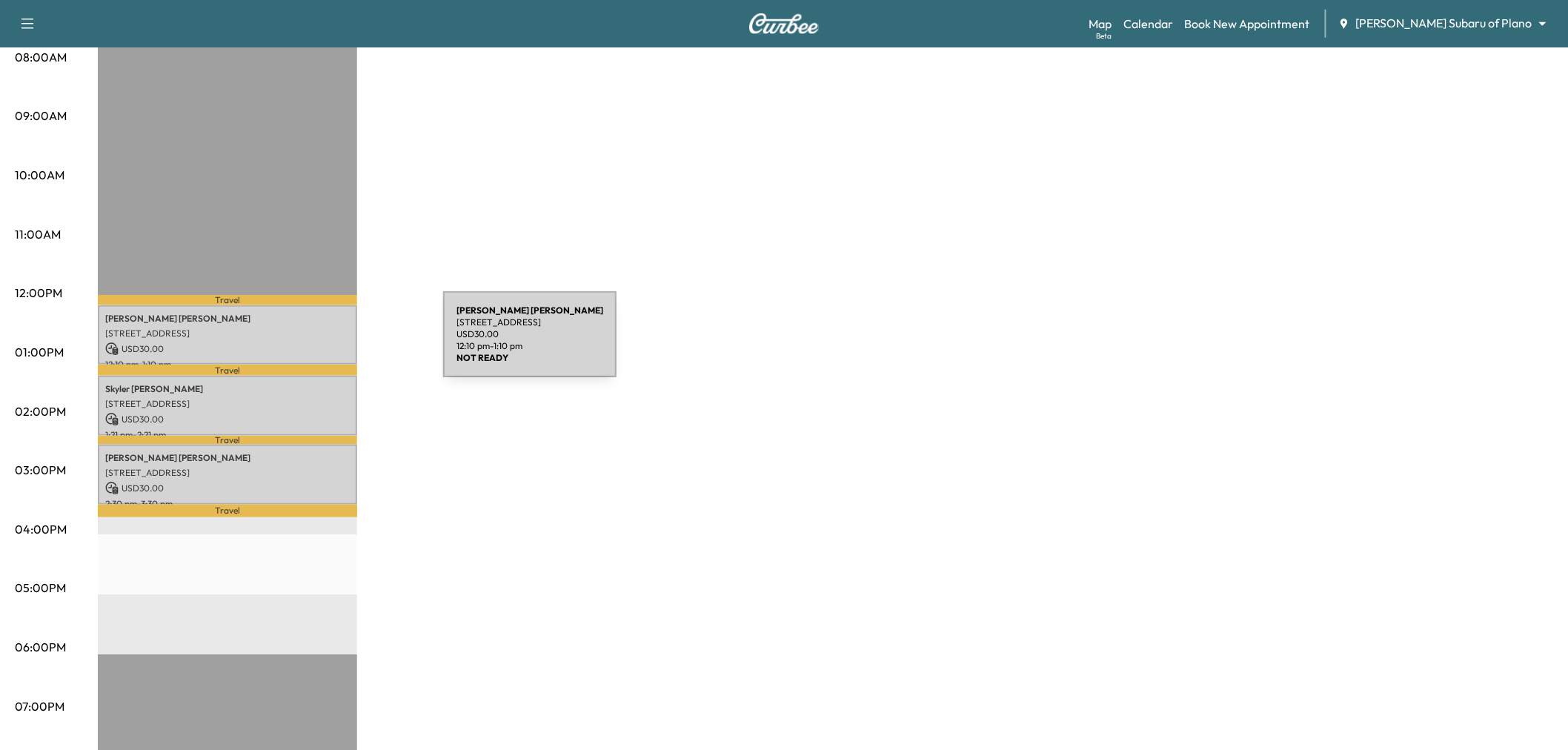
click at [331, 343] on p "USD 30.00" at bounding box center [227, 348] width 244 height 13
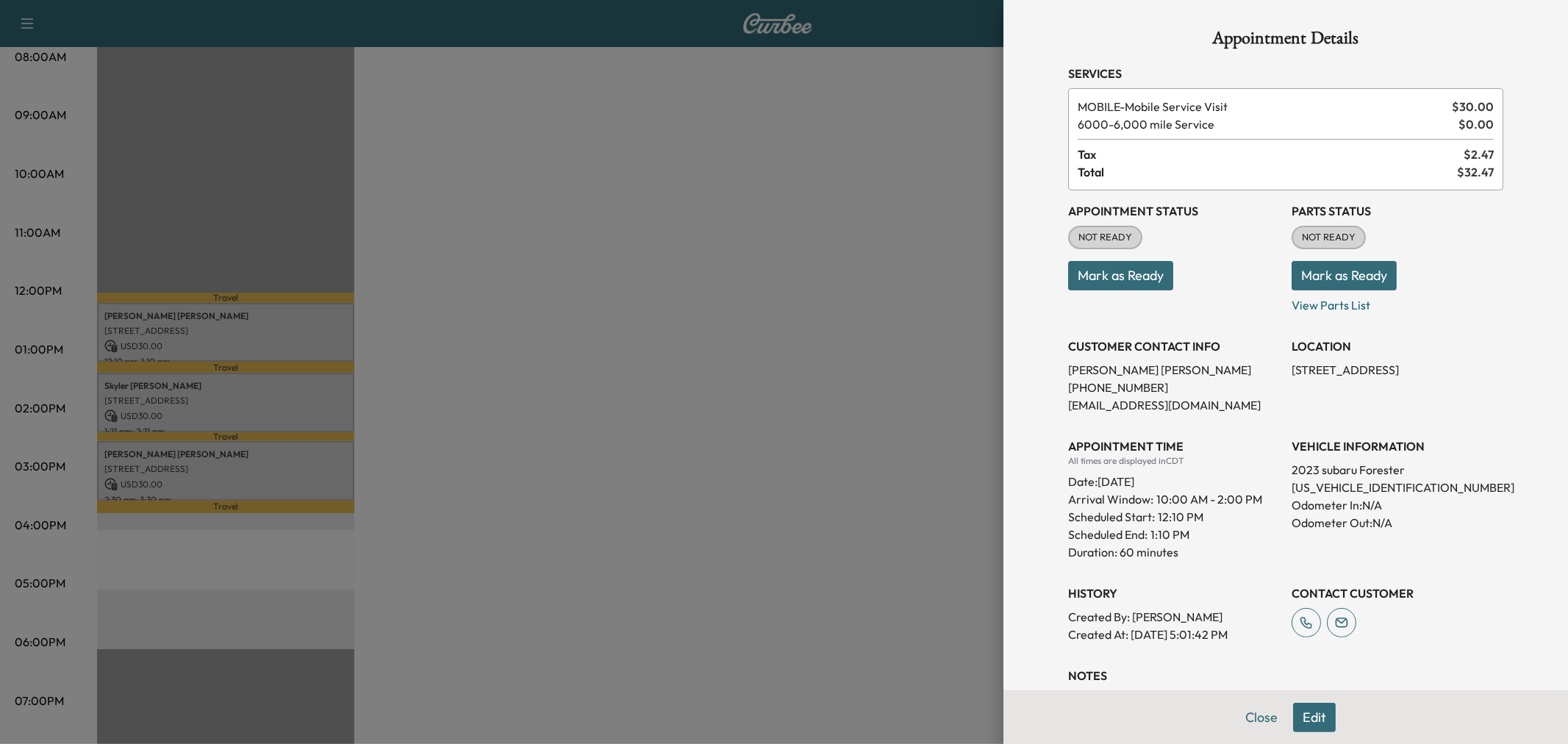
click at [328, 340] on div at bounding box center [784, 372] width 1568 height 744
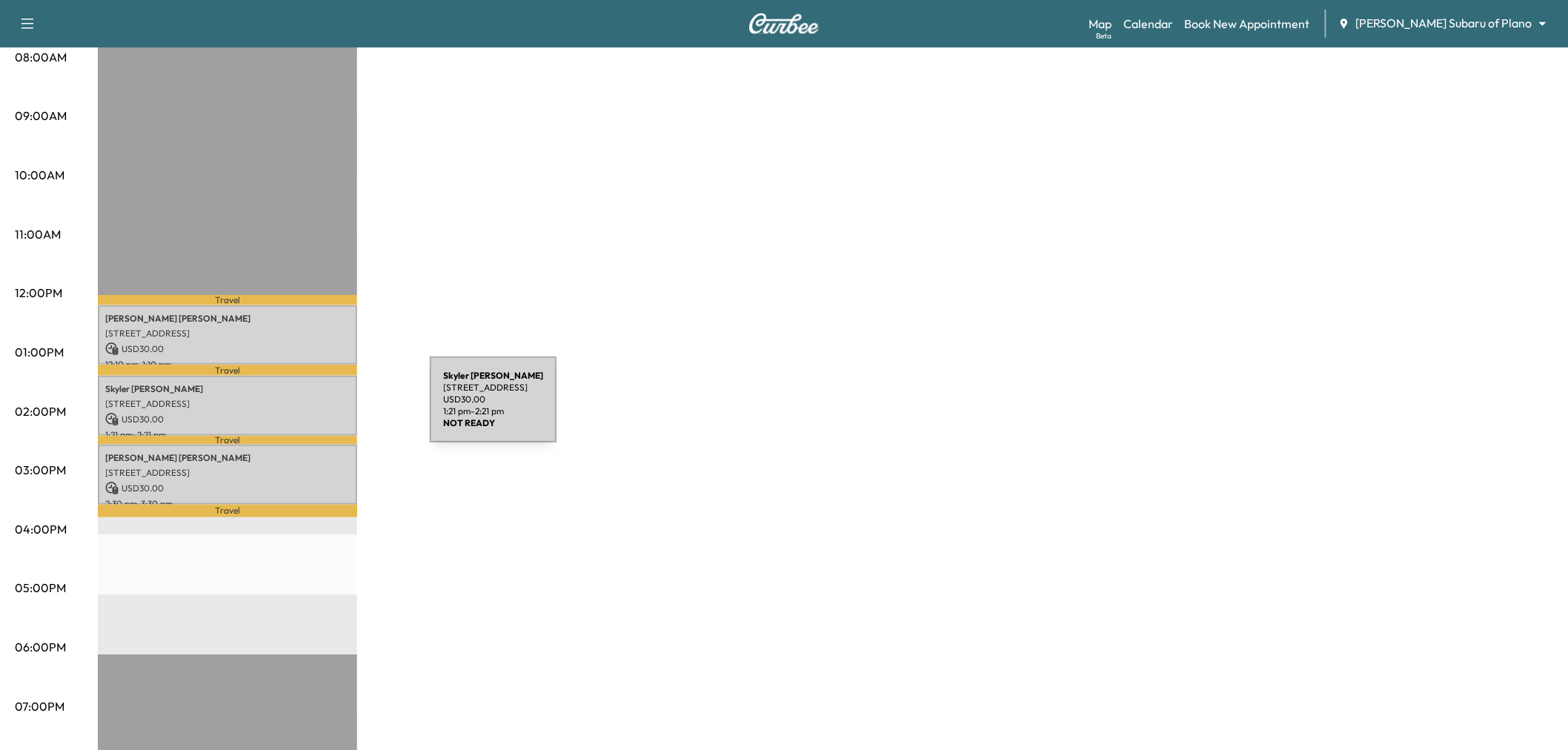
click at [319, 412] on p "USD 30.00" at bounding box center [227, 419] width 244 height 13
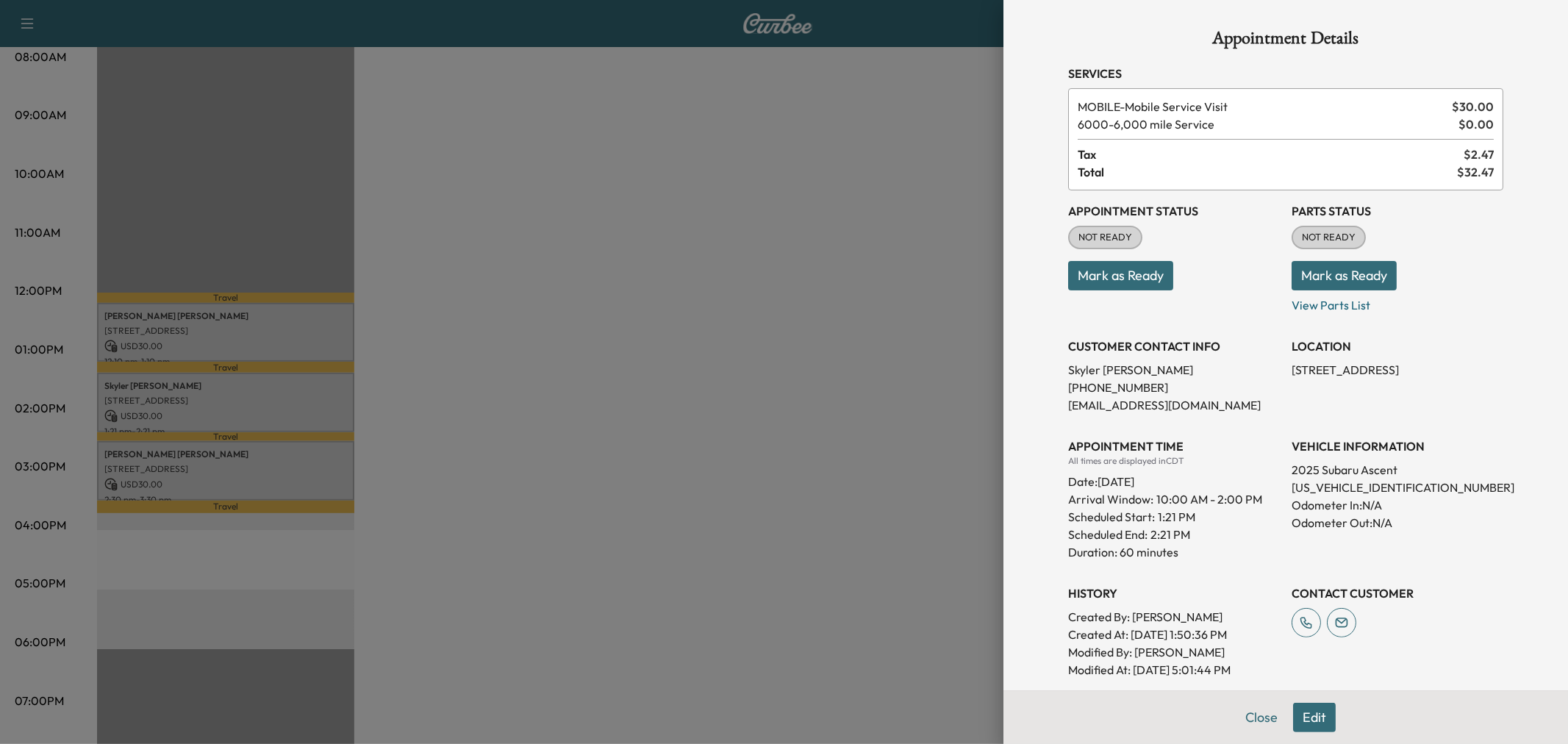
click at [316, 405] on div at bounding box center [784, 372] width 1568 height 744
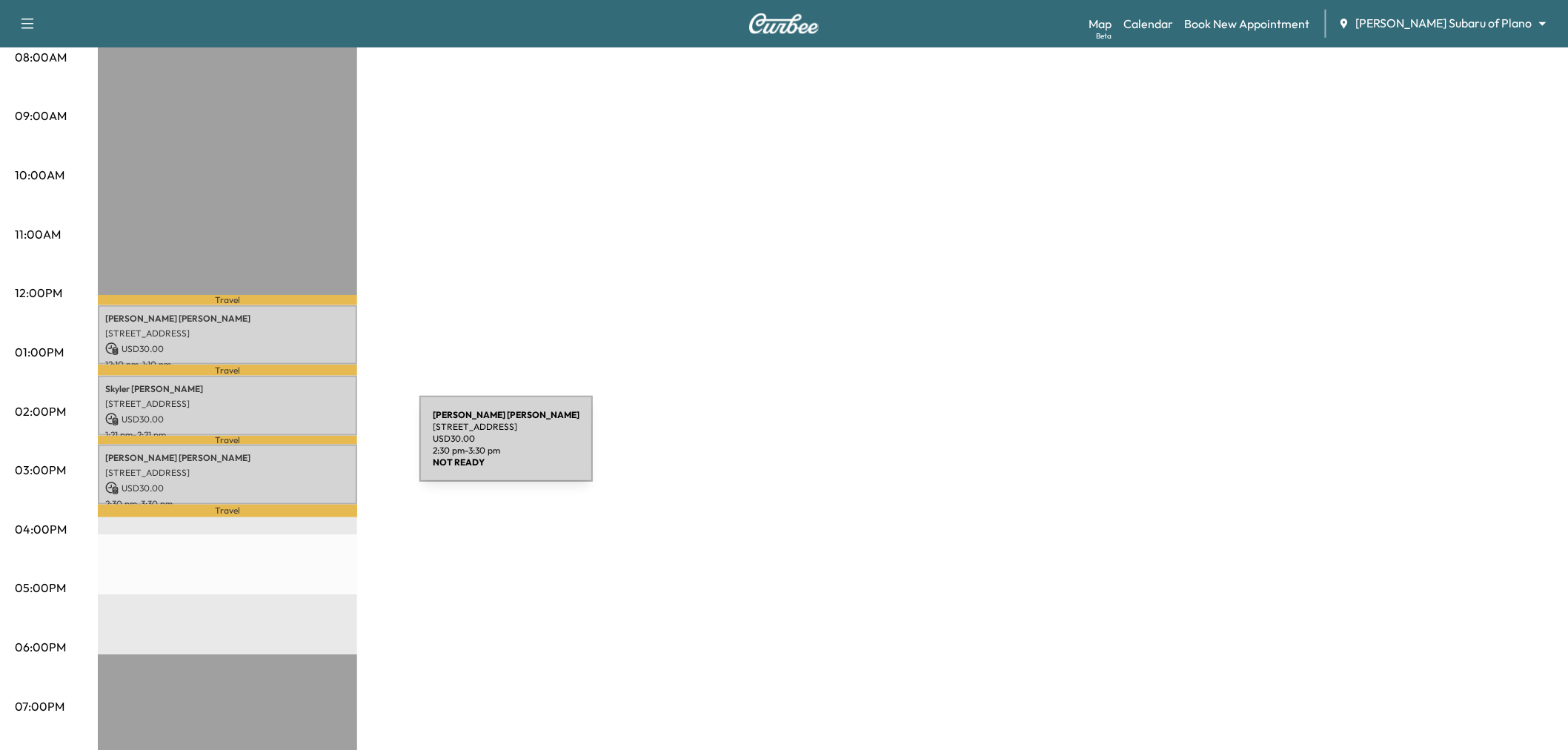
click at [308, 452] on p "[PERSON_NAME]" at bounding box center [227, 458] width 244 height 12
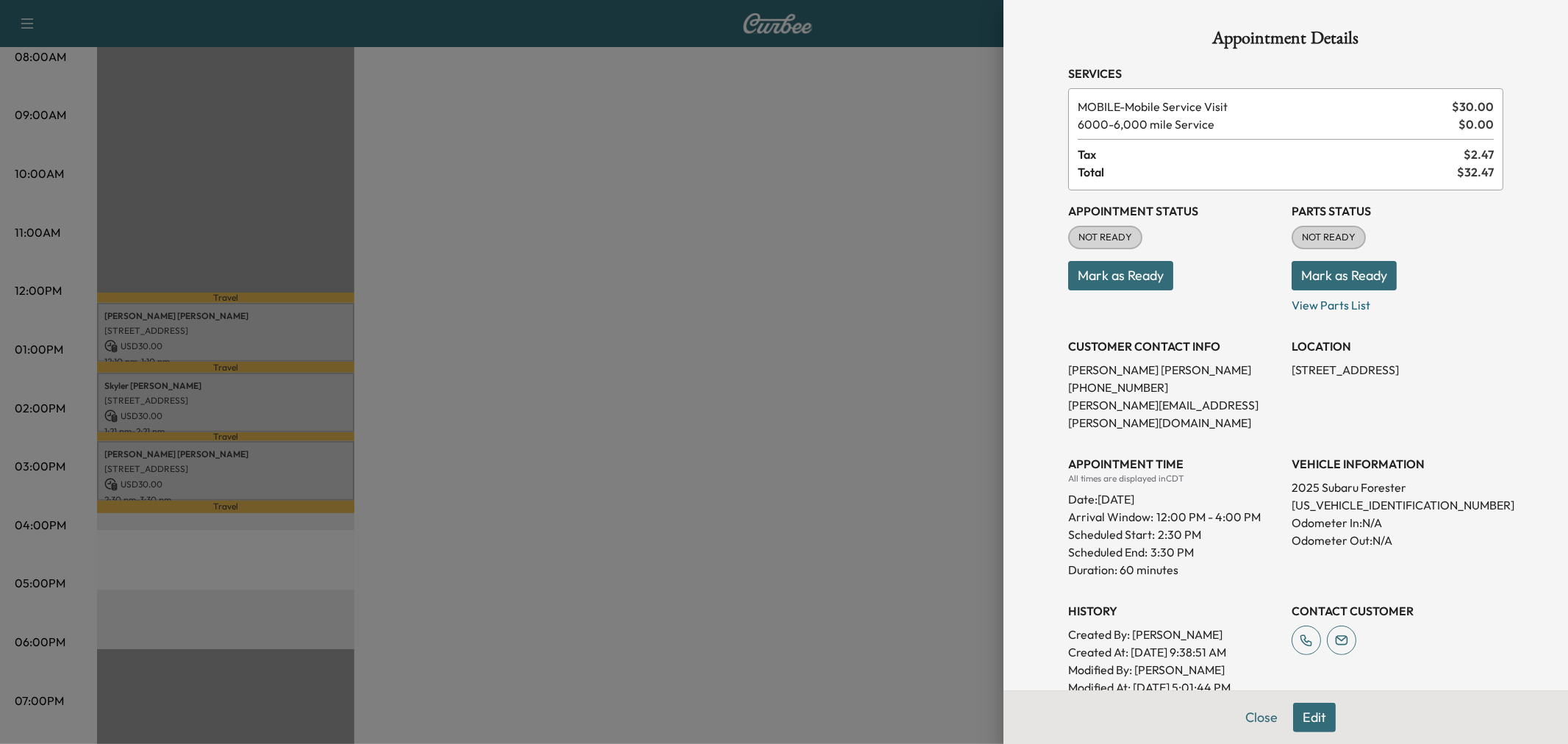
click at [306, 445] on div at bounding box center [784, 372] width 1568 height 744
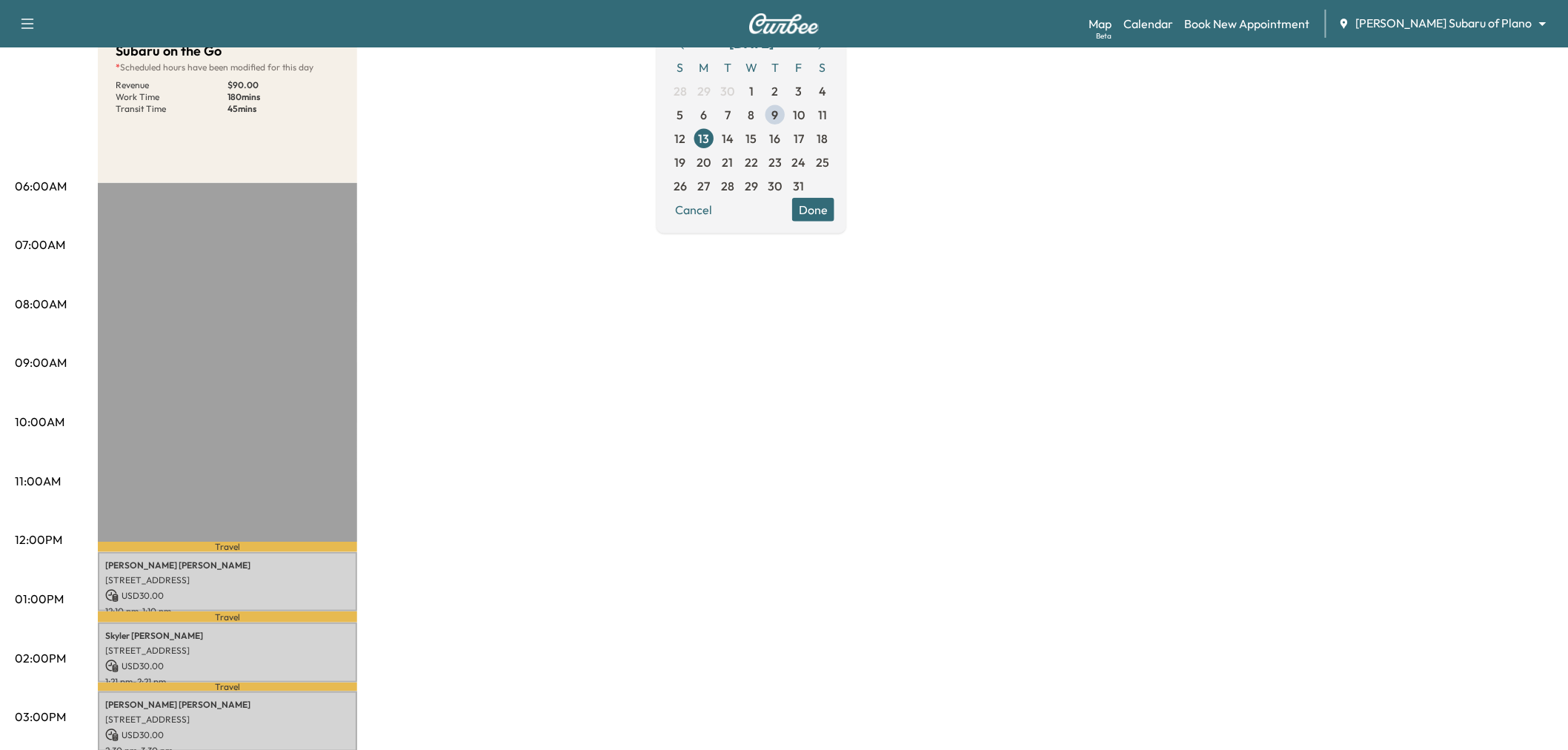
scroll to position [0, 0]
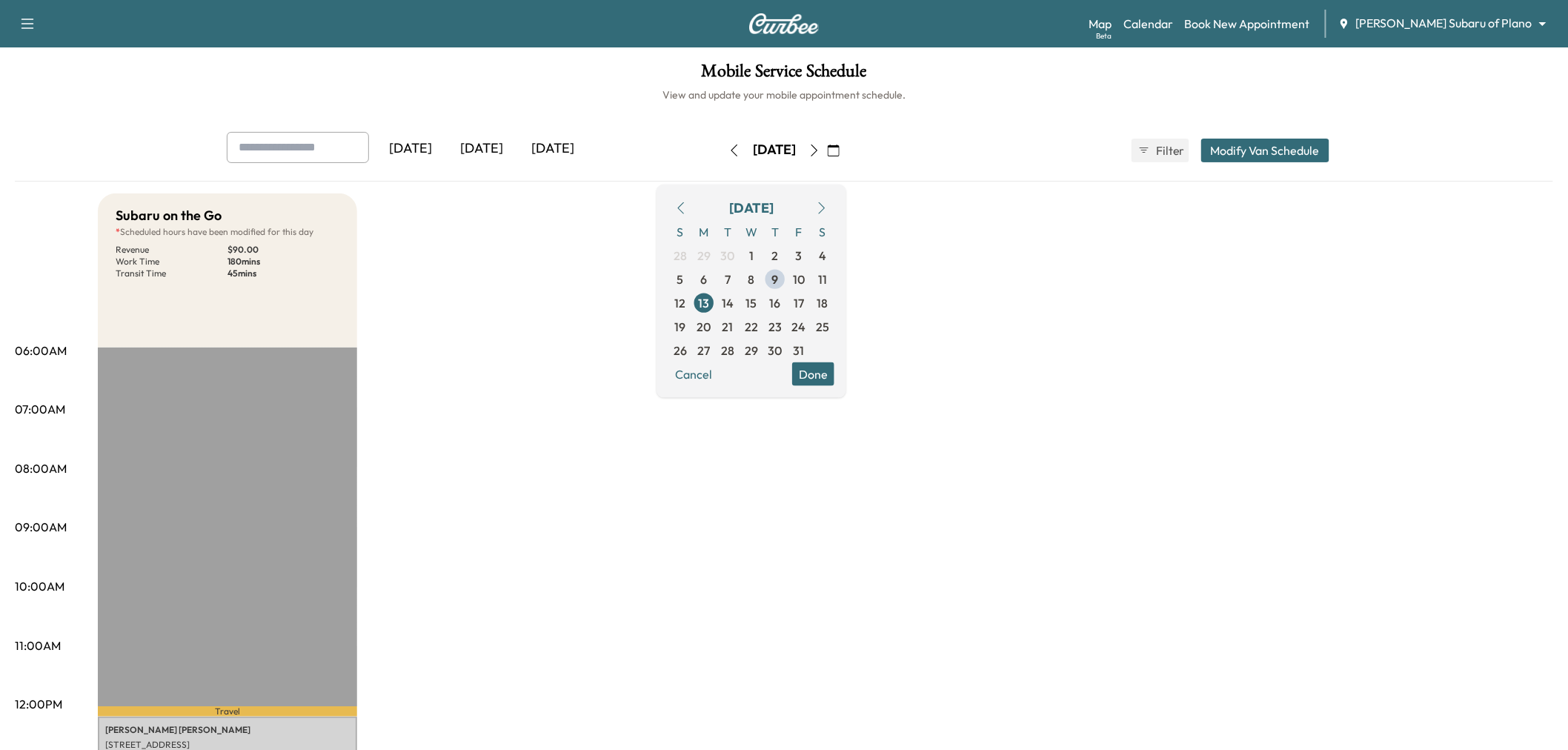
click at [820, 145] on icon "button" at bounding box center [814, 150] width 12 height 12
